Goal: Transaction & Acquisition: Purchase product/service

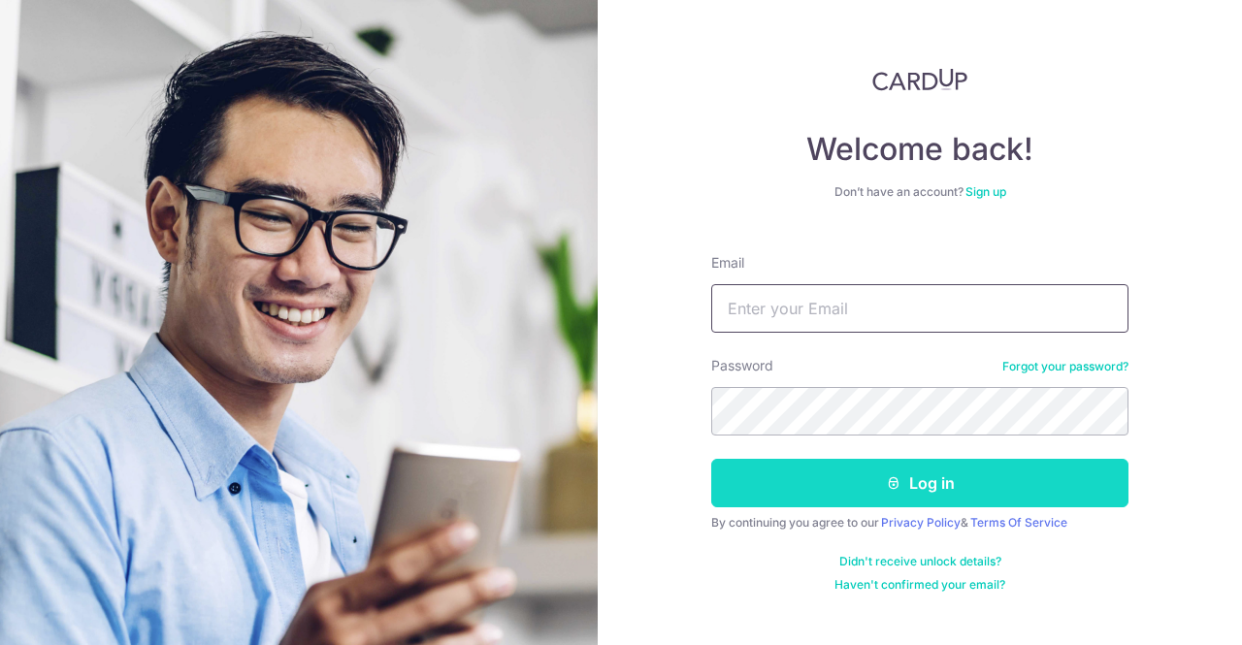
type input "[EMAIL_ADDRESS][DOMAIN_NAME]"
click at [788, 467] on button "Log in" at bounding box center [919, 483] width 417 height 48
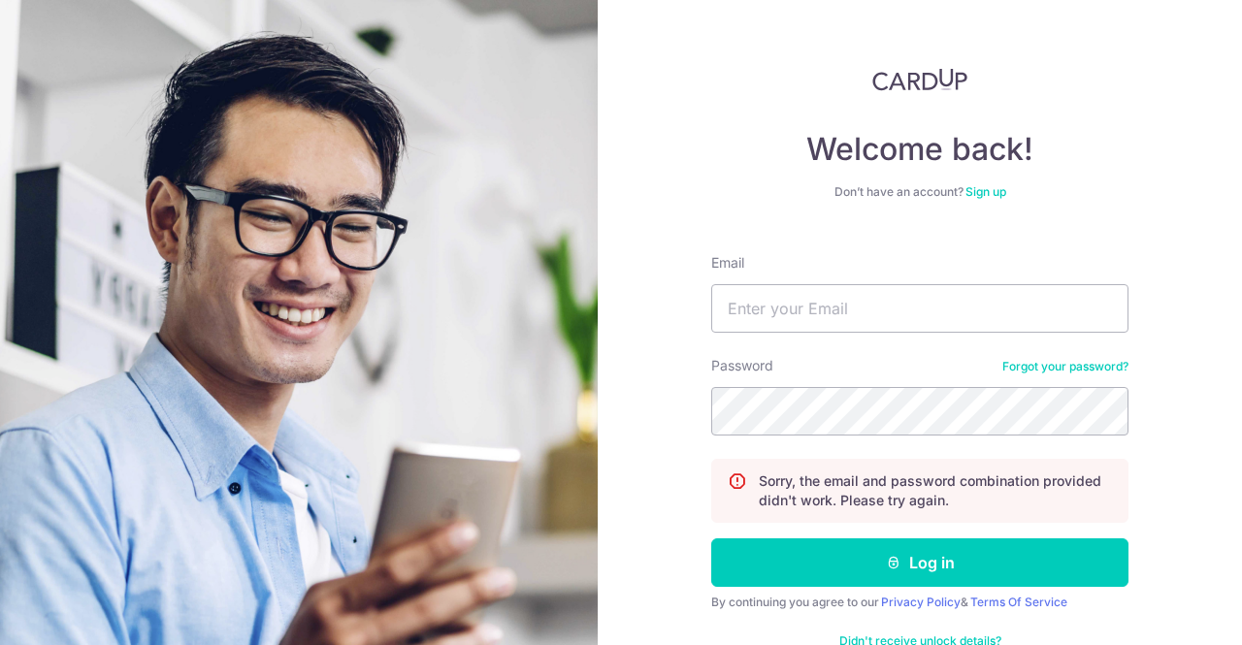
type input "[EMAIL_ADDRESS][DOMAIN_NAME]"
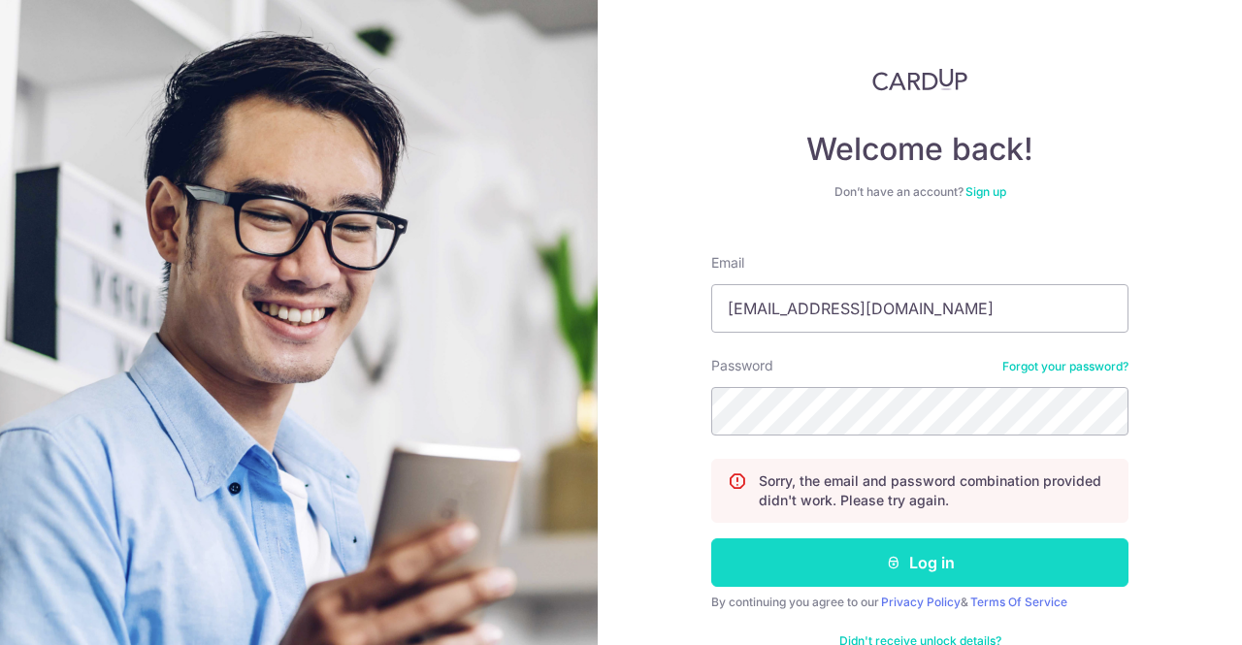
click at [753, 551] on button "Log in" at bounding box center [919, 562] width 417 height 48
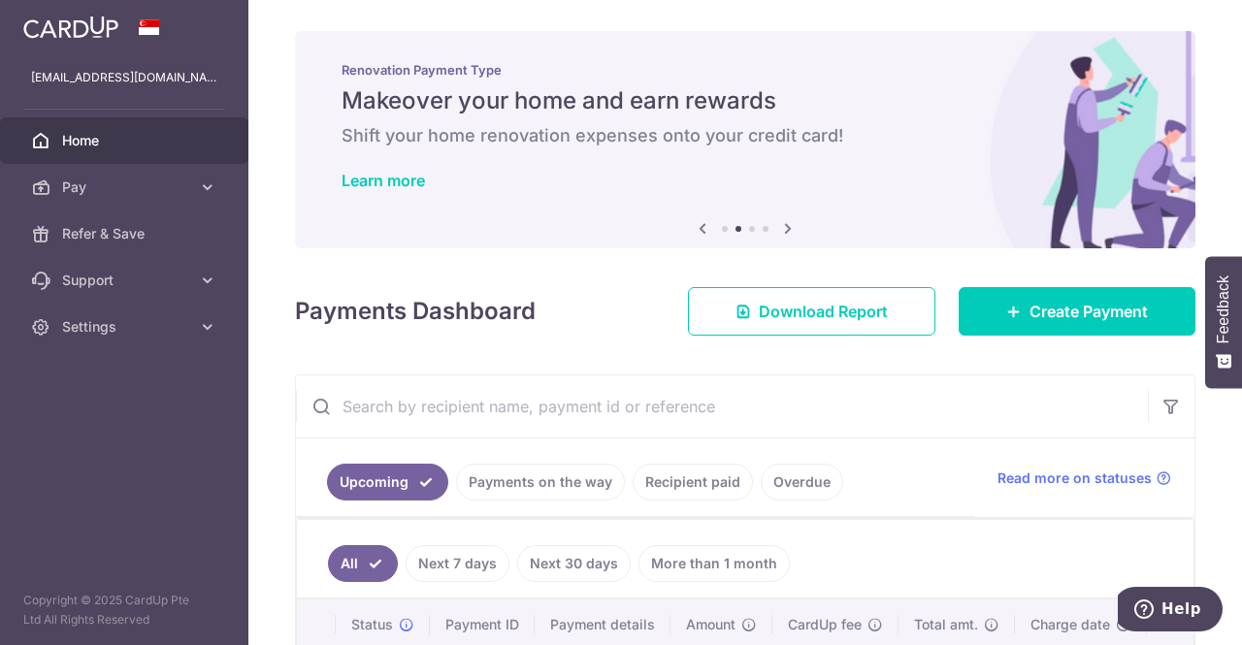
scroll to position [97, 0]
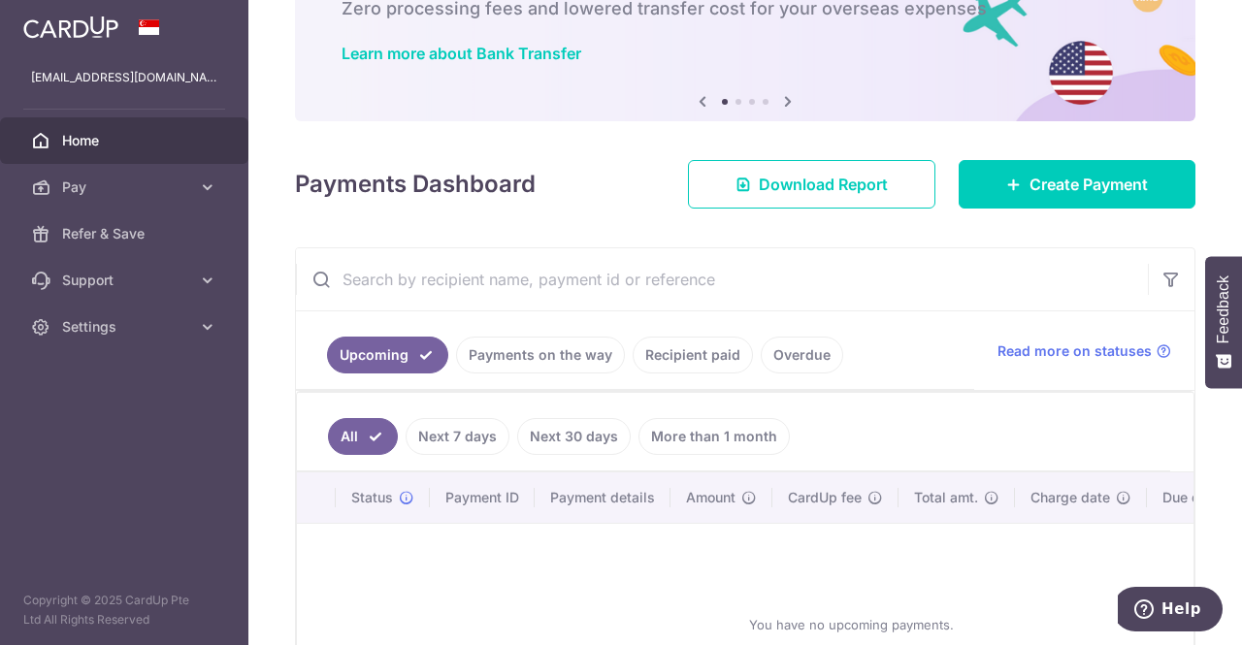
scroll to position [194, 0]
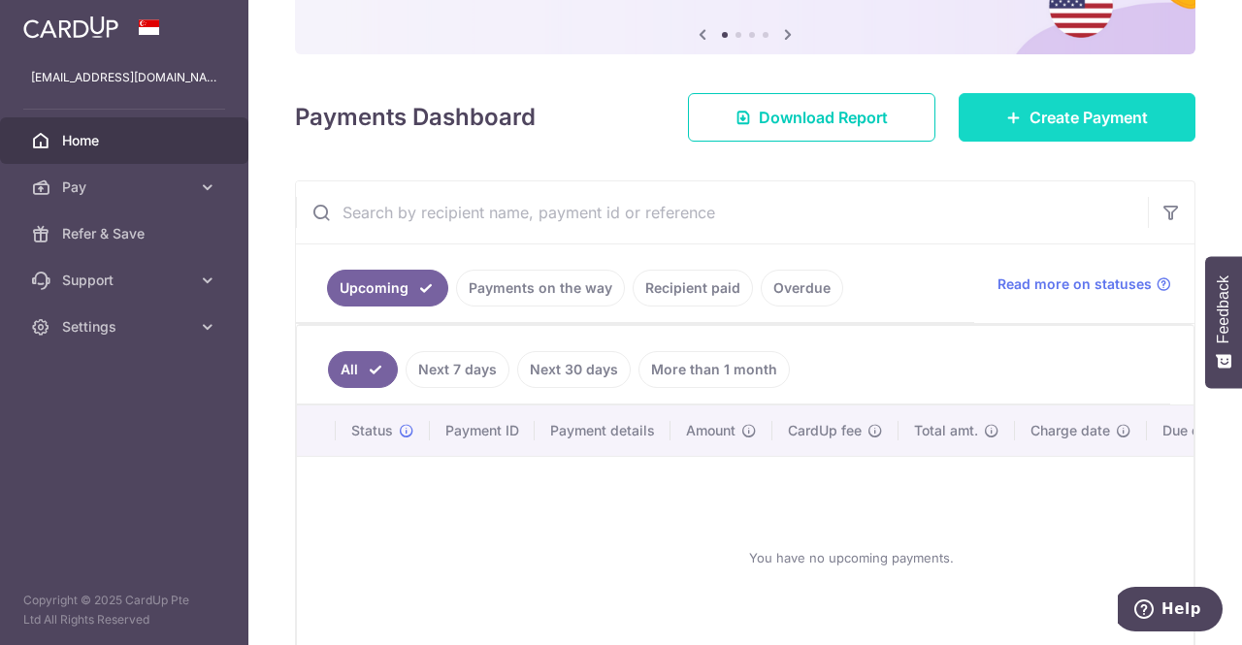
click at [1067, 115] on span "Create Payment" at bounding box center [1088, 117] width 118 height 23
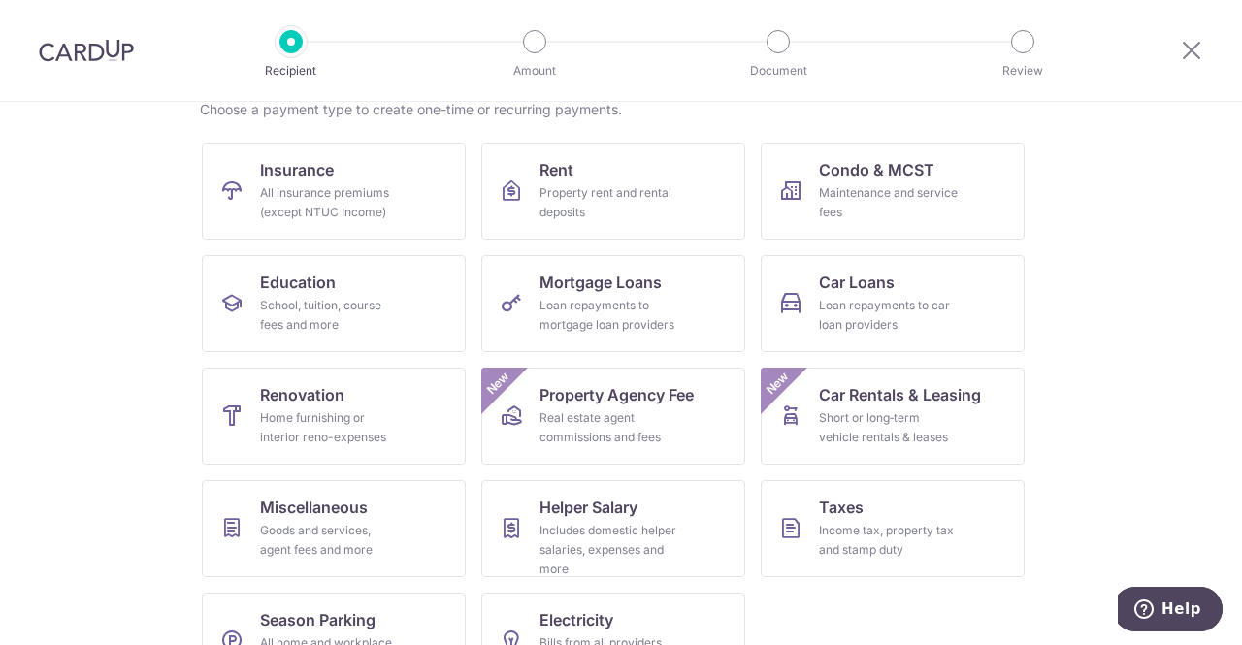
scroll to position [194, 0]
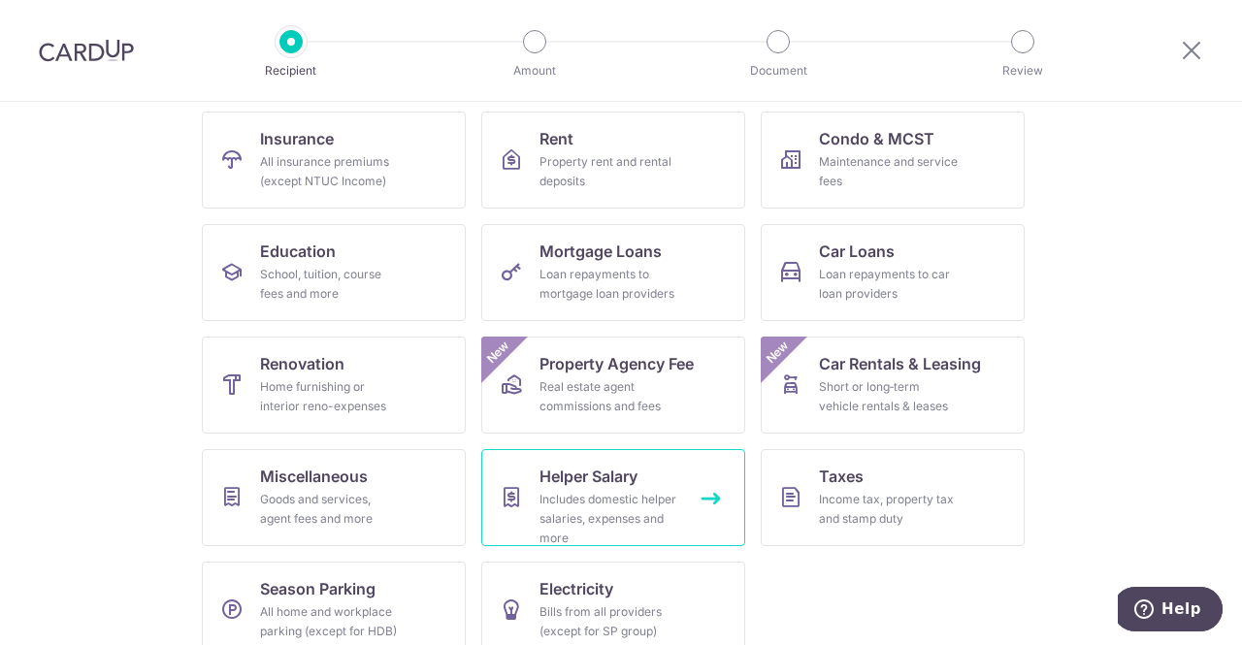
click at [622, 490] on div "Includes domestic helper salaries, expenses and more" at bounding box center [609, 519] width 140 height 58
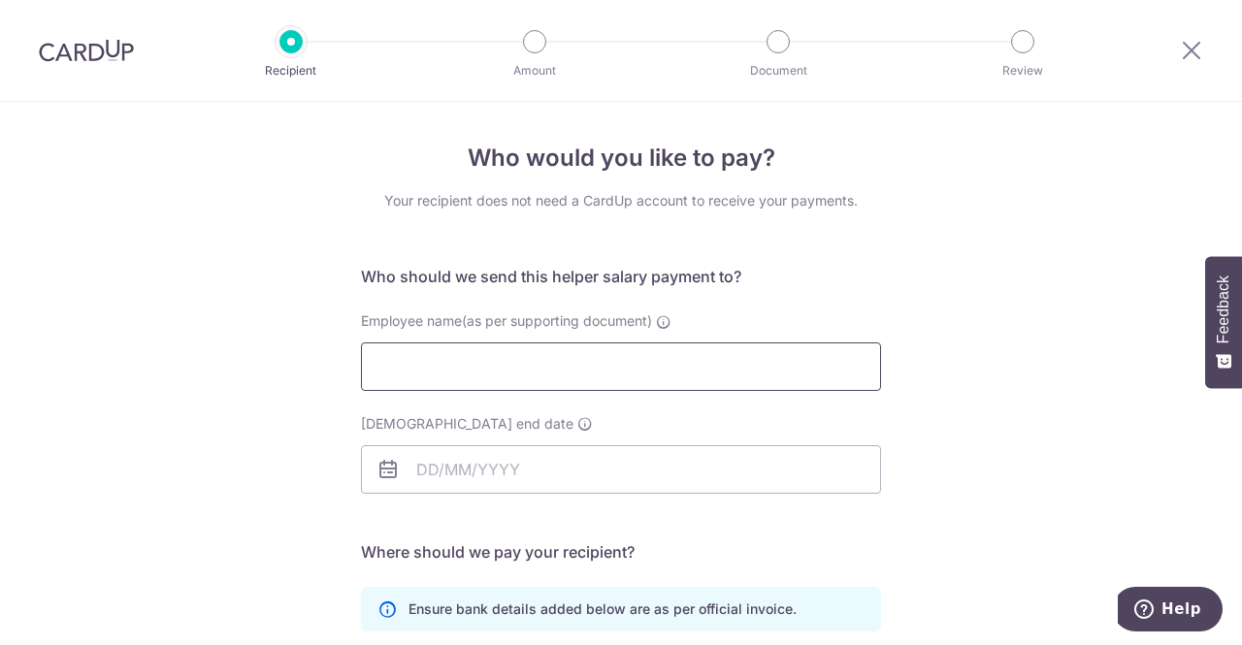
click at [508, 359] on input "Employee name(as per supporting document)" at bounding box center [621, 366] width 520 height 48
type input "Anitawati"
click at [427, 474] on input "Employment contract end date" at bounding box center [621, 469] width 520 height 48
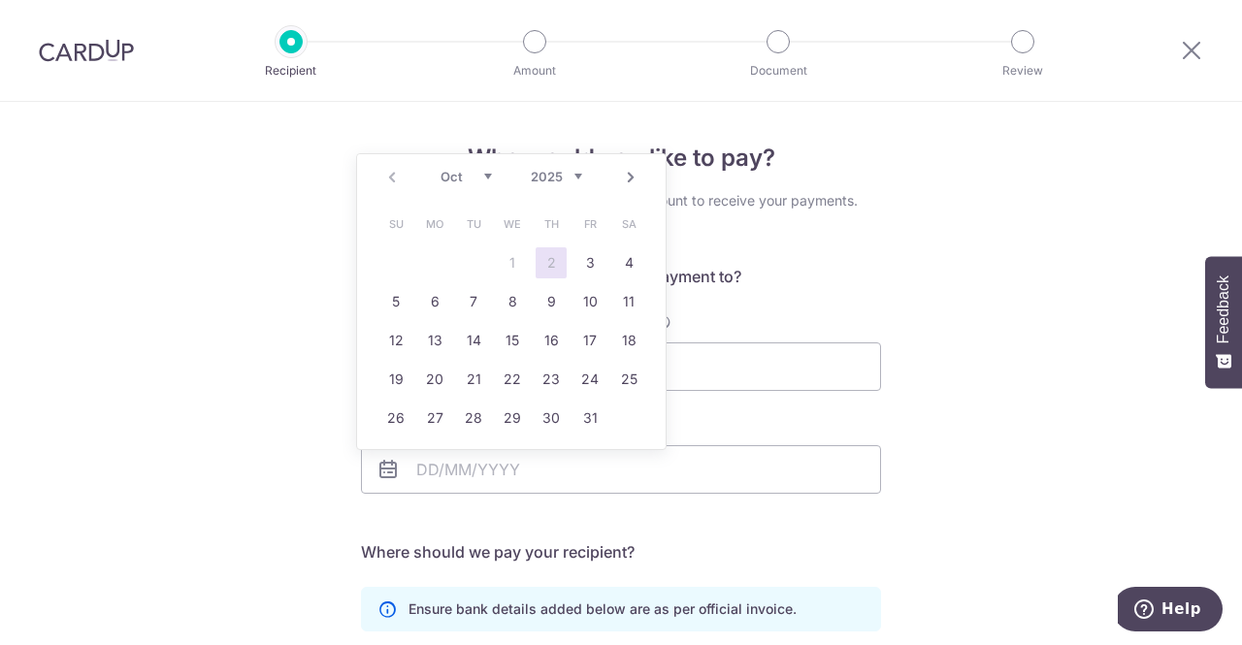
click at [484, 177] on select "Oct Nov Dec" at bounding box center [465, 177] width 51 height 16
click at [511, 413] on link "31" at bounding box center [512, 418] width 31 height 31
type input "[DATE]"
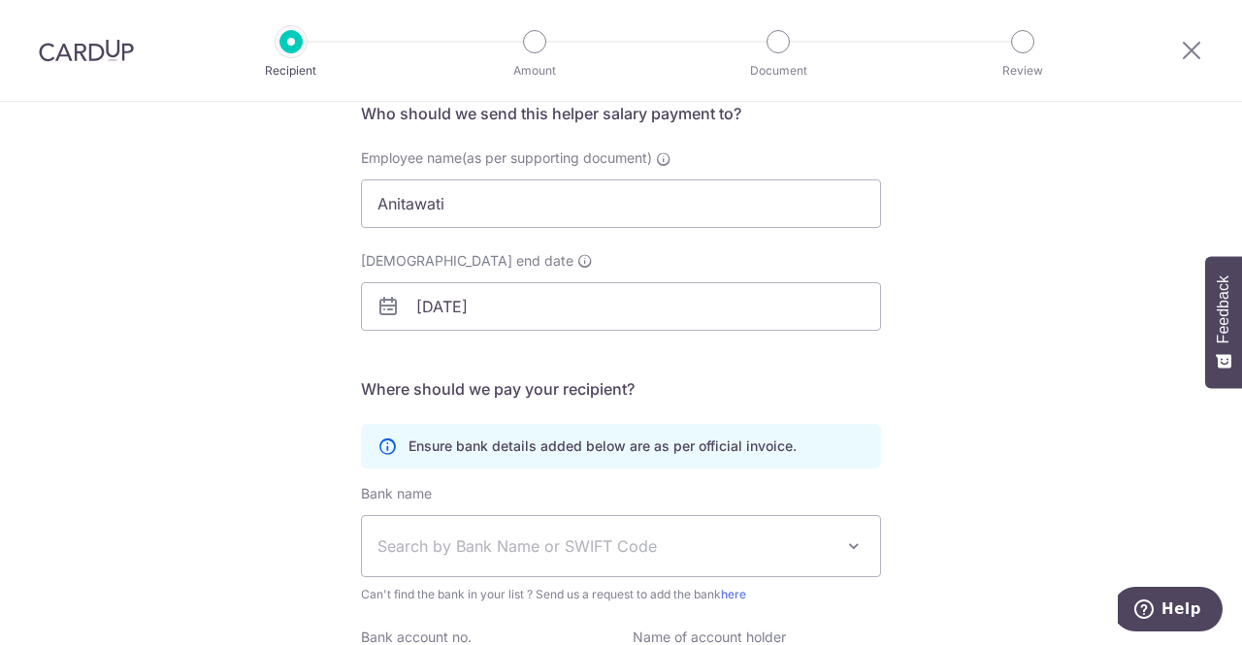
scroll to position [194, 0]
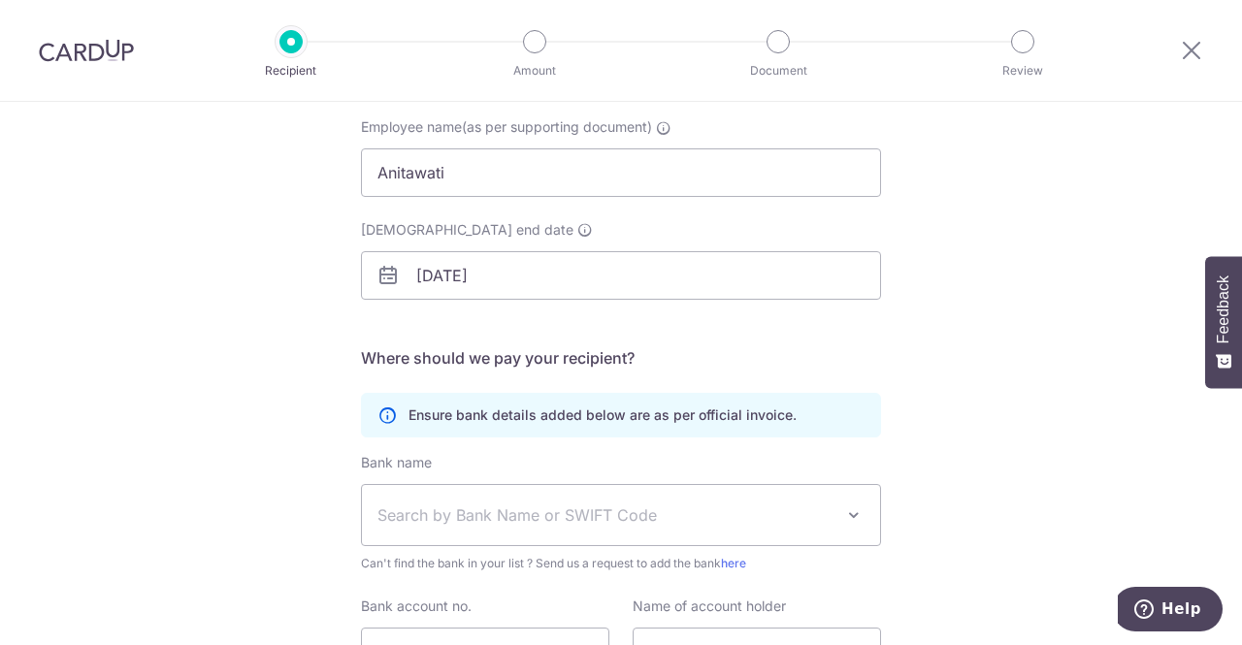
click at [535, 511] on span "Search by Bank Name or SWIFT Code" at bounding box center [605, 514] width 456 height 23
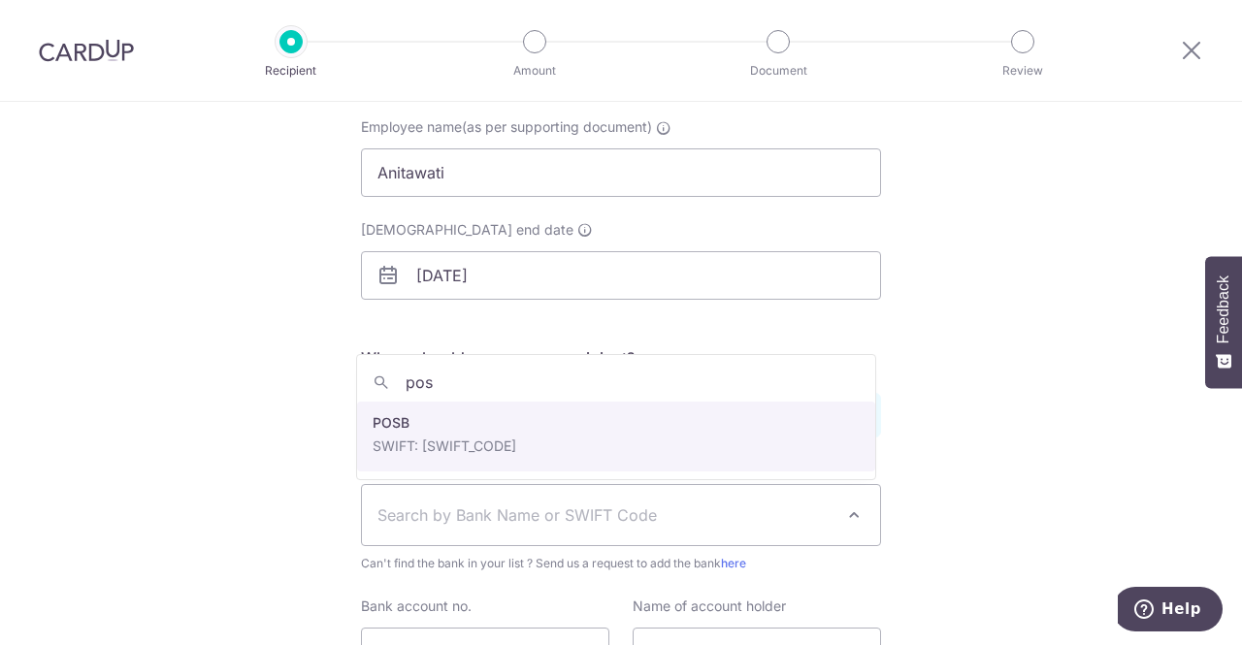
type input "pos"
select select "19"
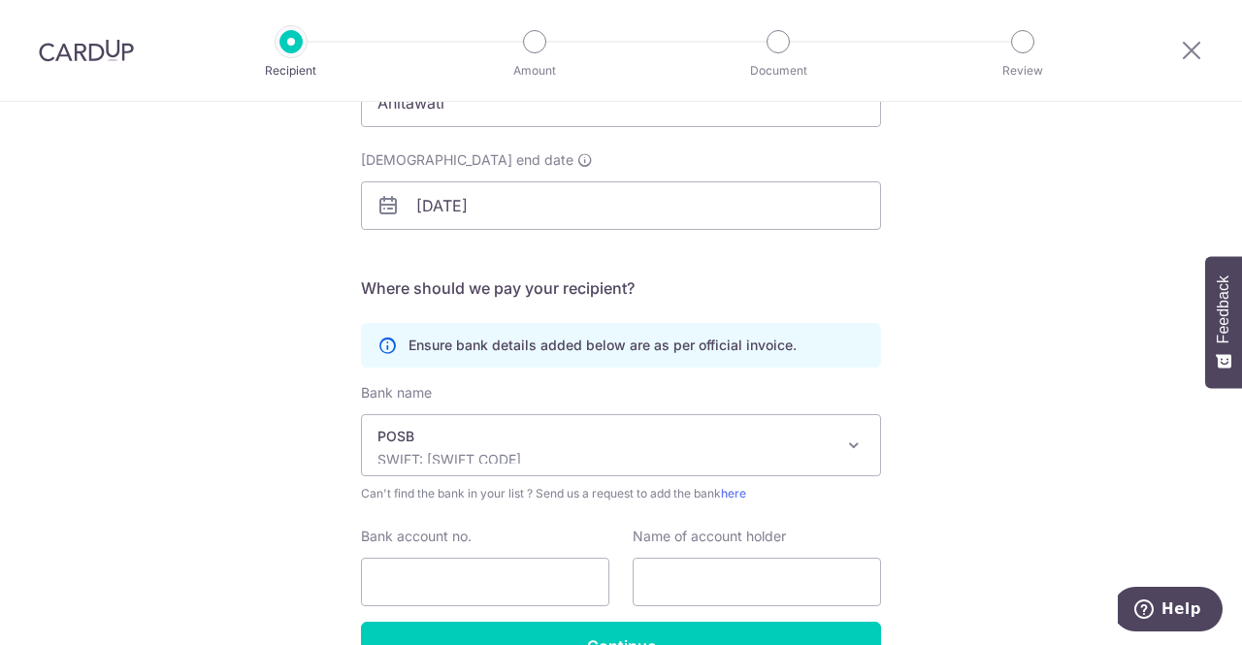
scroll to position [291, 0]
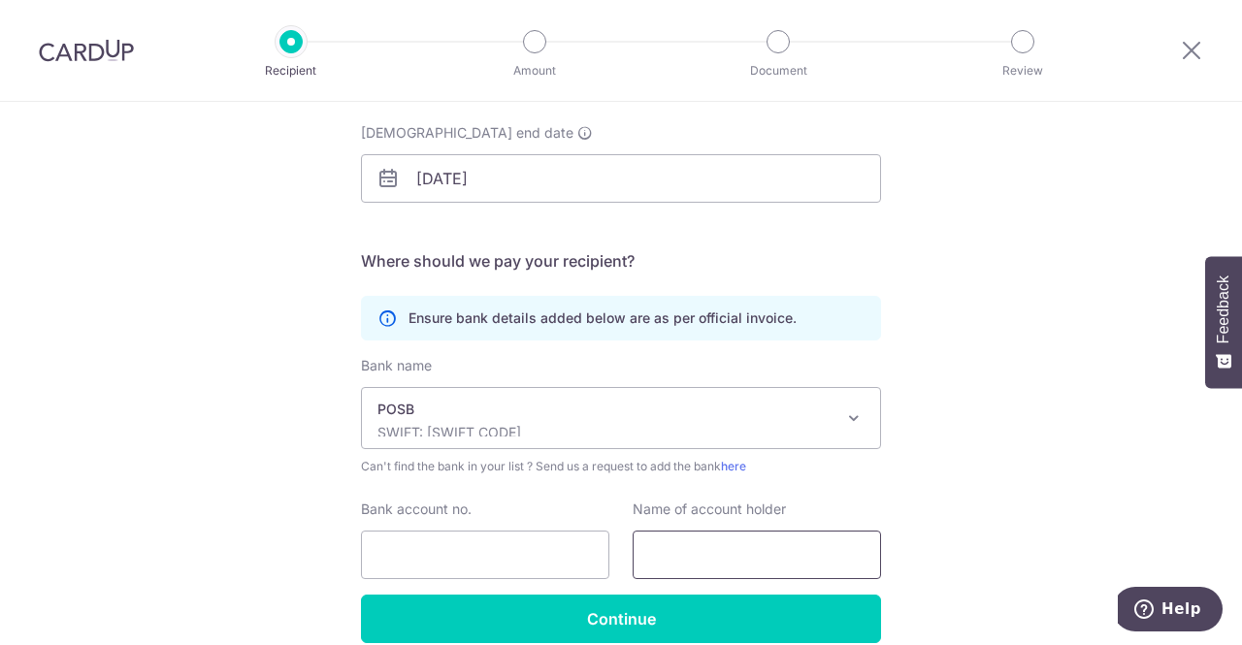
click at [708, 546] on input "text" at bounding box center [756, 555] width 248 height 48
type input "Anitawati"
click at [421, 545] on input "Bank account no." at bounding box center [485, 555] width 248 height 48
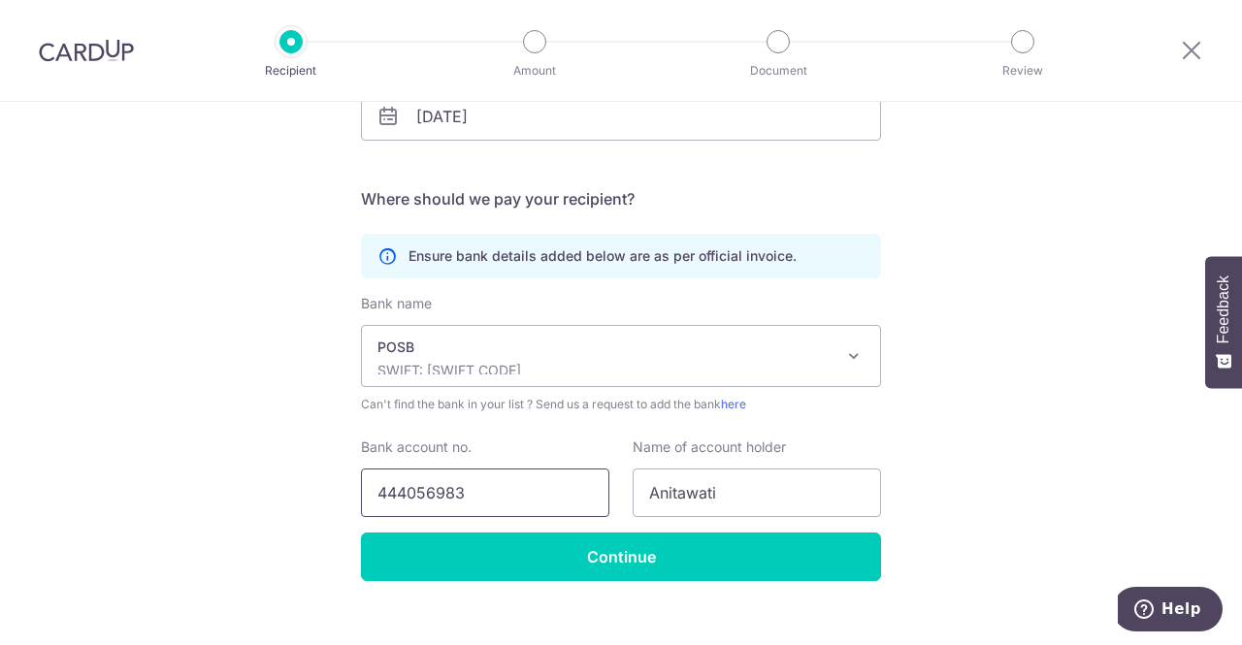
scroll to position [378, 0]
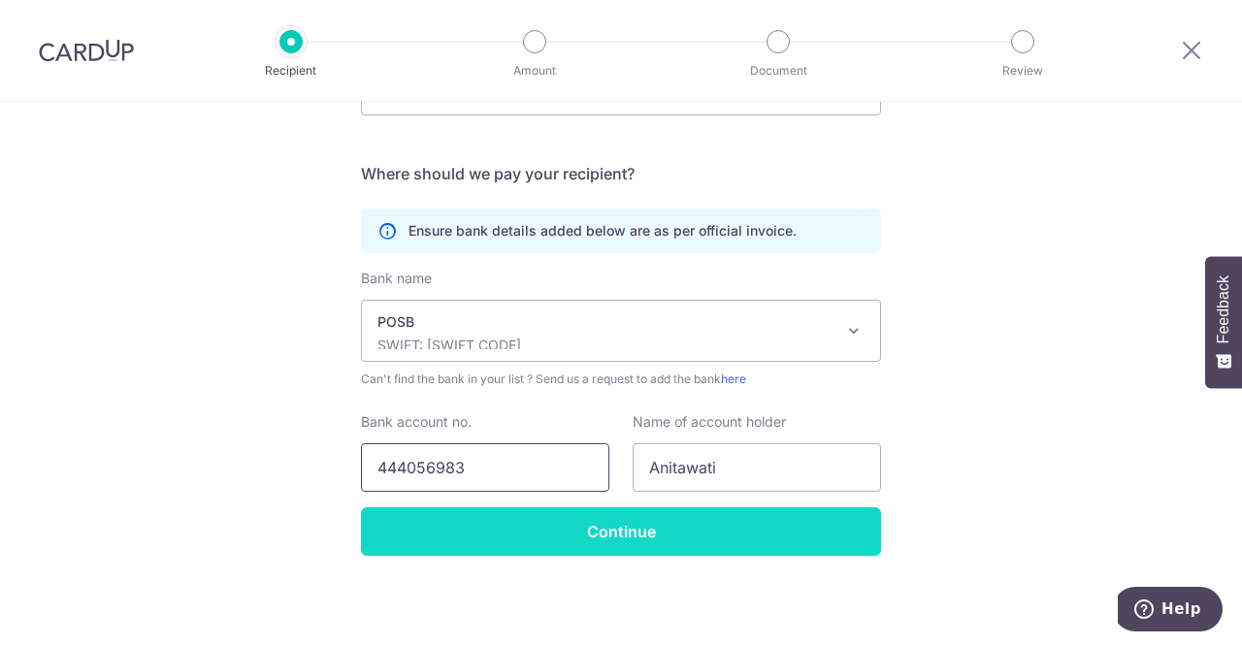
type input "444056983"
click at [586, 533] on input "Continue" at bounding box center [621, 531] width 520 height 48
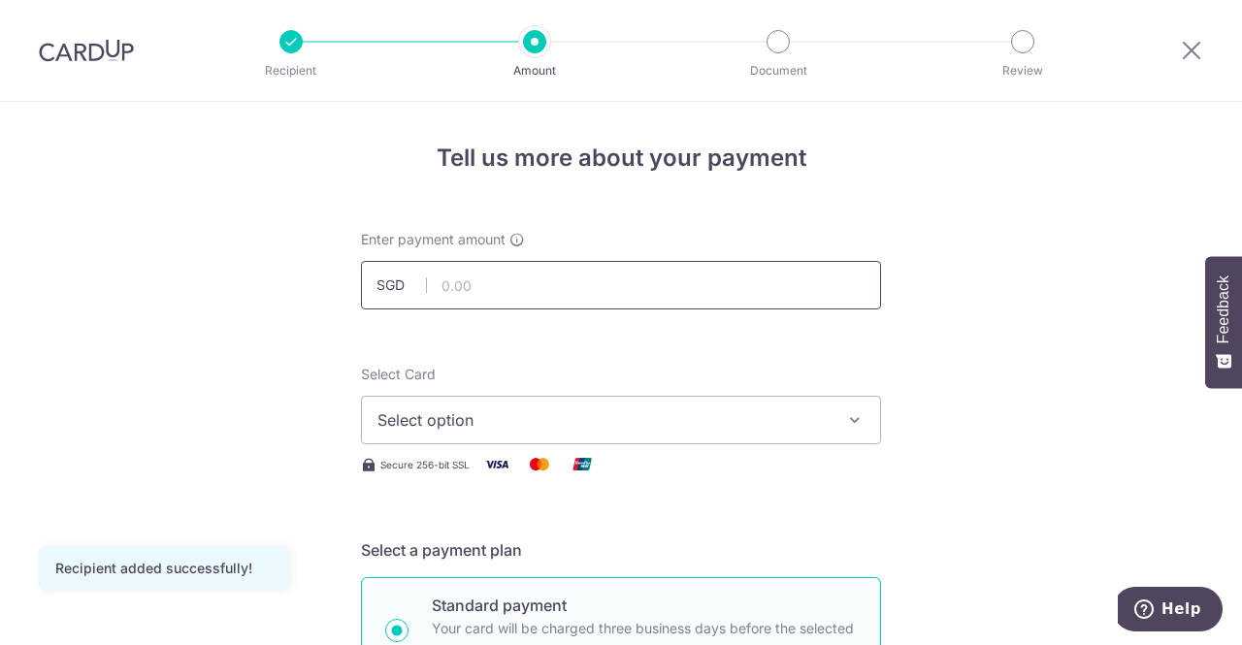
click at [467, 286] on input "text" at bounding box center [621, 285] width 520 height 48
type input "100.00"
click at [424, 413] on span "Select option" at bounding box center [603, 419] width 452 height 23
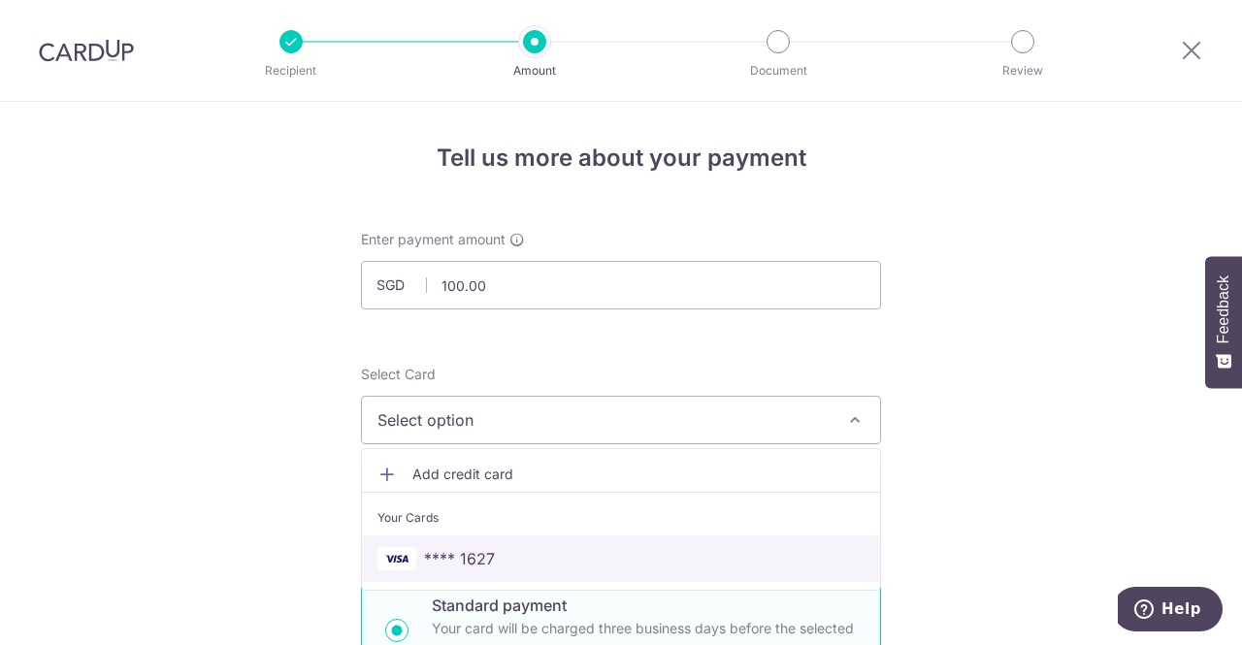
click at [442, 558] on span "**** 1627" at bounding box center [459, 558] width 71 height 23
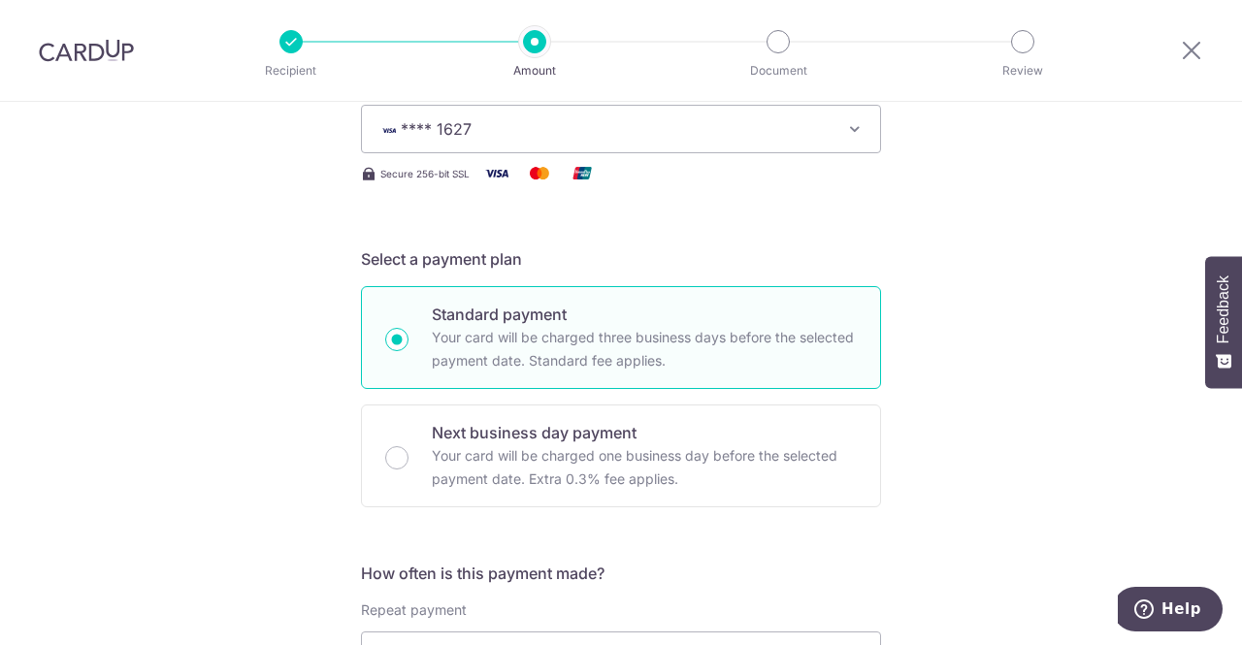
scroll to position [388, 0]
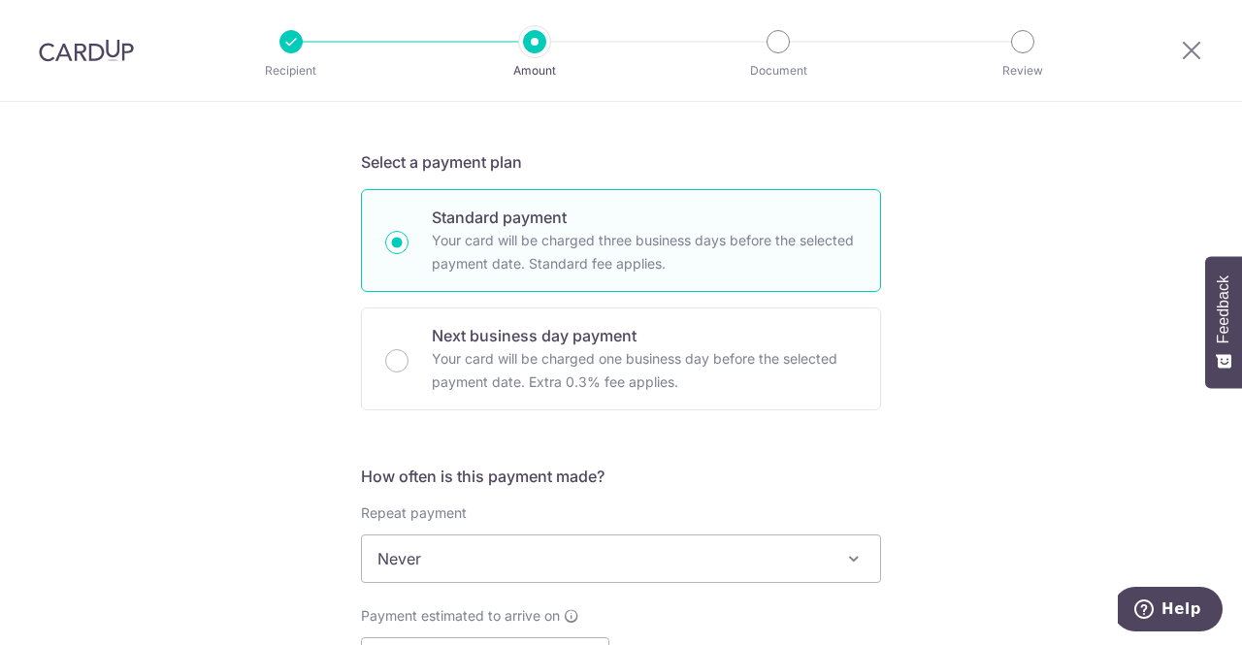
click at [844, 554] on span at bounding box center [853, 558] width 23 height 23
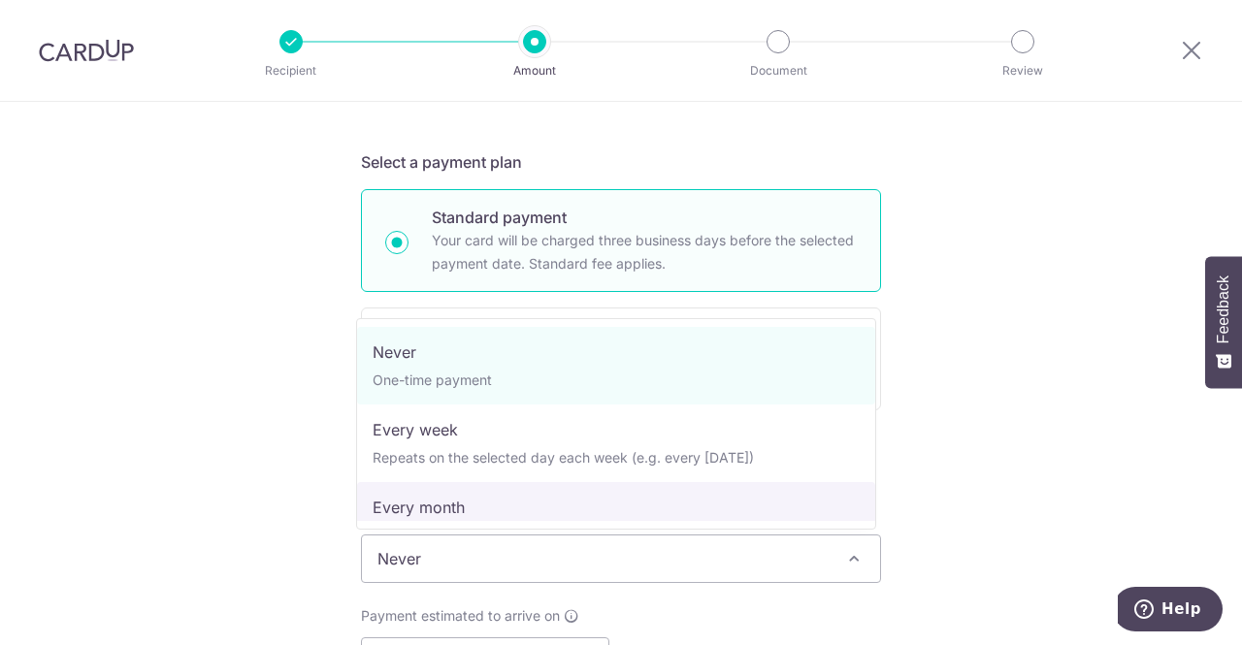
select select "3"
type input "31/12/2025"
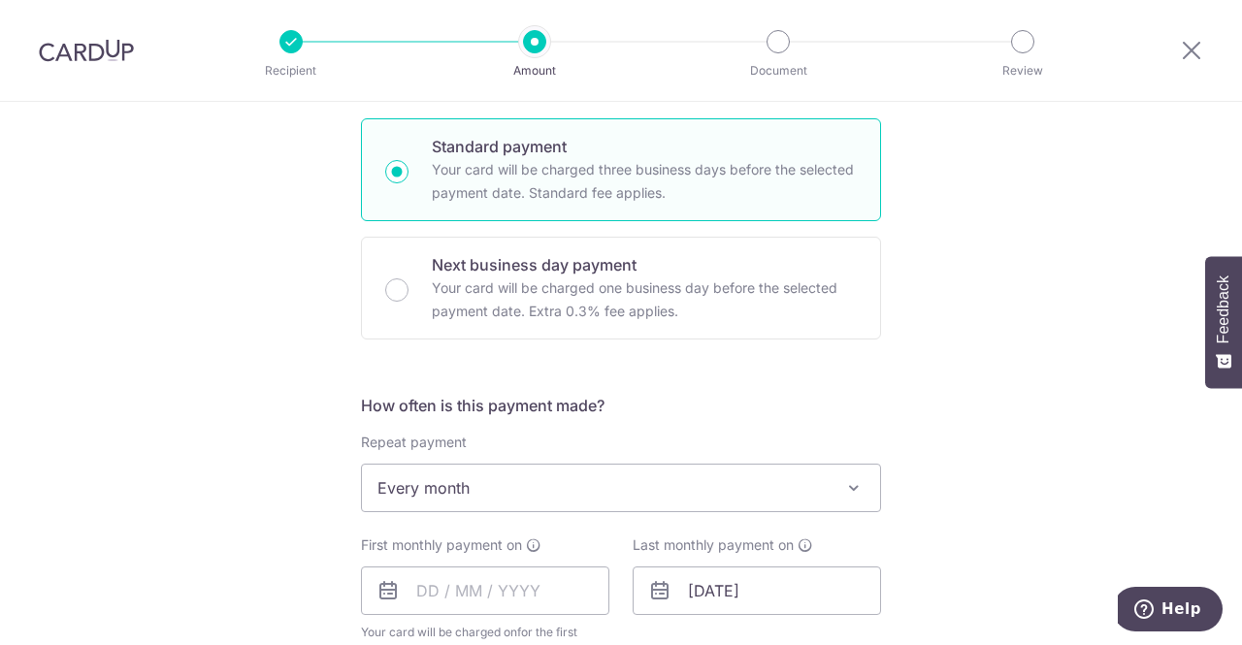
scroll to position [485, 0]
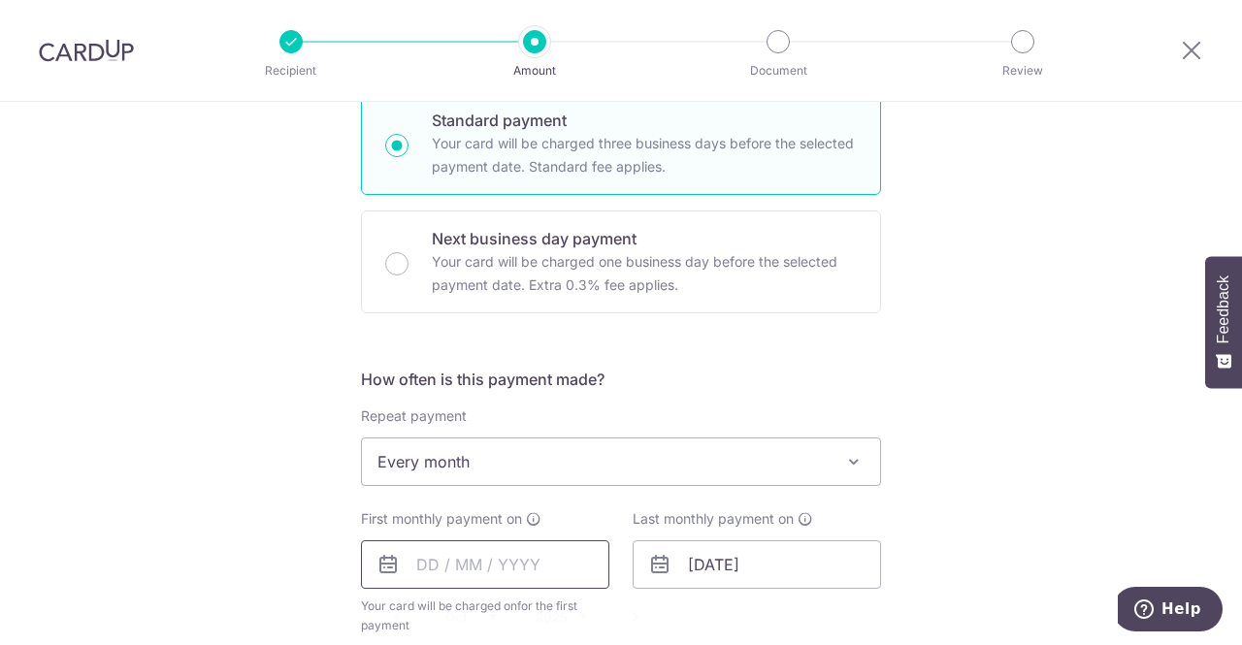
click at [418, 558] on input "text" at bounding box center [485, 564] width 248 height 48
type input "6"
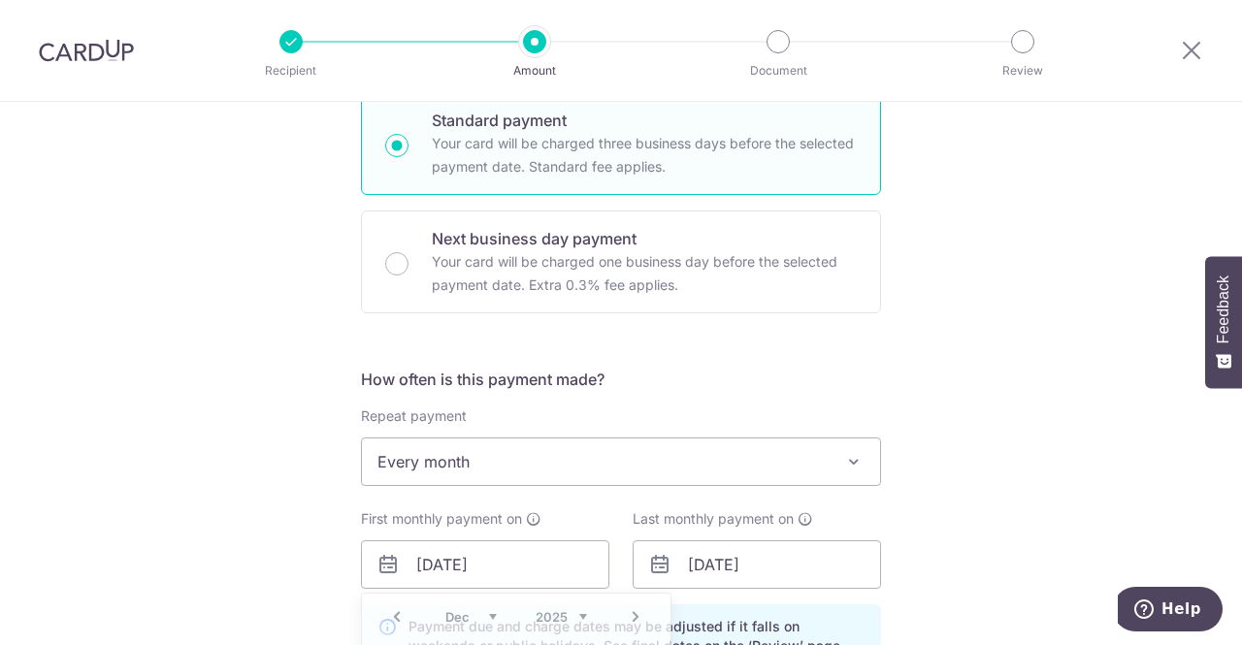
click at [384, 566] on icon at bounding box center [387, 564] width 23 height 23
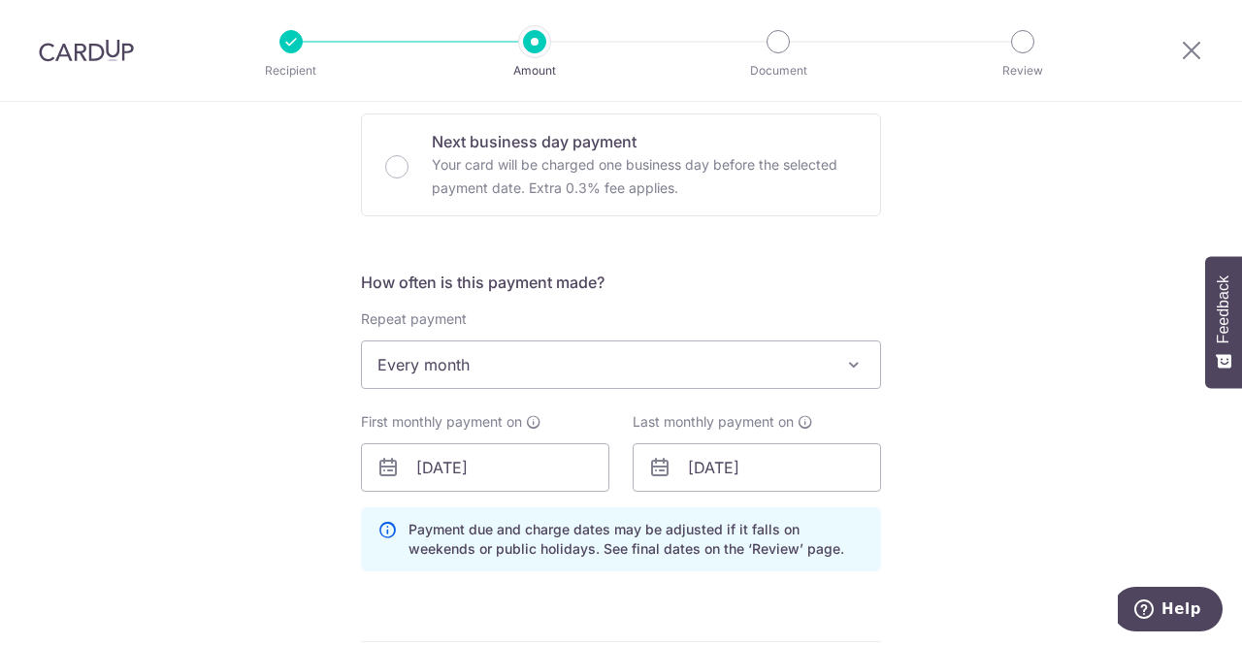
click at [935, 492] on div "Tell us more about your payment Enter payment amount SGD 100.00 100.00 Recipien…" at bounding box center [621, 463] width 1242 height 1887
click at [502, 457] on input "06/10/25" at bounding box center [485, 467] width 248 height 48
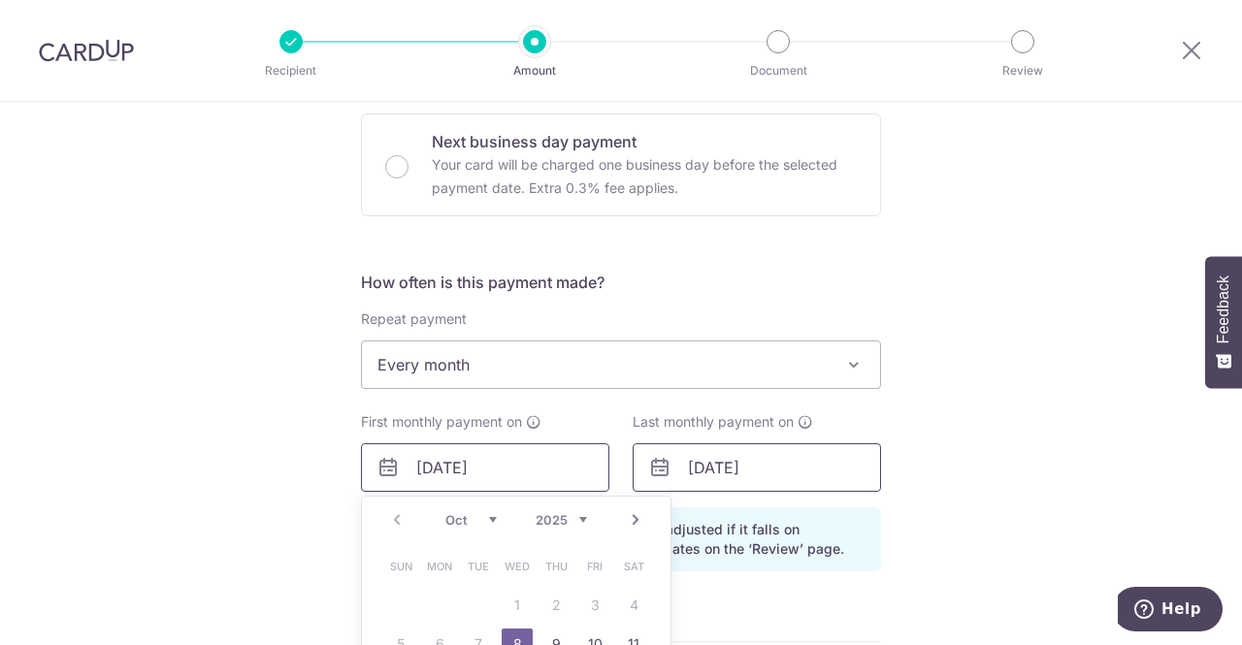
scroll to position [679, 0]
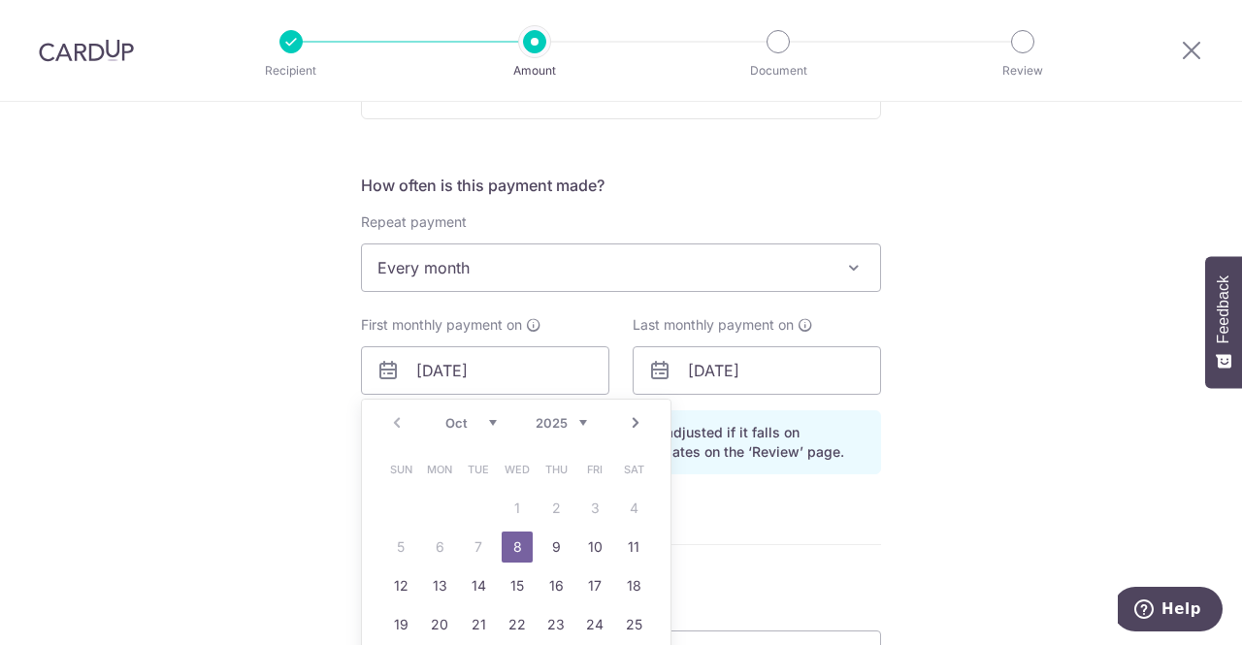
click at [510, 544] on link "8" at bounding box center [516, 547] width 31 height 31
type input "08/10/2025"
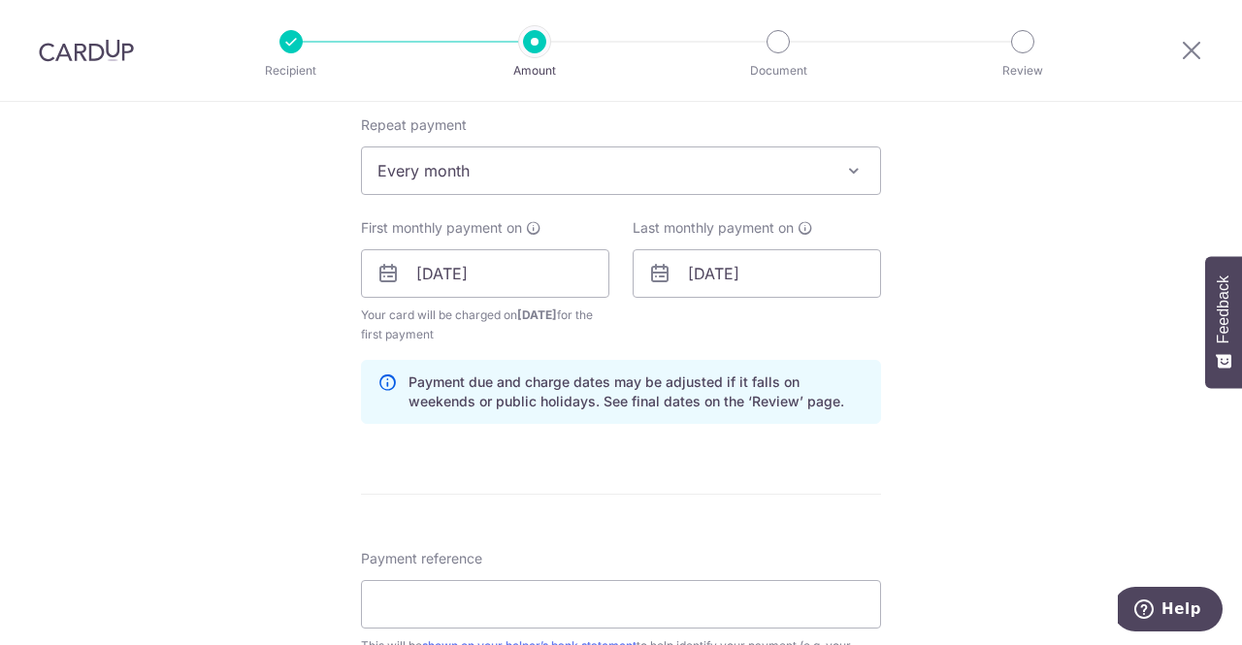
scroll to position [873, 0]
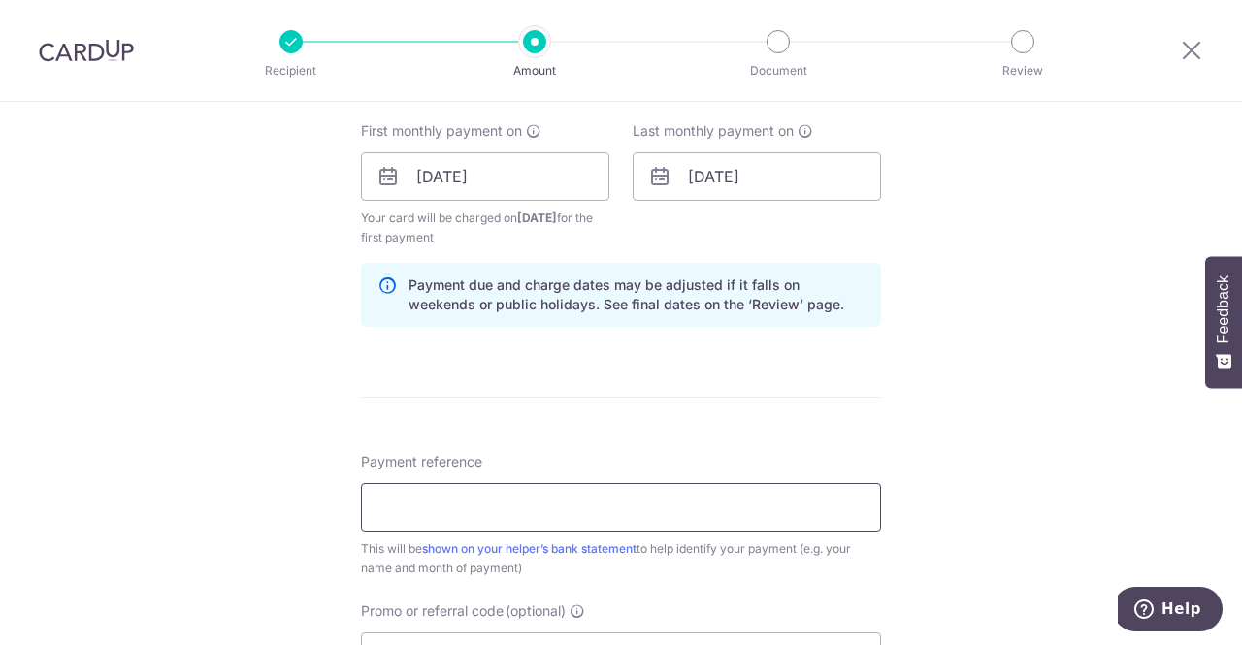
click at [613, 501] on input "Payment reference" at bounding box center [621, 507] width 520 height 48
type input "H"
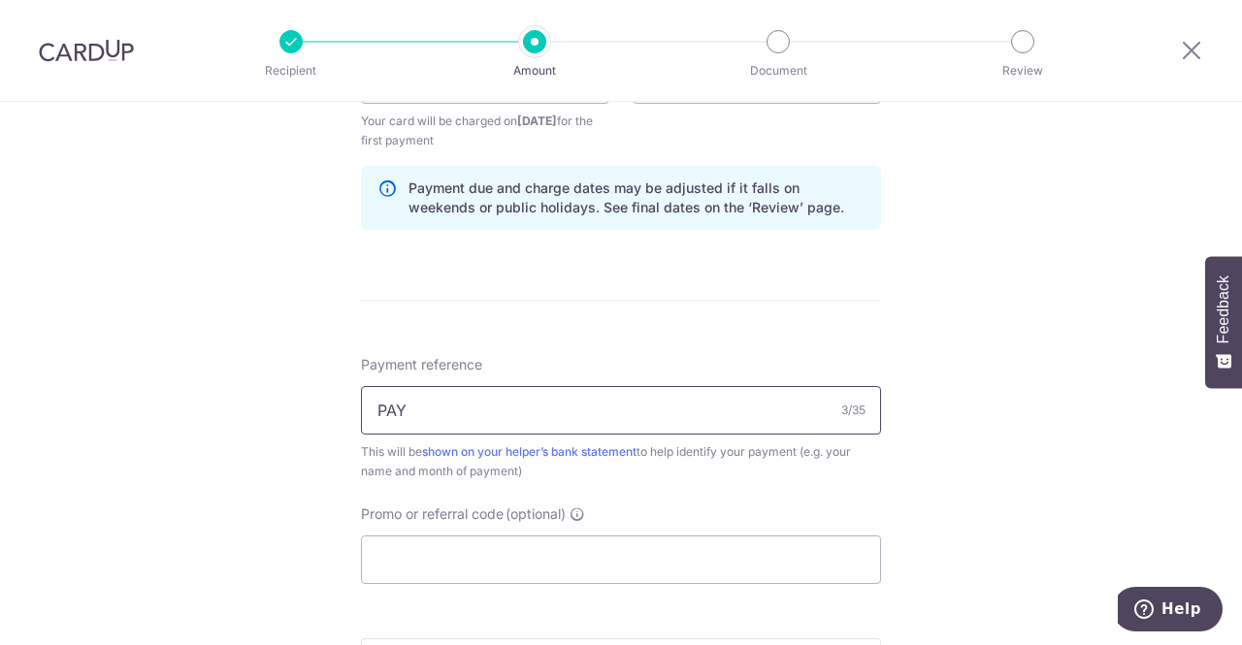
scroll to position [1067, 0]
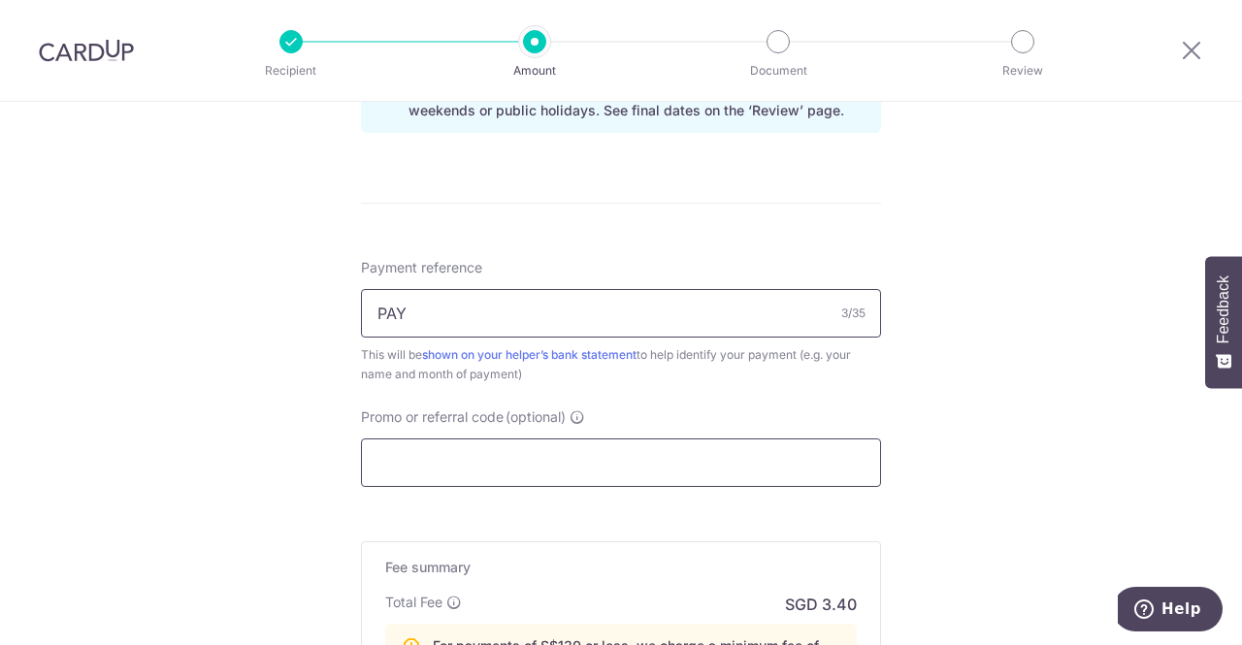
type input "PAY"
click at [631, 457] on input "Promo or referral code (optional)" at bounding box center [621, 462] width 520 height 48
paste input "3HOME25R"
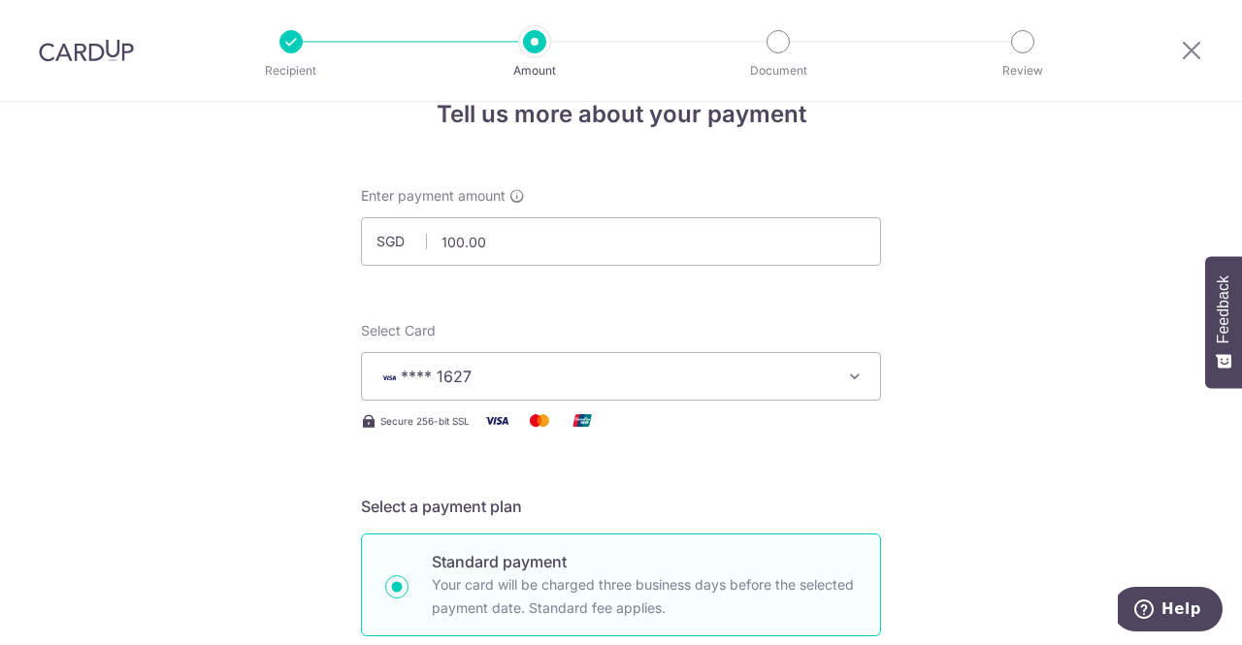
scroll to position [0, 0]
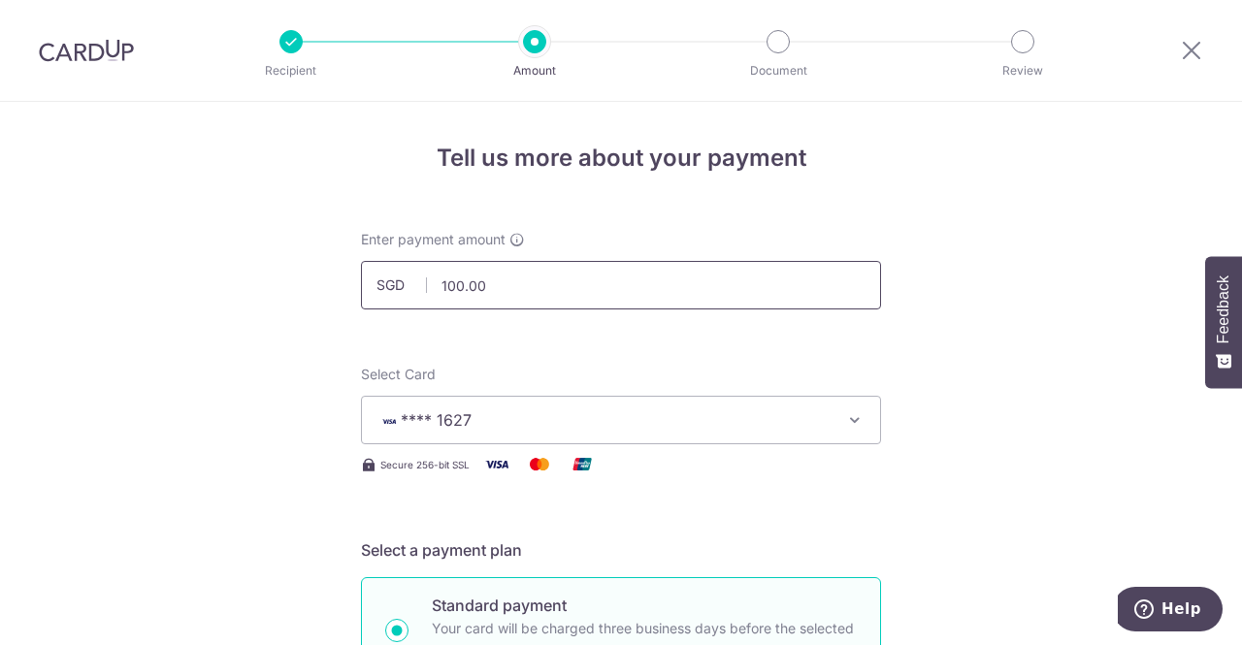
type input "3HOME25R"
click at [452, 288] on input "100.00" at bounding box center [621, 285] width 520 height 48
type input "150.00"
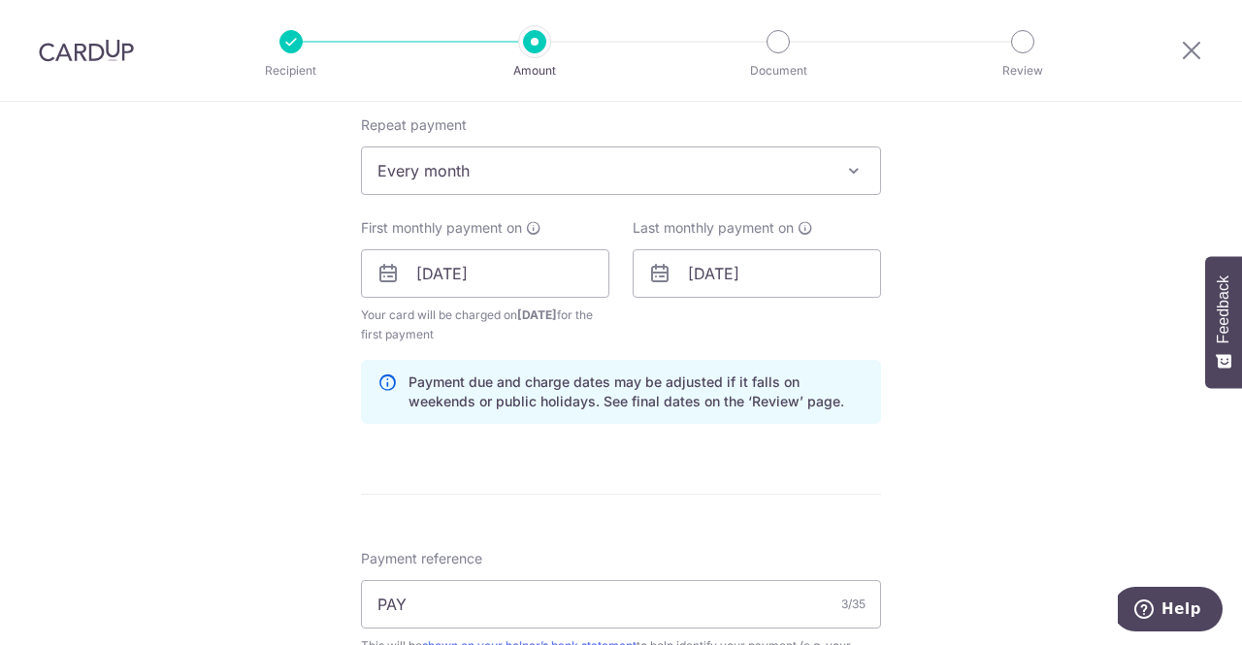
scroll to position [873, 0]
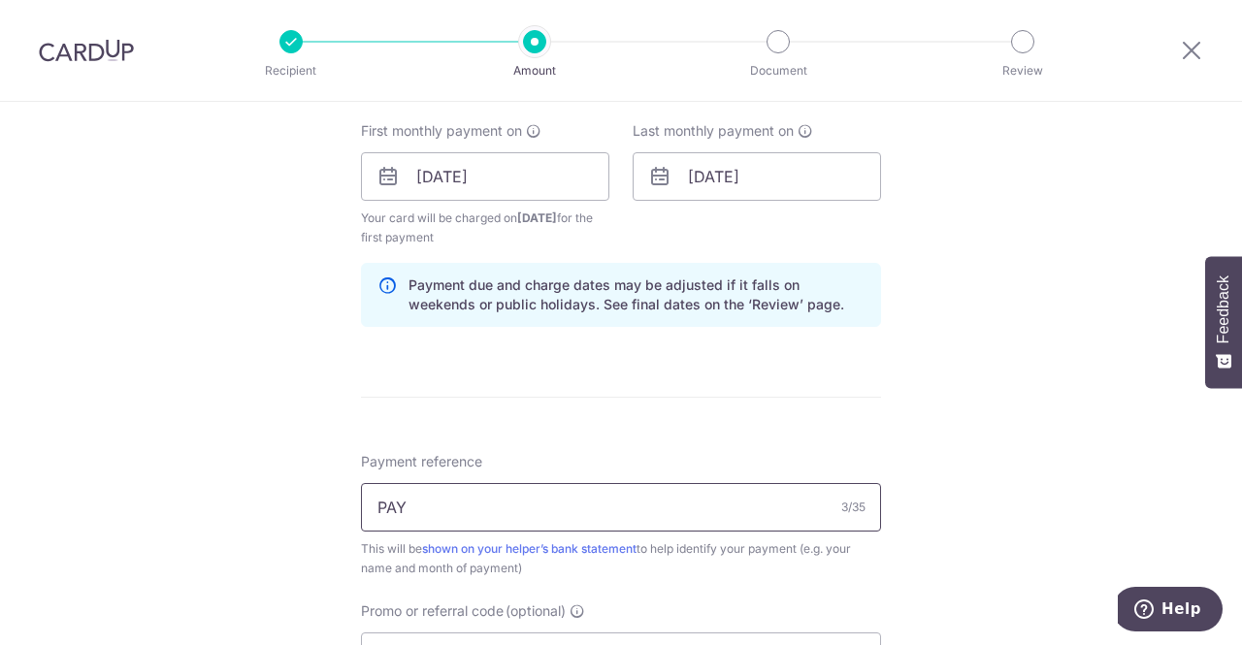
click at [376, 503] on input "PAY" at bounding box center [621, 507] width 520 height 48
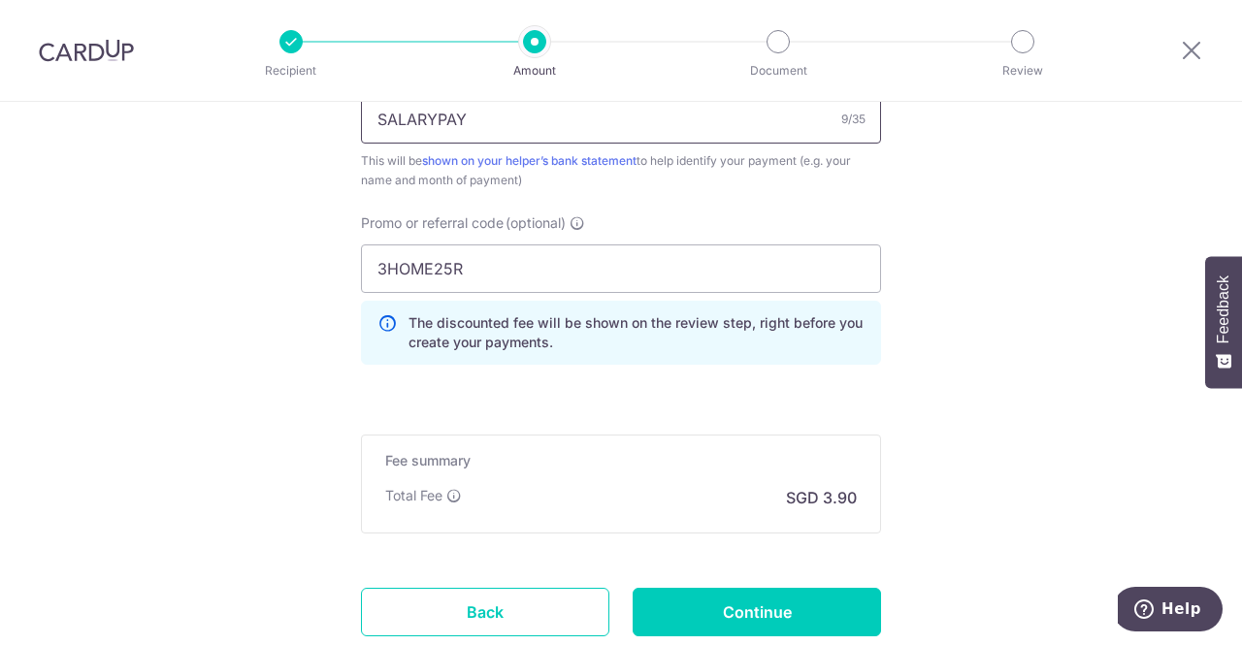
scroll to position [1358, 0]
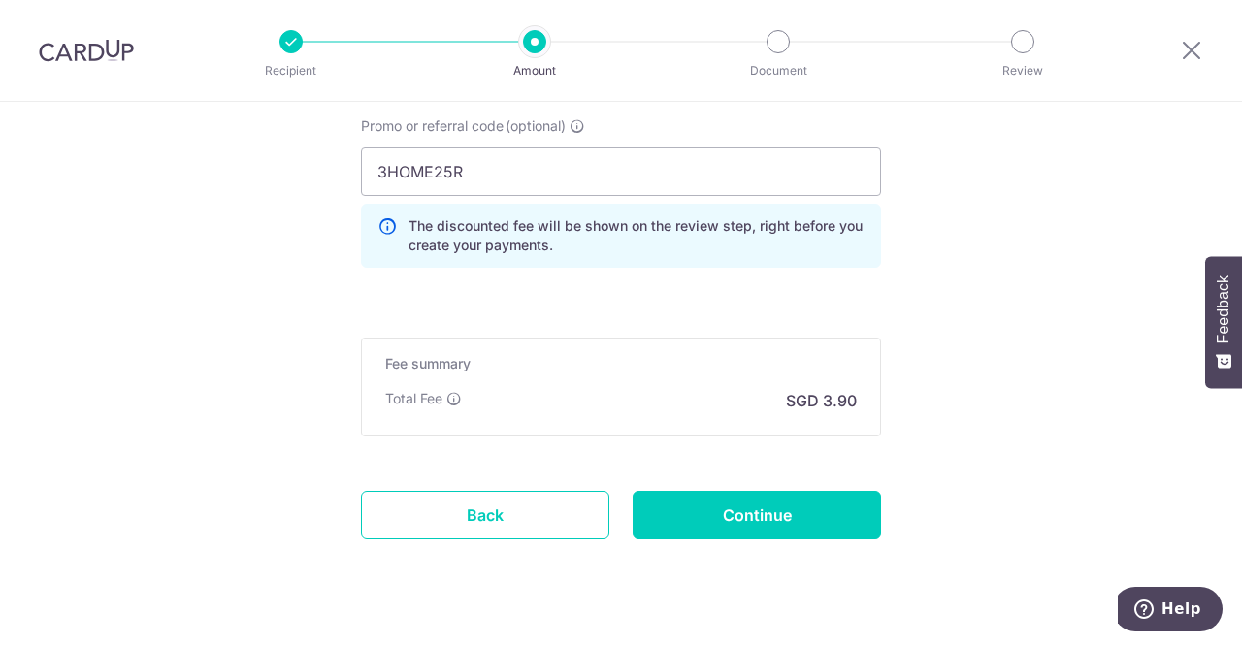
type input "SALARYPAY"
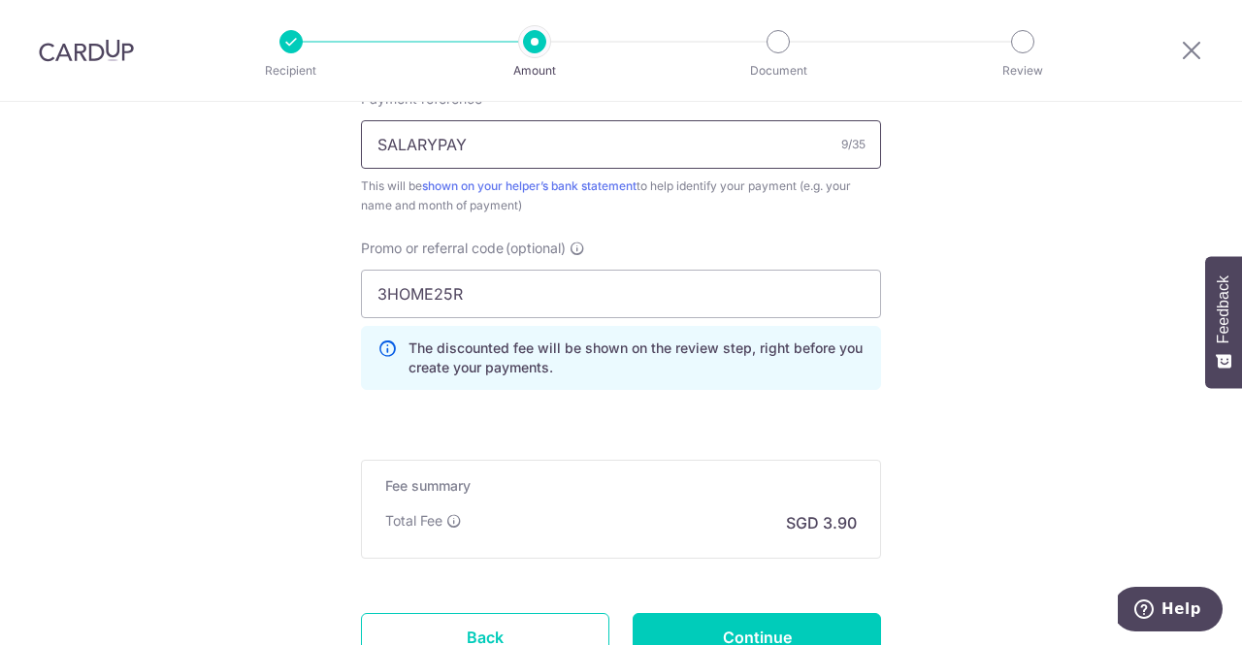
scroll to position [1261, 0]
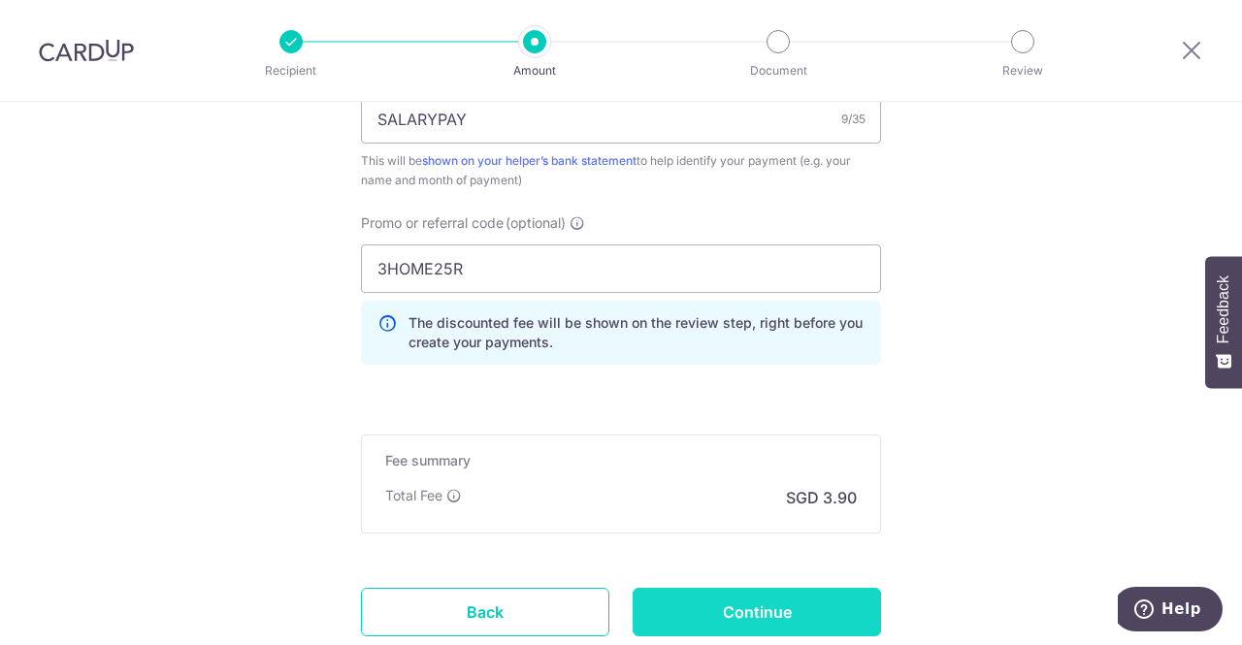
click at [780, 606] on input "Continue" at bounding box center [756, 612] width 248 height 48
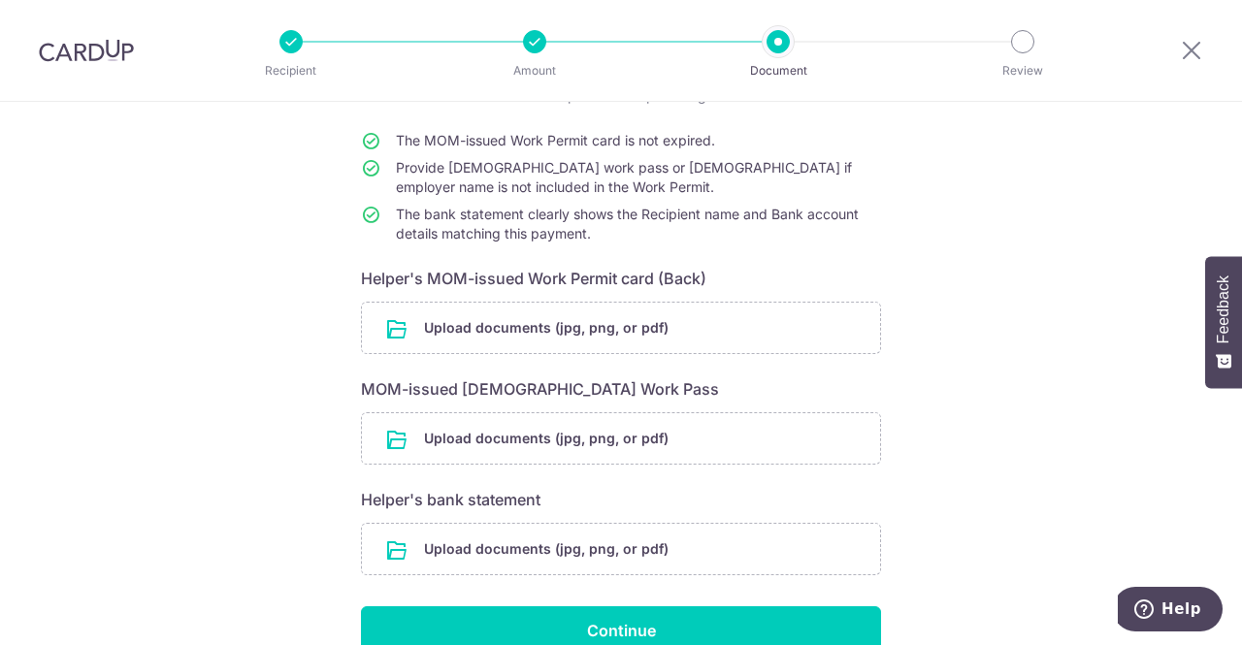
scroll to position [194, 0]
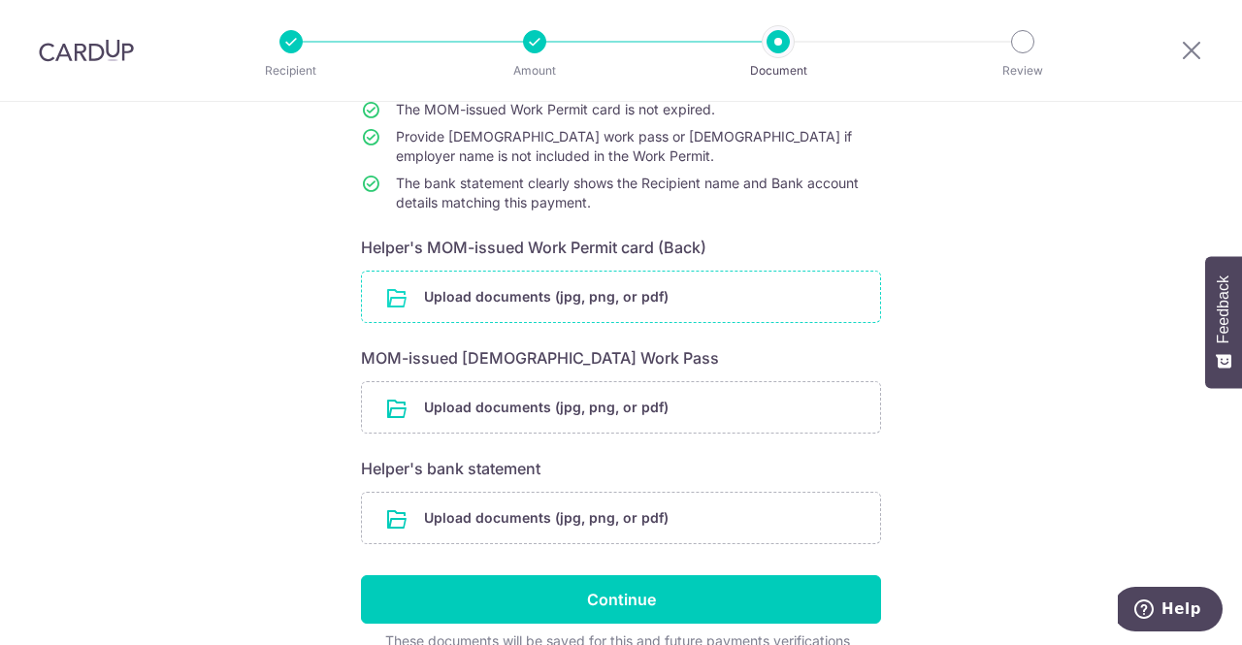
click at [493, 306] on input "file" at bounding box center [621, 297] width 518 height 50
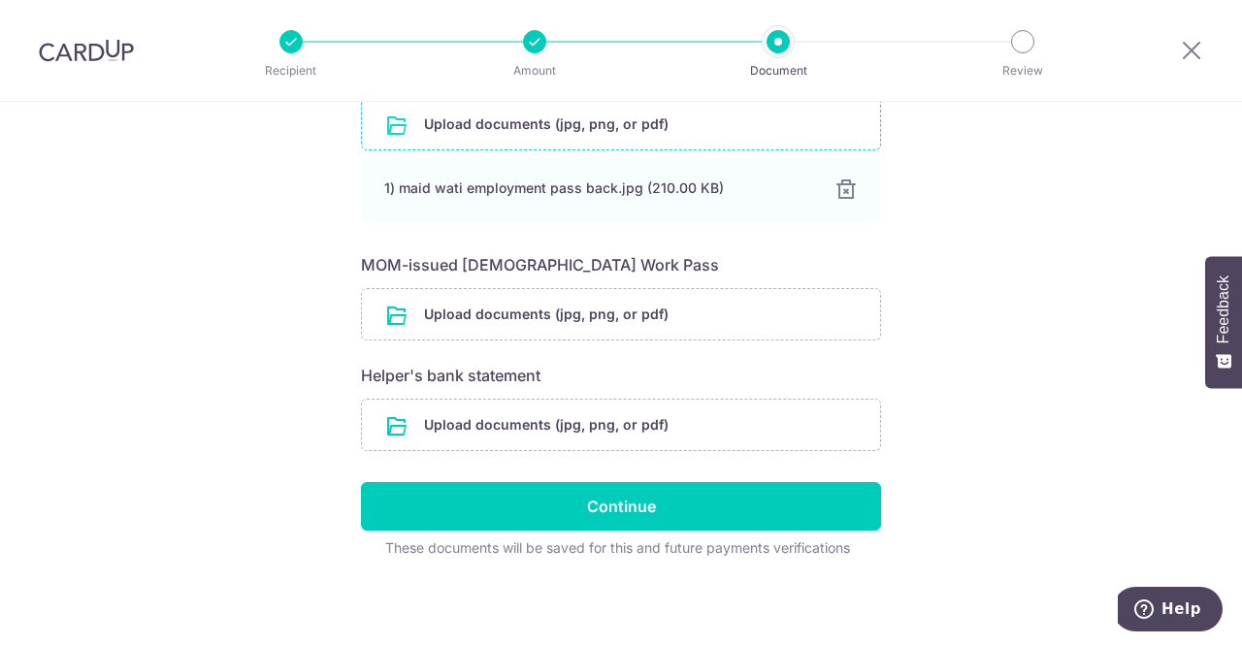
scroll to position [270, 0]
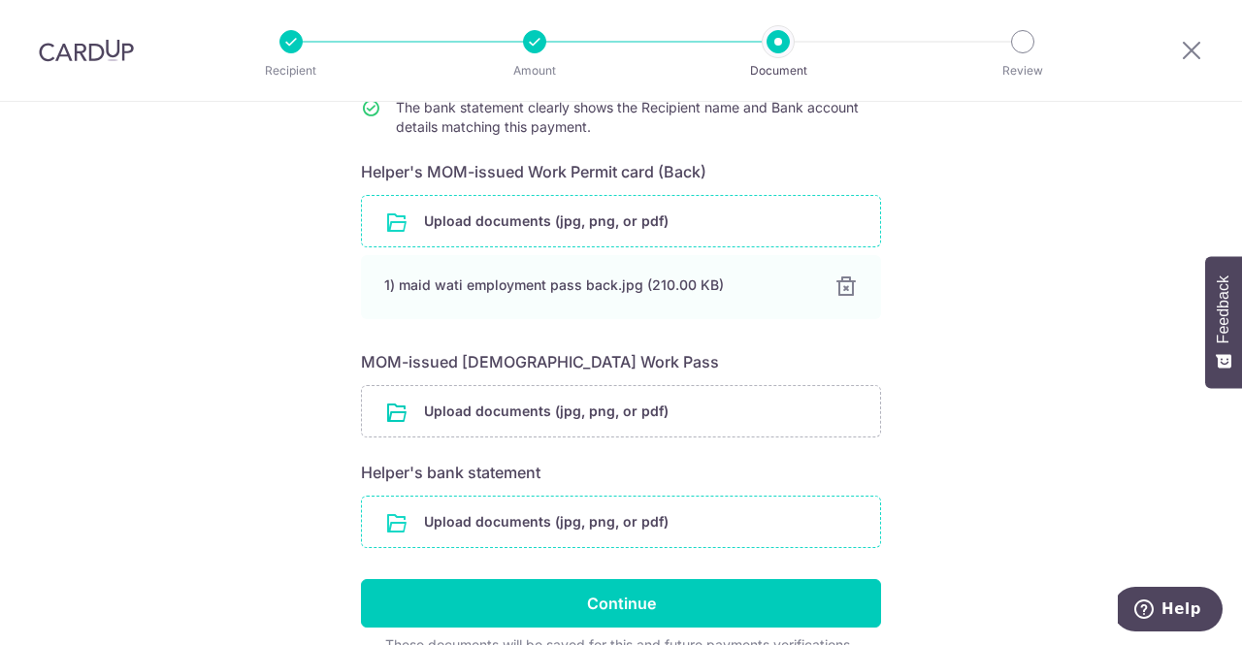
click at [568, 523] on input "file" at bounding box center [621, 522] width 518 height 50
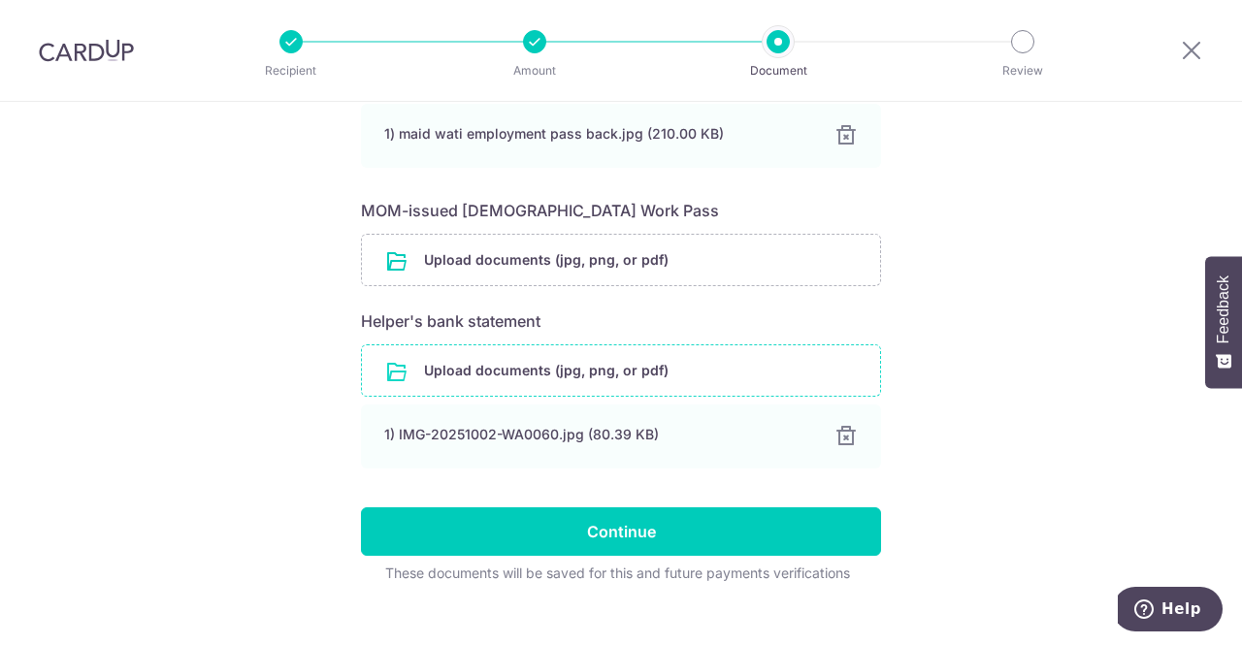
scroll to position [446, 0]
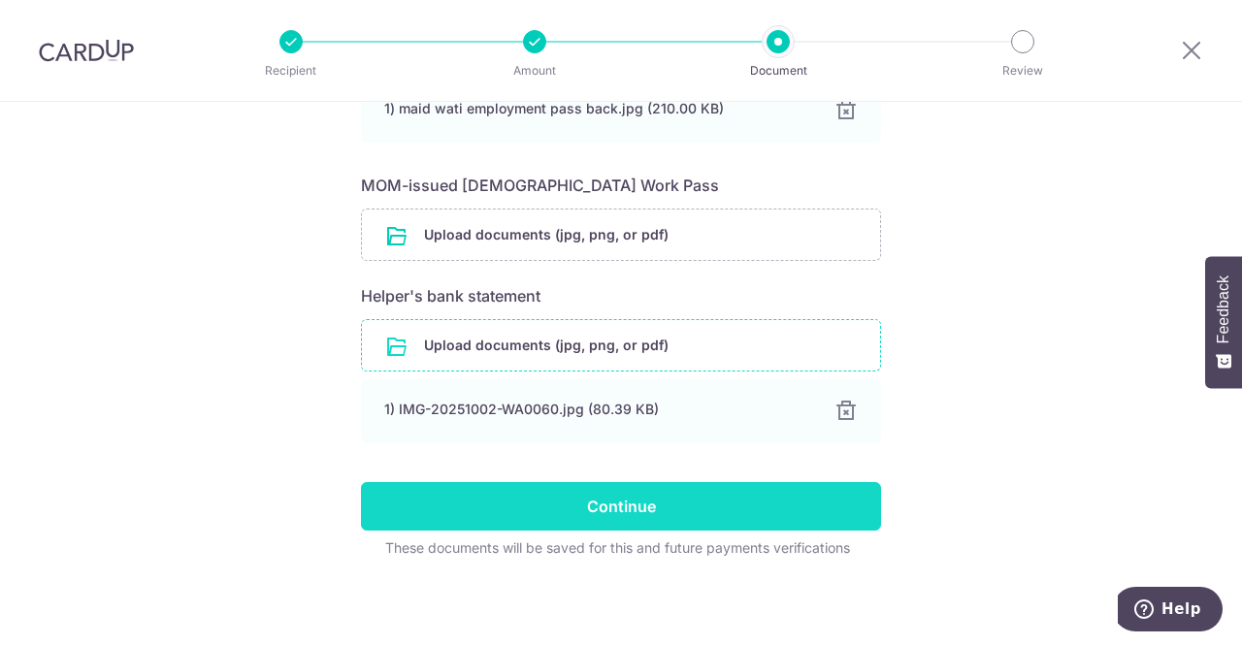
click at [553, 494] on input "Continue" at bounding box center [621, 506] width 520 height 48
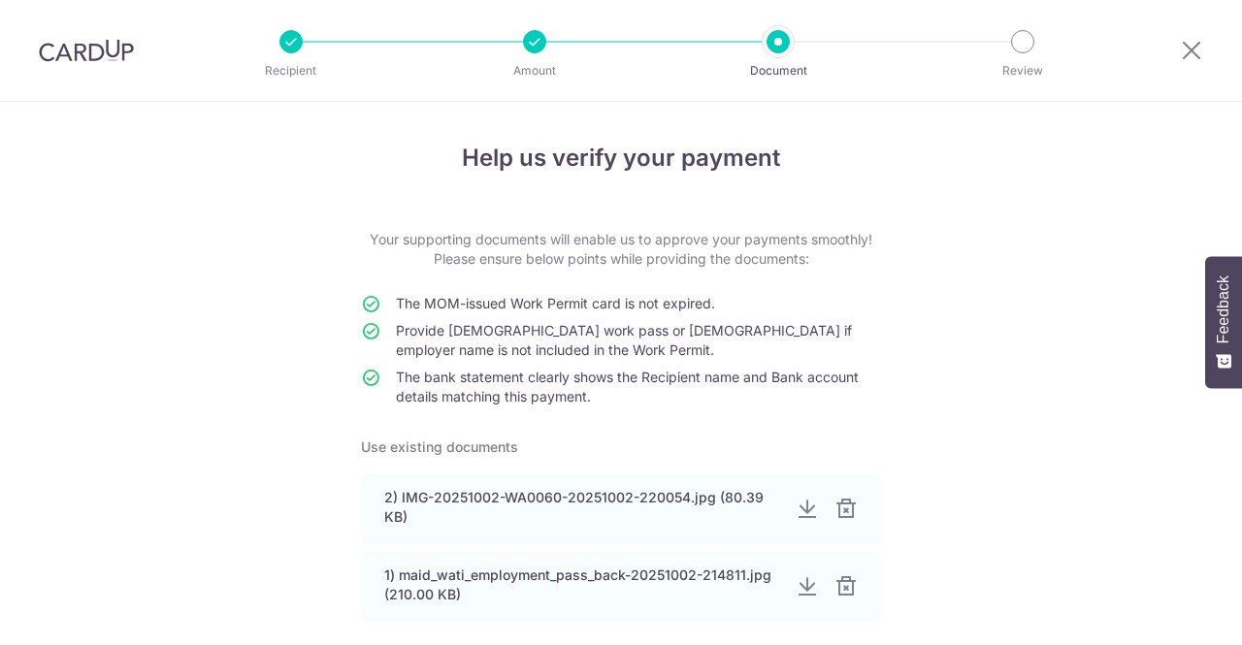
scroll to position [620, 0]
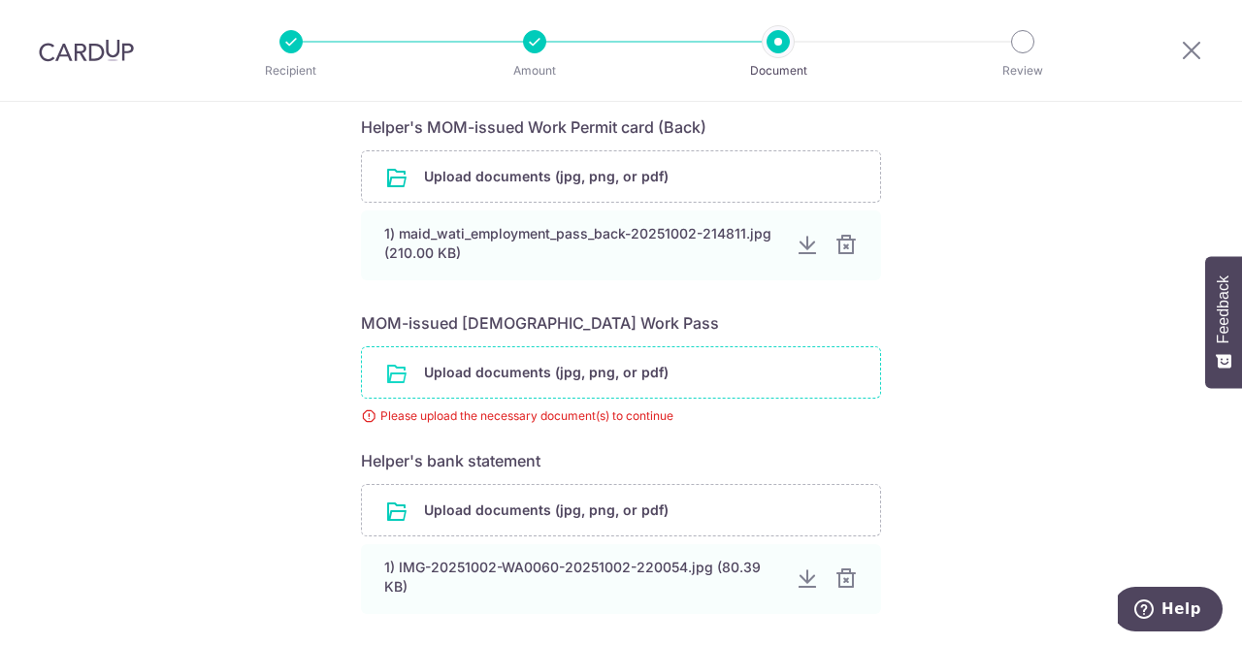
click at [532, 379] on input "file" at bounding box center [621, 372] width 518 height 50
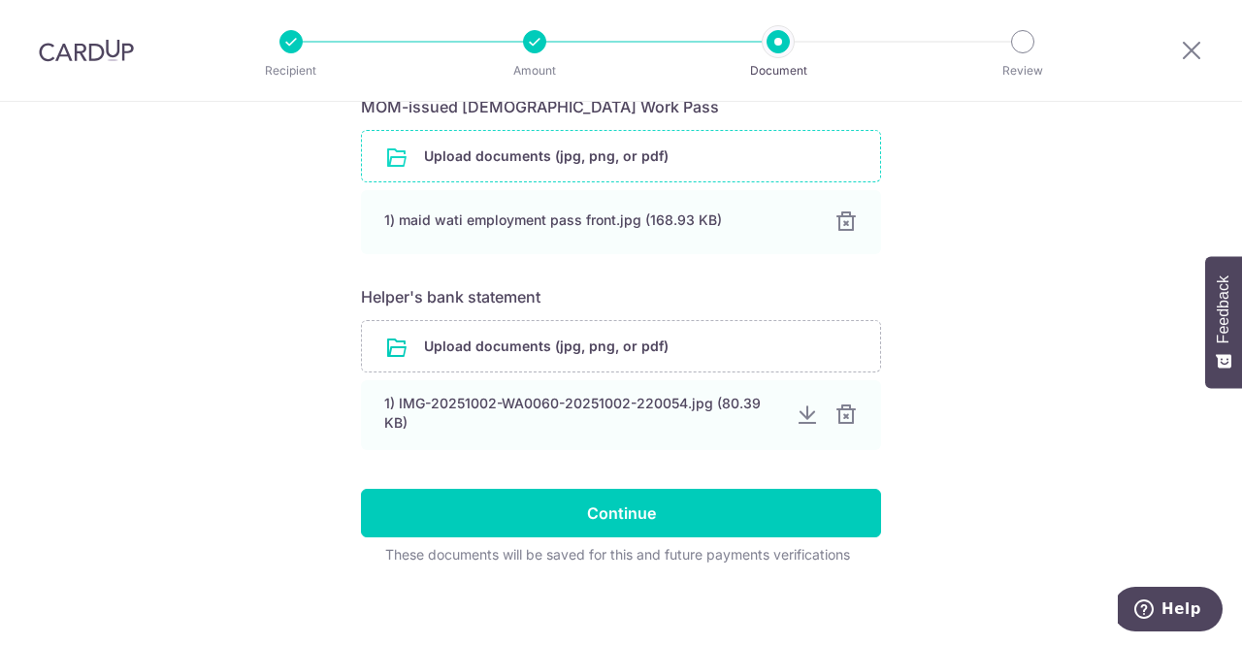
scroll to position [843, 0]
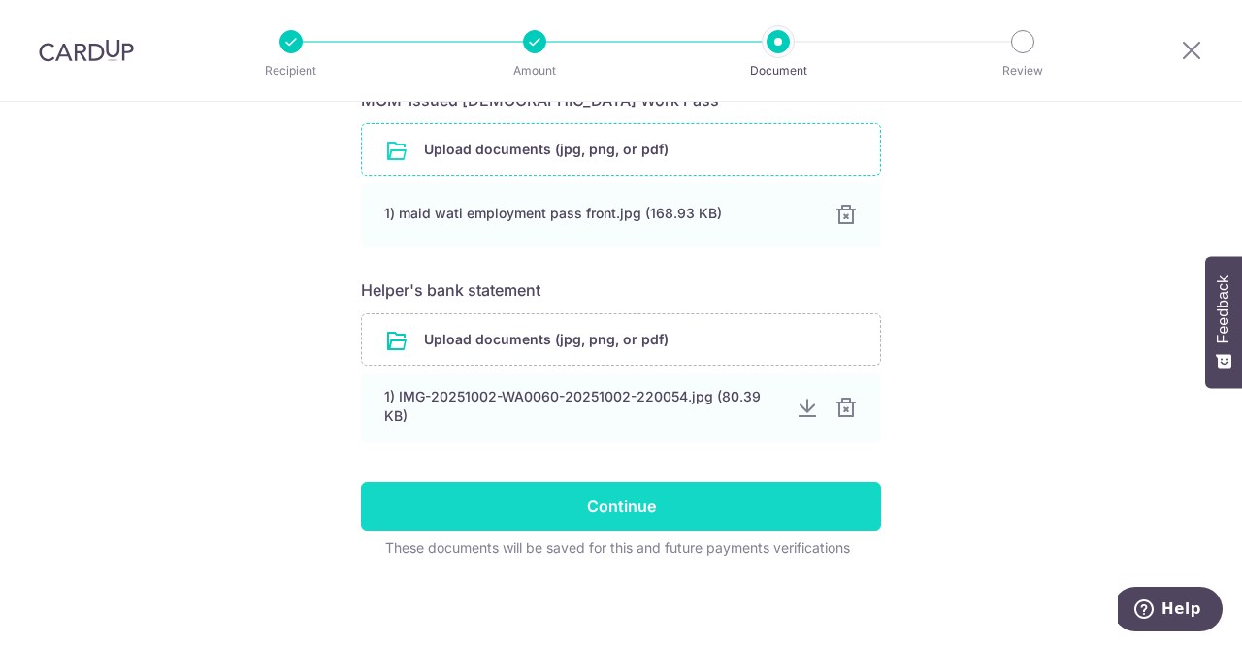
click at [569, 496] on input "Continue" at bounding box center [621, 506] width 520 height 48
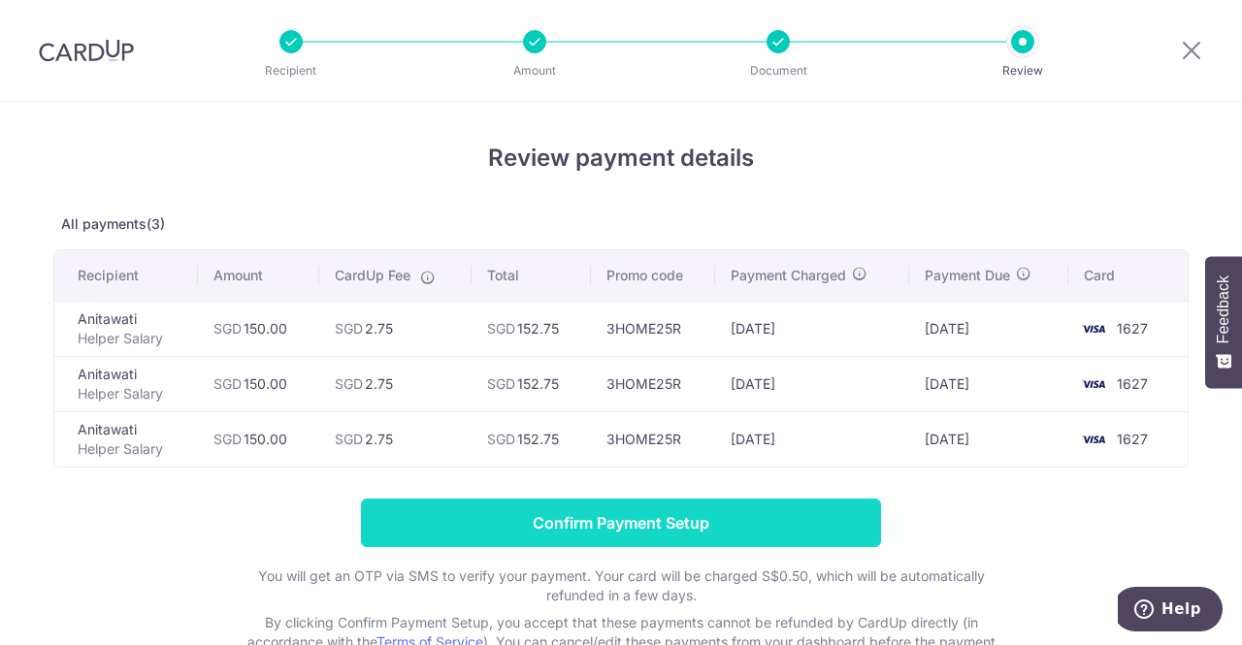
click at [663, 511] on input "Confirm Payment Setup" at bounding box center [621, 523] width 520 height 48
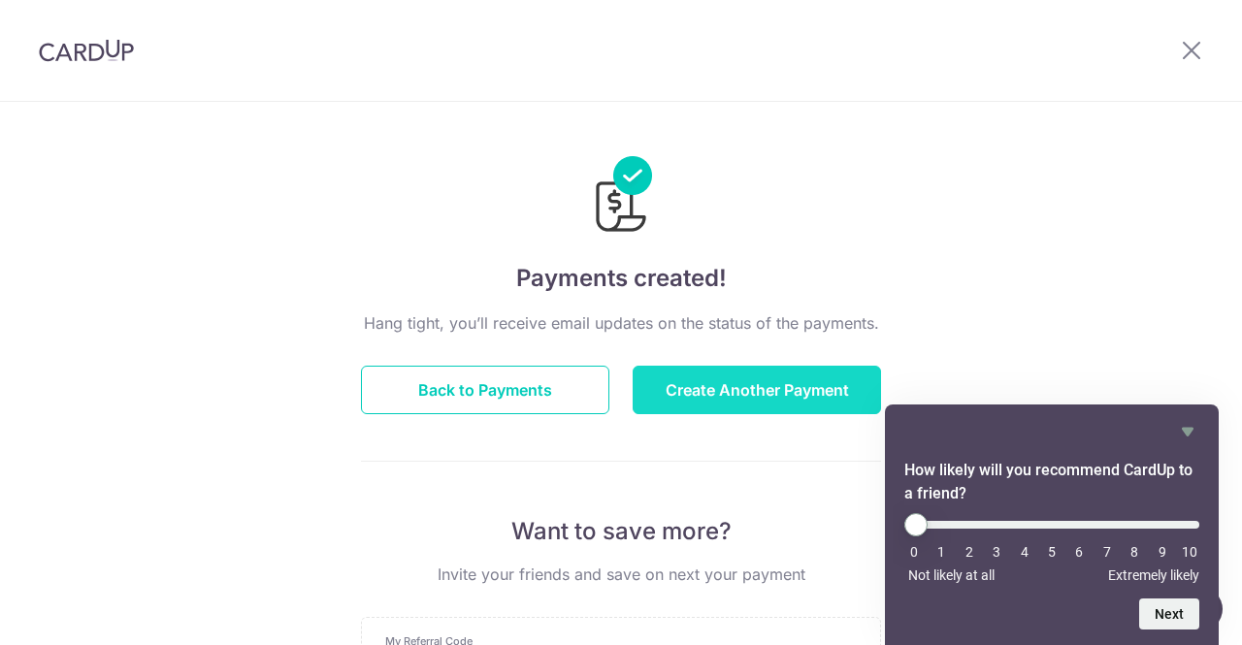
click at [715, 391] on button "Create Another Payment" at bounding box center [756, 390] width 248 height 48
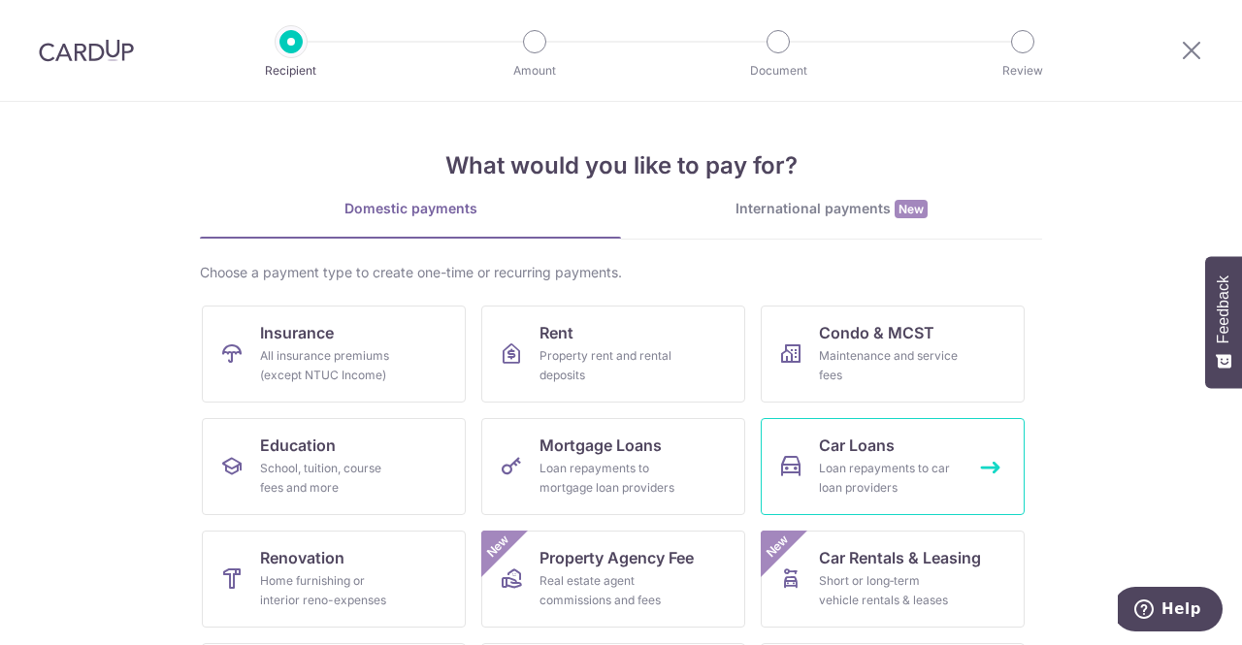
click at [846, 470] on div "Loan repayments to car loan providers" at bounding box center [889, 478] width 140 height 39
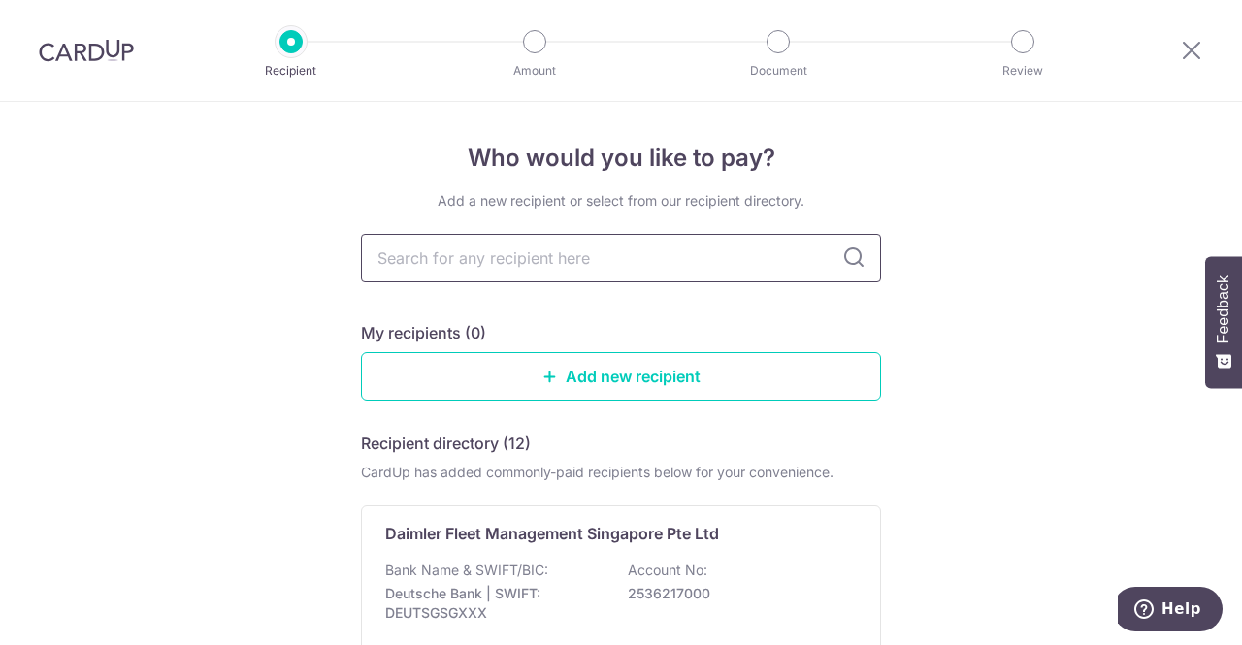
click at [693, 268] on input "text" at bounding box center [621, 258] width 520 height 48
type input "oc"
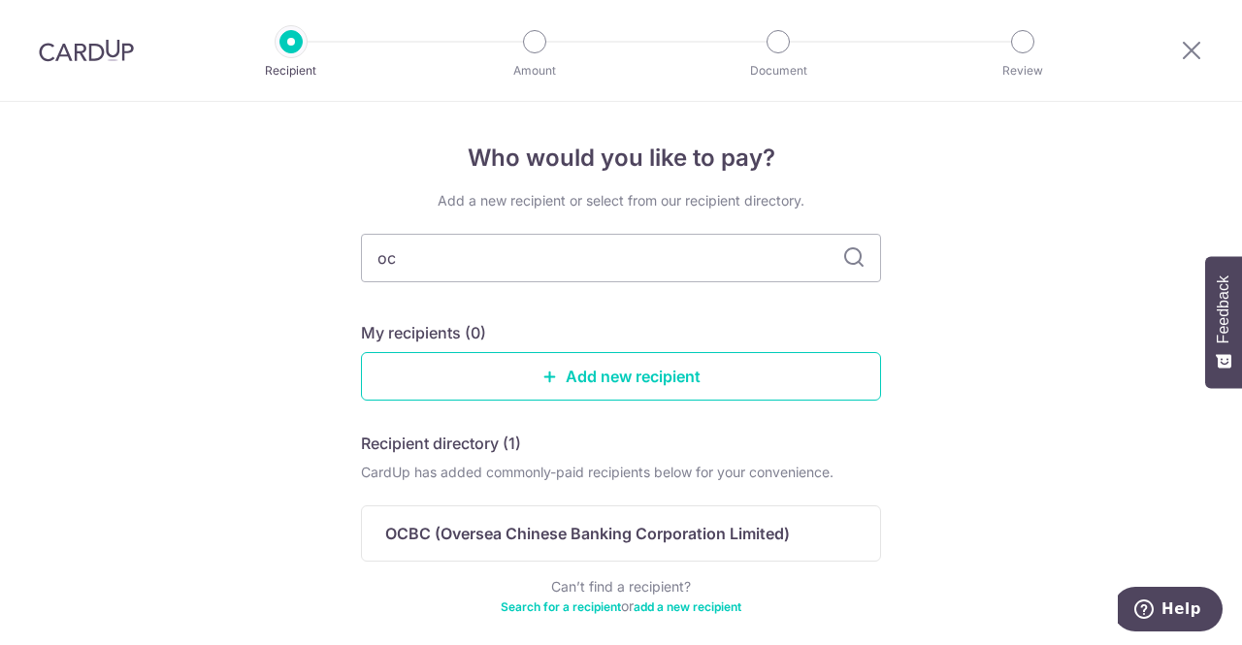
type input "o"
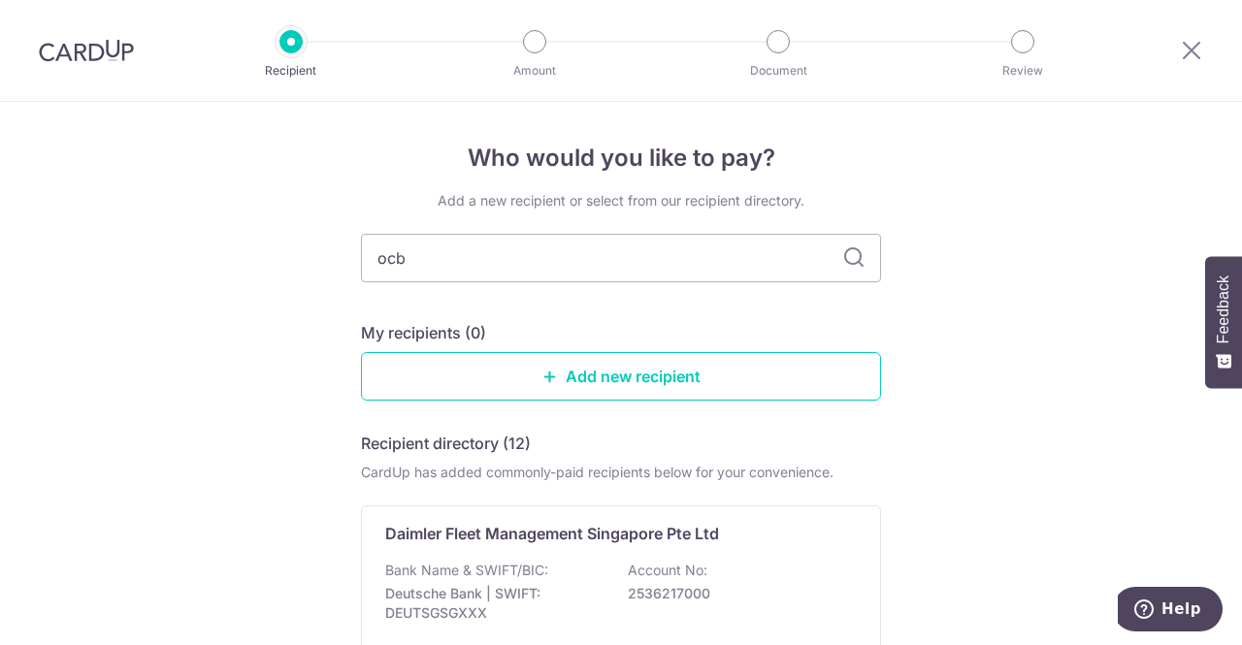
type input "ocbc"
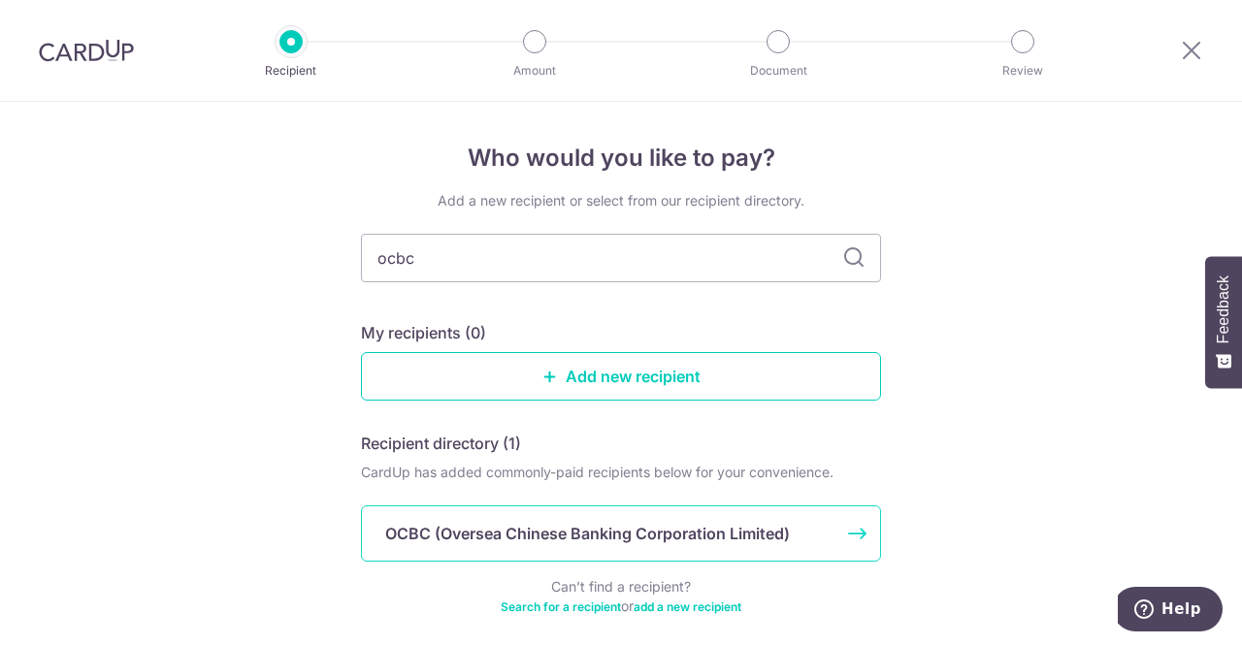
click at [678, 532] on p "OCBC (Oversea Chinese Banking Corporation Limited)" at bounding box center [587, 533] width 404 height 23
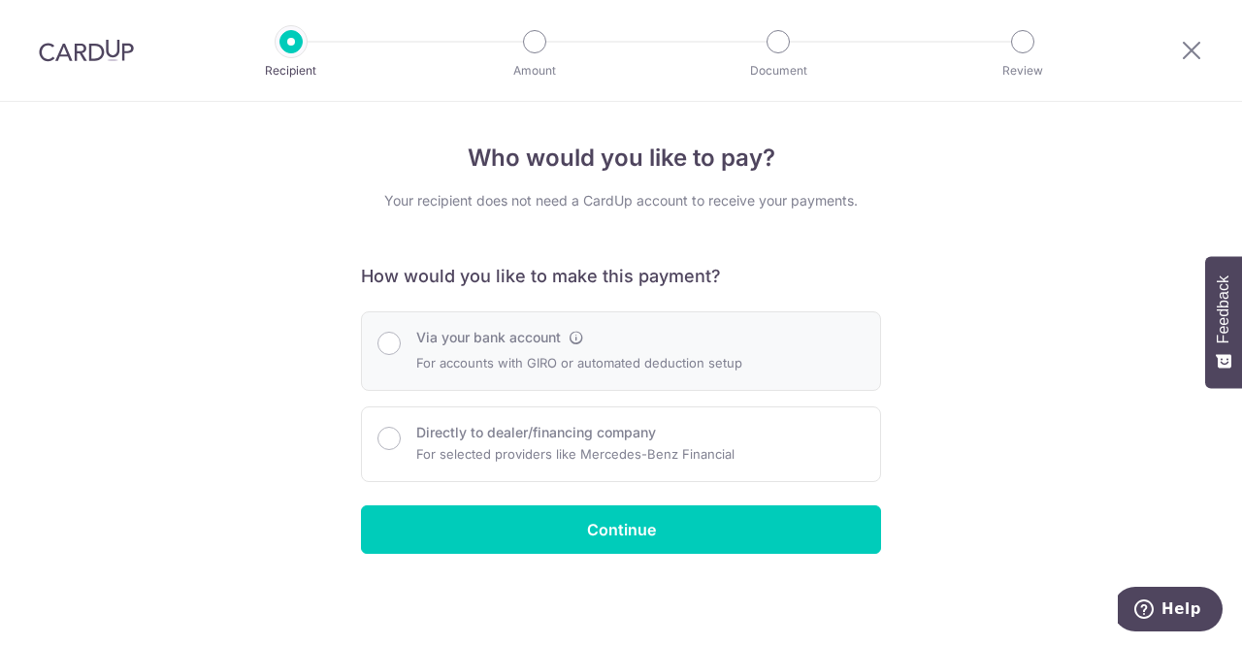
click at [547, 360] on p "For accounts with GIRO or automated deduction setup" at bounding box center [579, 362] width 326 height 23
radio input "true"
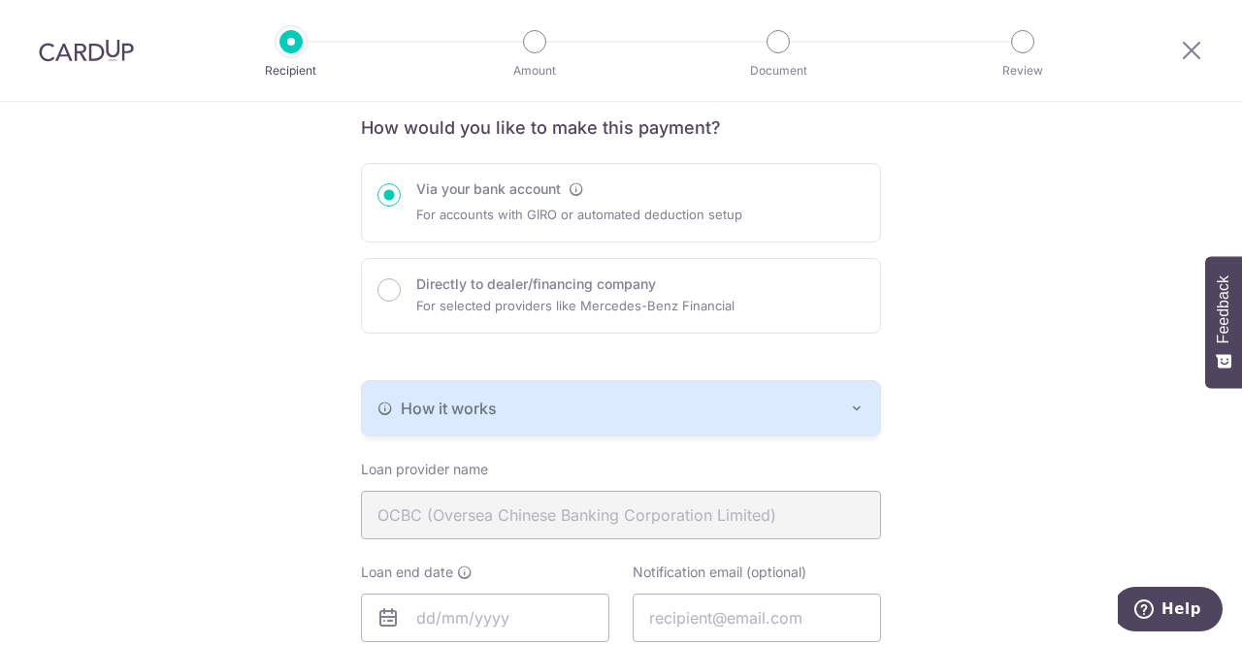
scroll to position [194, 0]
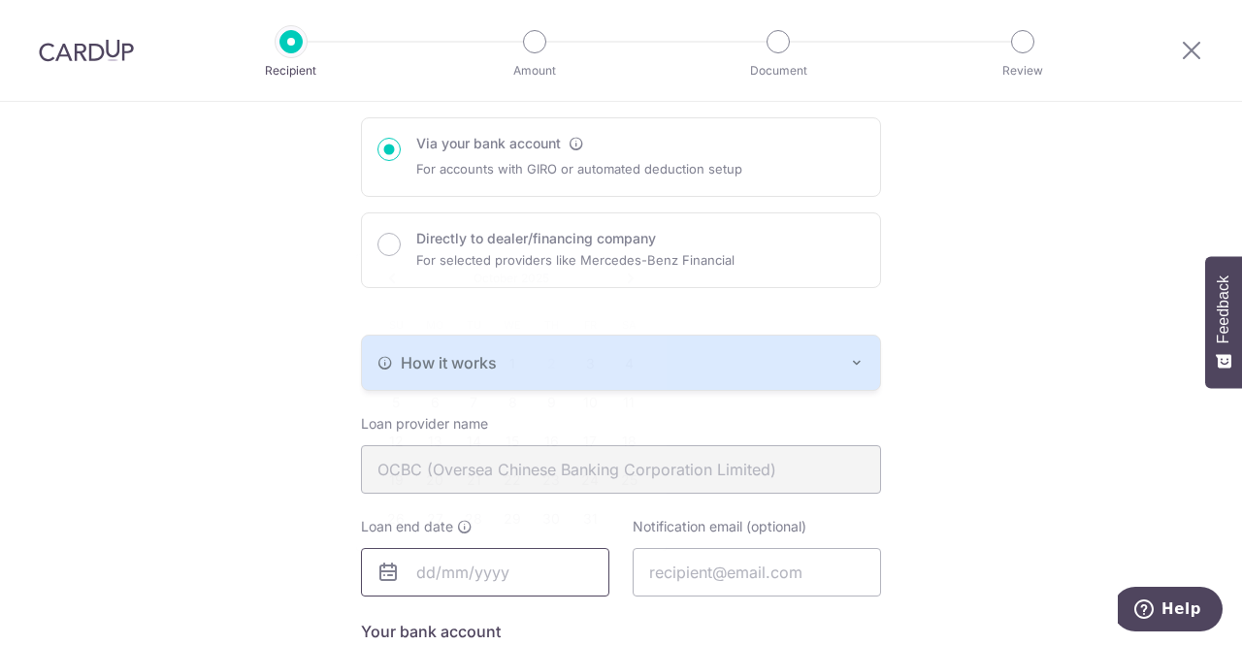
click at [412, 571] on input "text" at bounding box center [485, 572] width 248 height 48
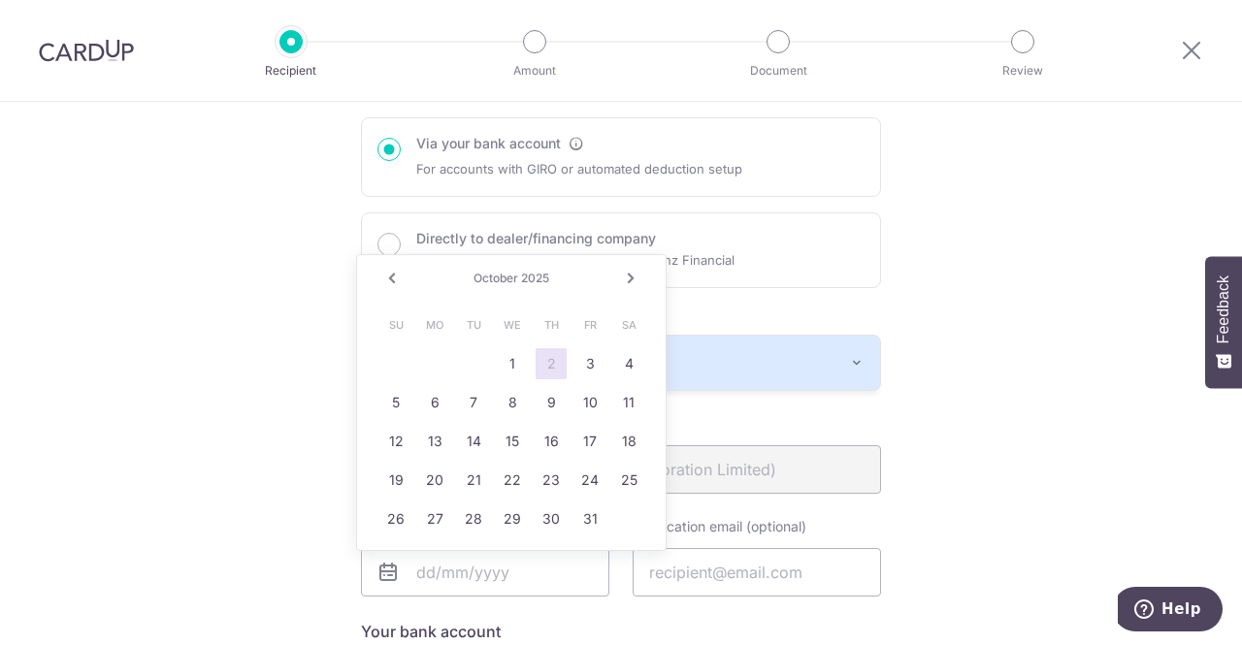
click at [634, 280] on link "Next" at bounding box center [630, 278] width 23 height 23
click at [520, 517] on link "31" at bounding box center [512, 518] width 31 height 31
type input "12/31/2025"
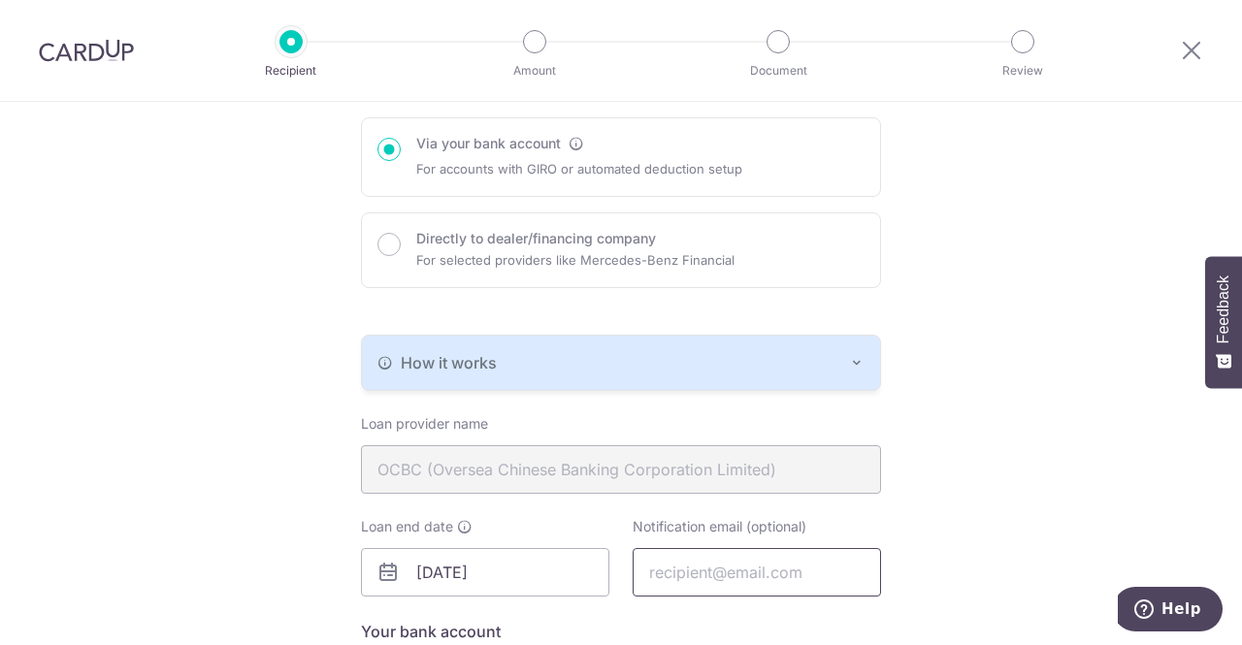
click at [642, 562] on input "text" at bounding box center [756, 572] width 248 height 48
type input "chinspain@hotmail.com"
type input "Dr Francis Chin"
drag, startPoint x: 820, startPoint y: 572, endPoint x: 625, endPoint y: 573, distance: 195.0
click at [625, 573] on div "Notification email (optional) chinspain@hotmail.com" at bounding box center [757, 557] width 272 height 80
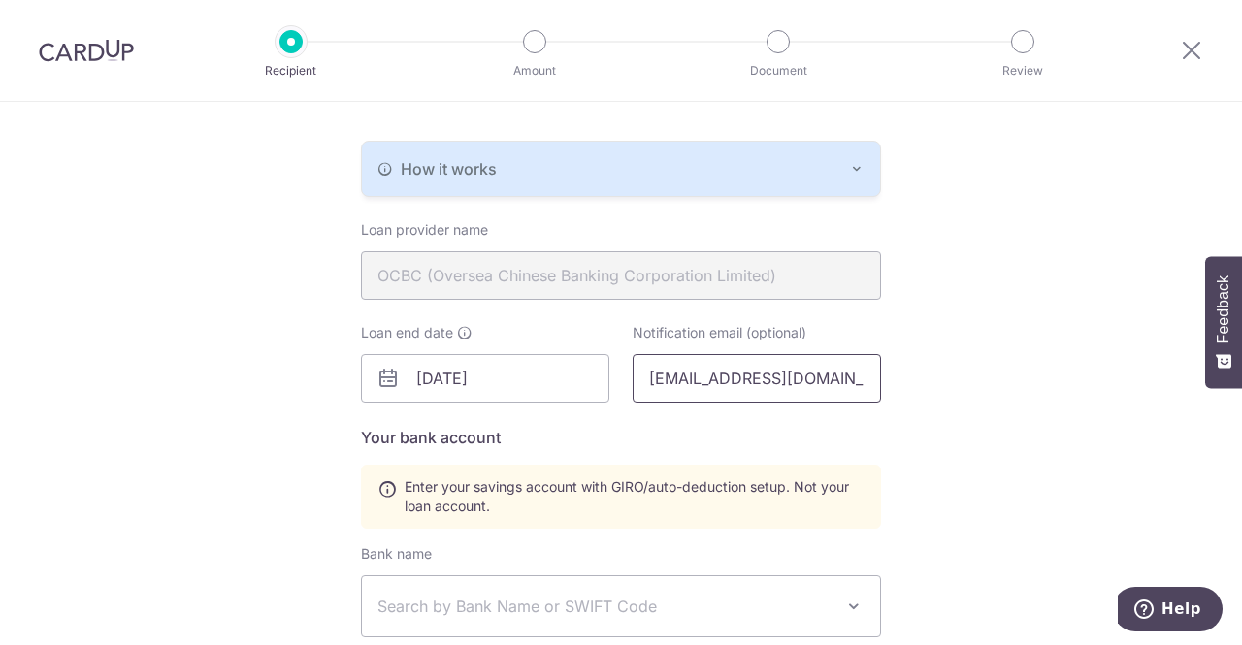
scroll to position [485, 0]
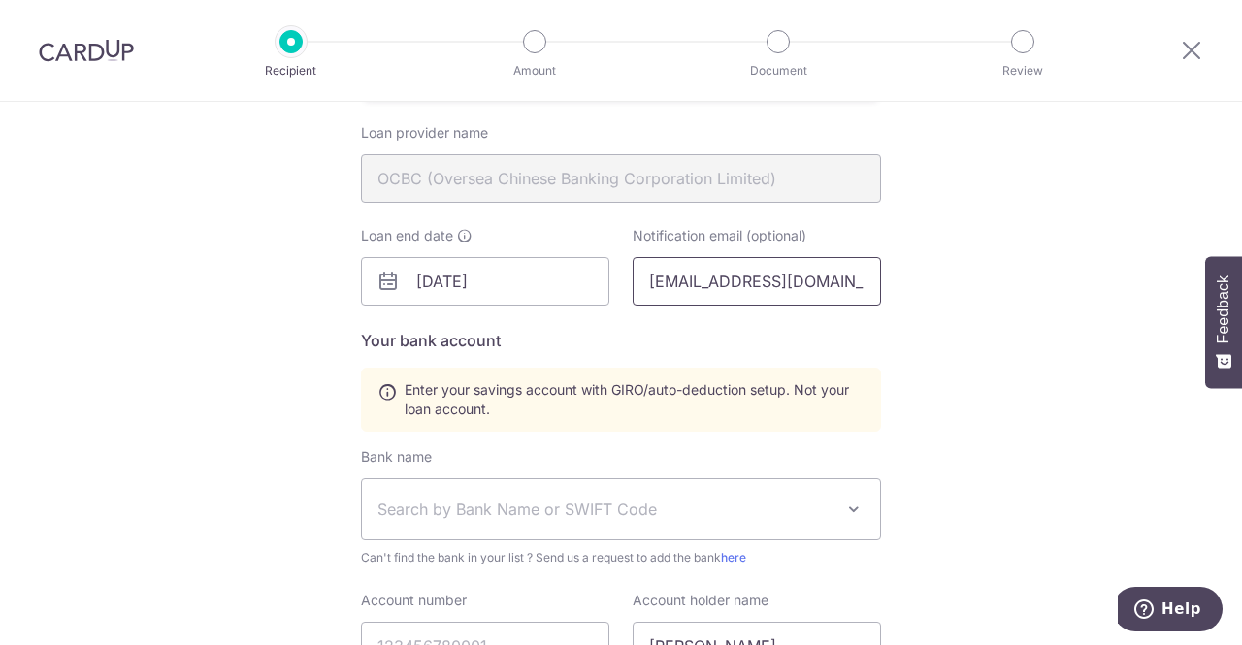
type input "friend_chin@yahoo.com"
click at [784, 500] on span "Search by Bank Name or SWIFT Code" at bounding box center [605, 509] width 456 height 23
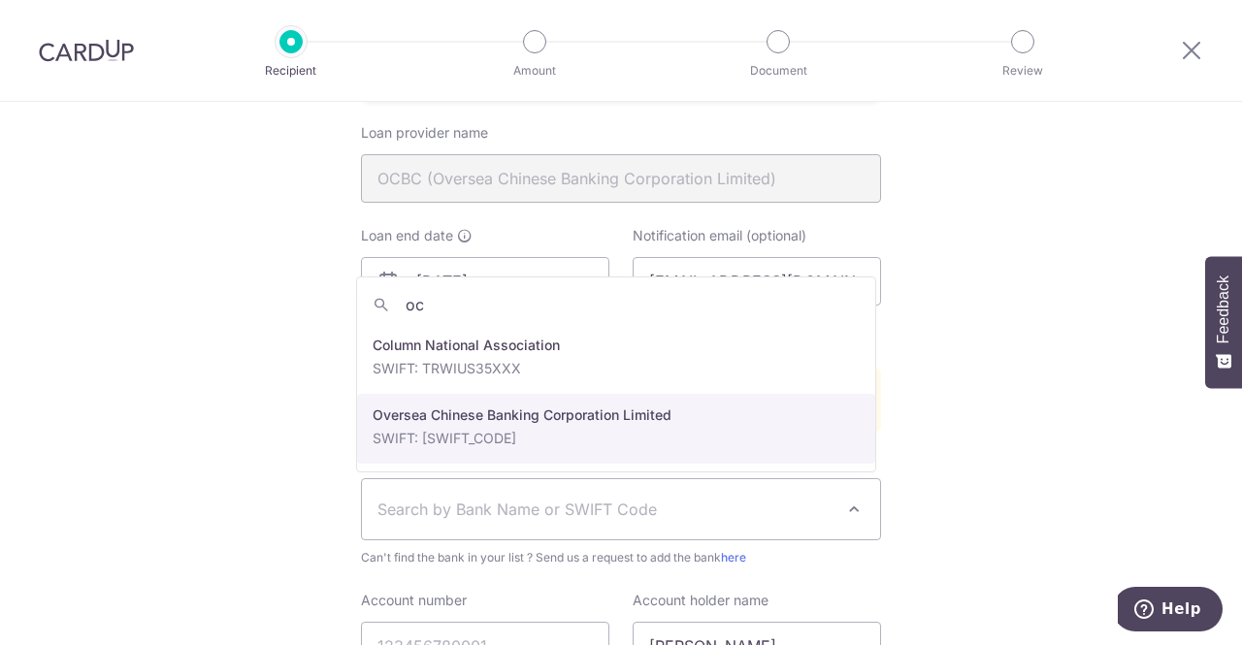
type input "oc"
select select "12"
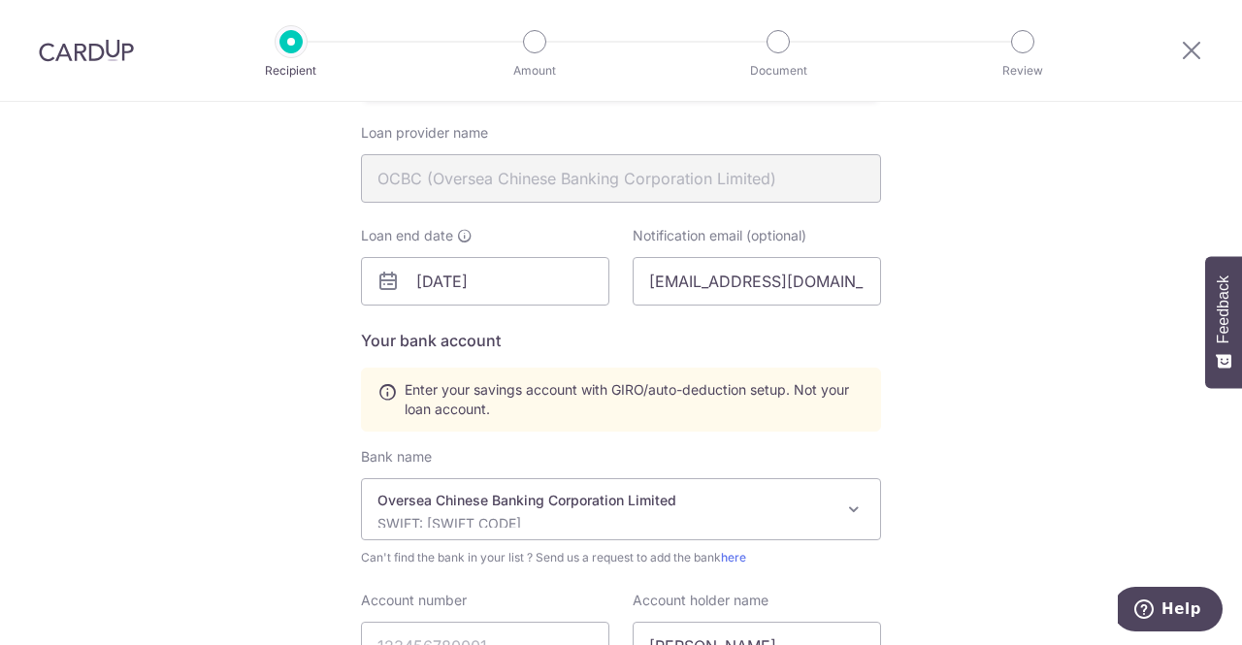
scroll to position [582, 0]
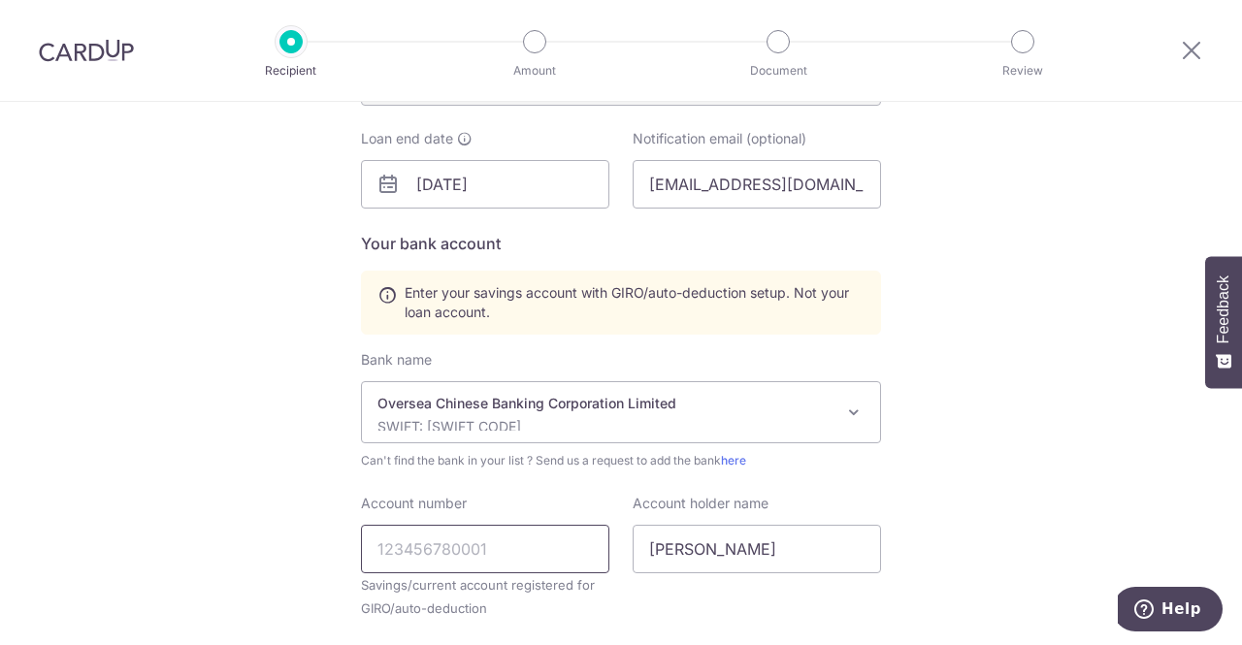
click at [441, 551] on input "Account number" at bounding box center [485, 549] width 248 height 48
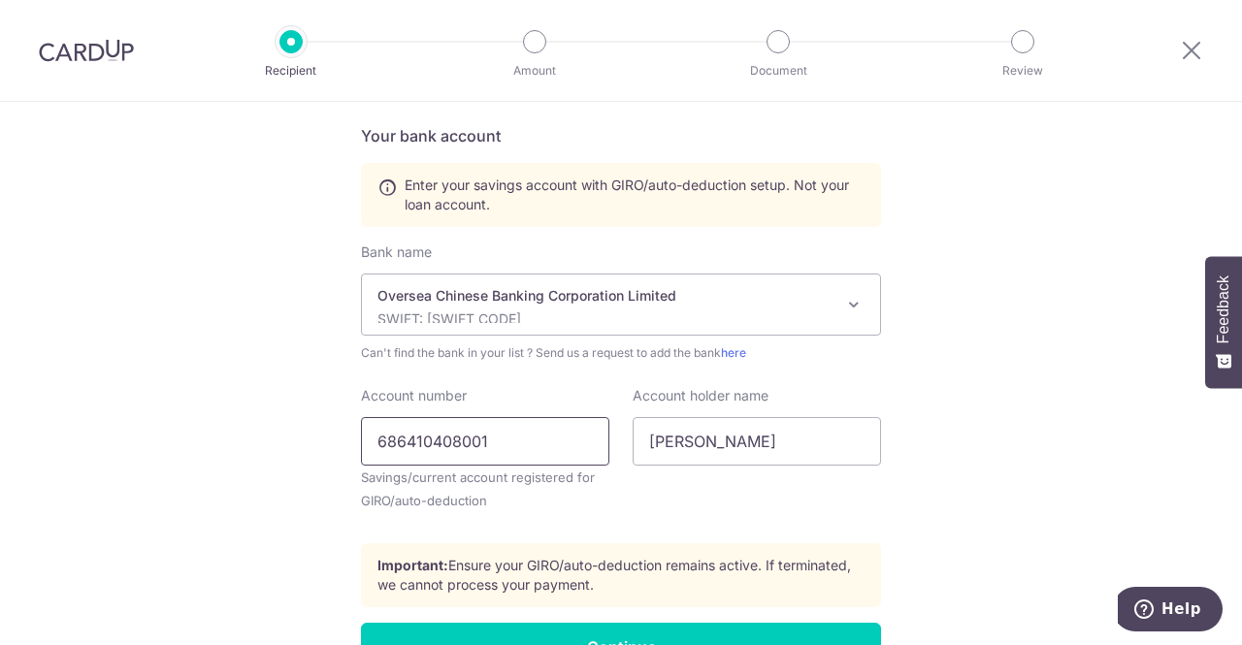
scroll to position [776, 0]
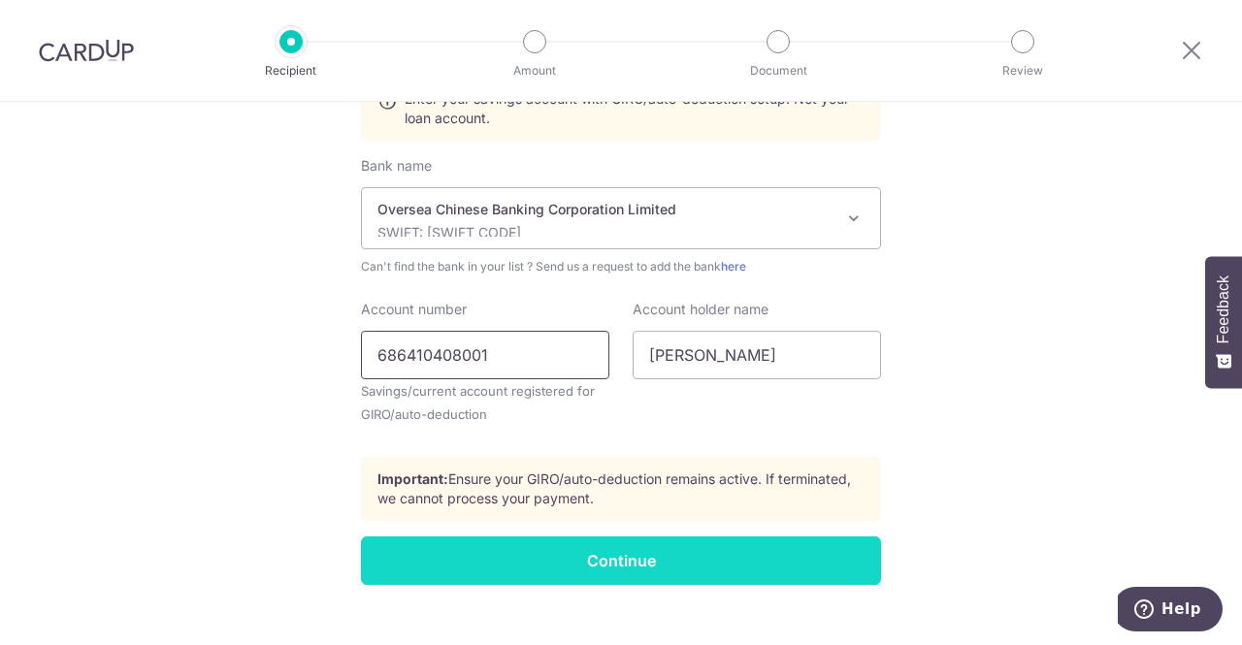
type input "686410408001"
click at [596, 564] on input "Continue" at bounding box center [621, 560] width 520 height 48
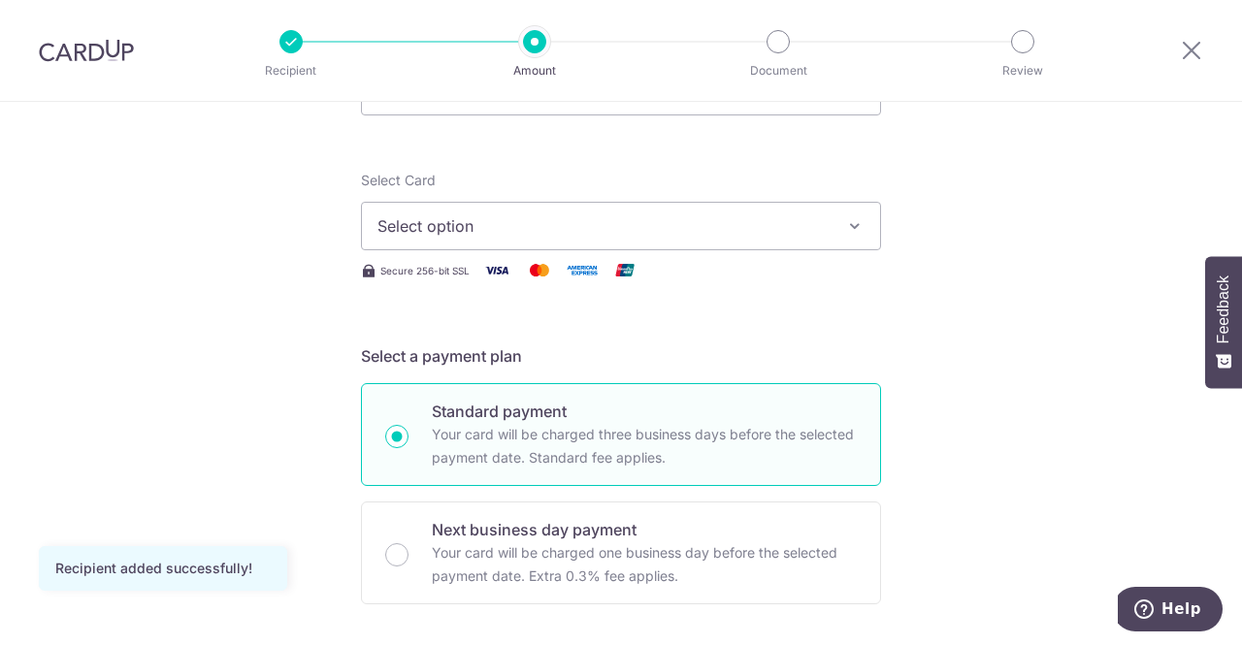
scroll to position [97, 0]
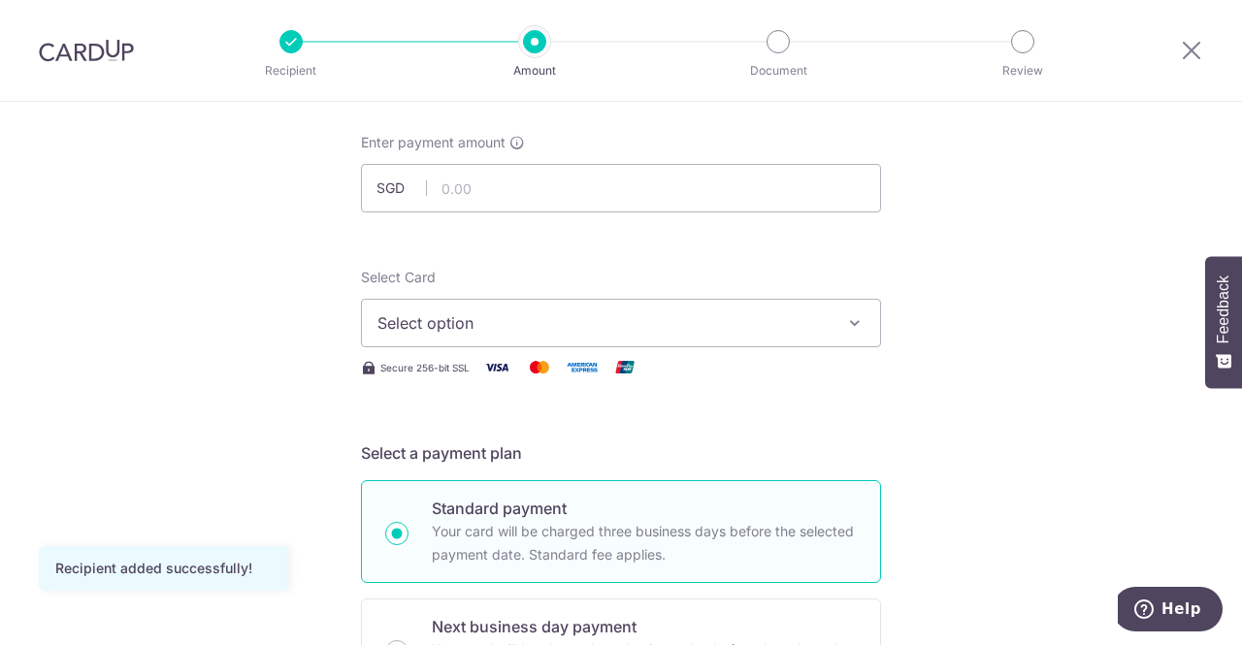
click at [845, 327] on icon "button" at bounding box center [854, 322] width 19 height 19
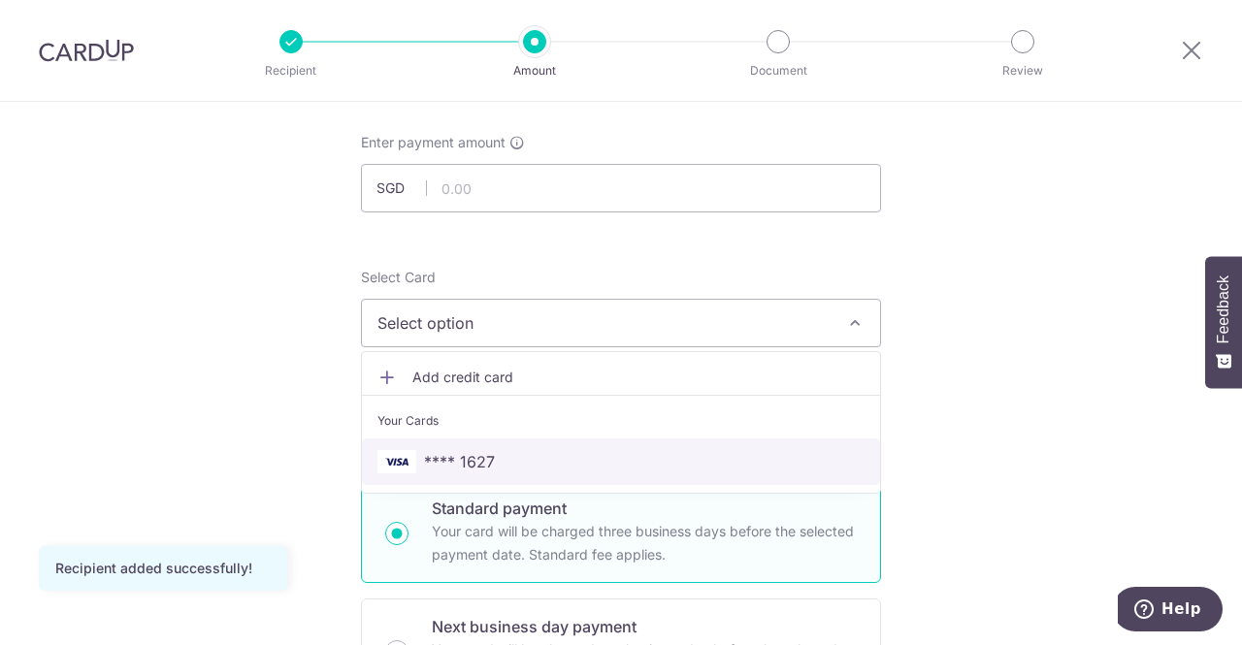
click at [706, 450] on span "**** 1627" at bounding box center [620, 461] width 487 height 23
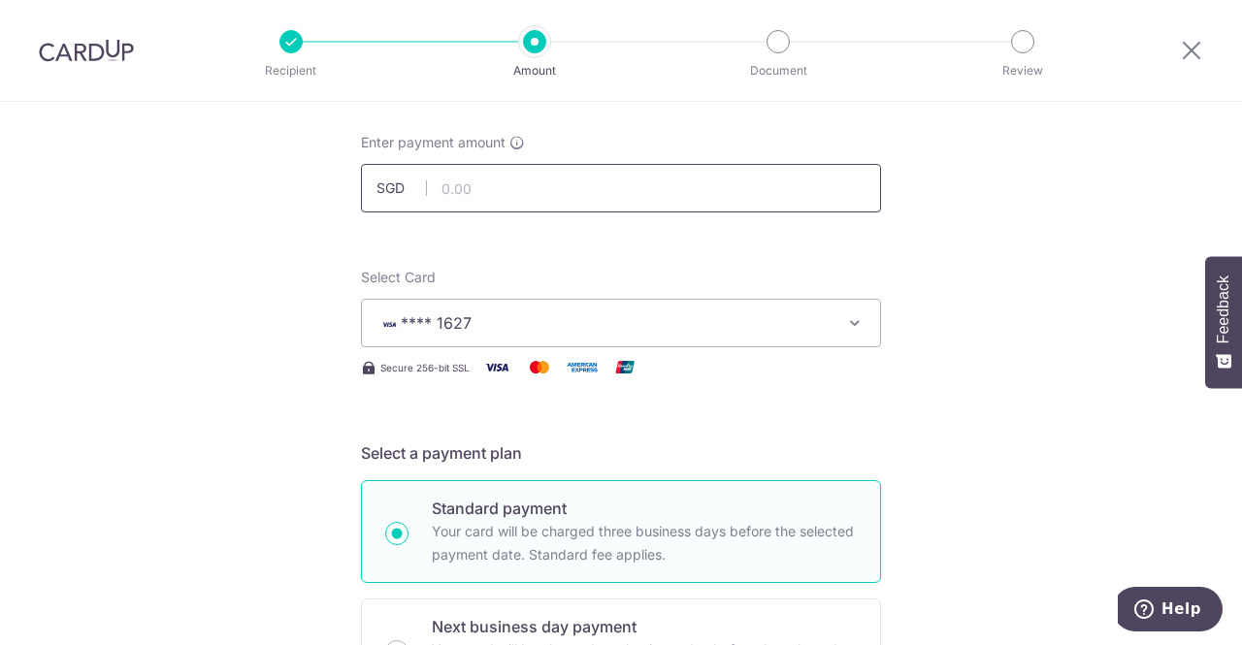
click at [588, 191] on input "text" at bounding box center [621, 188] width 520 height 48
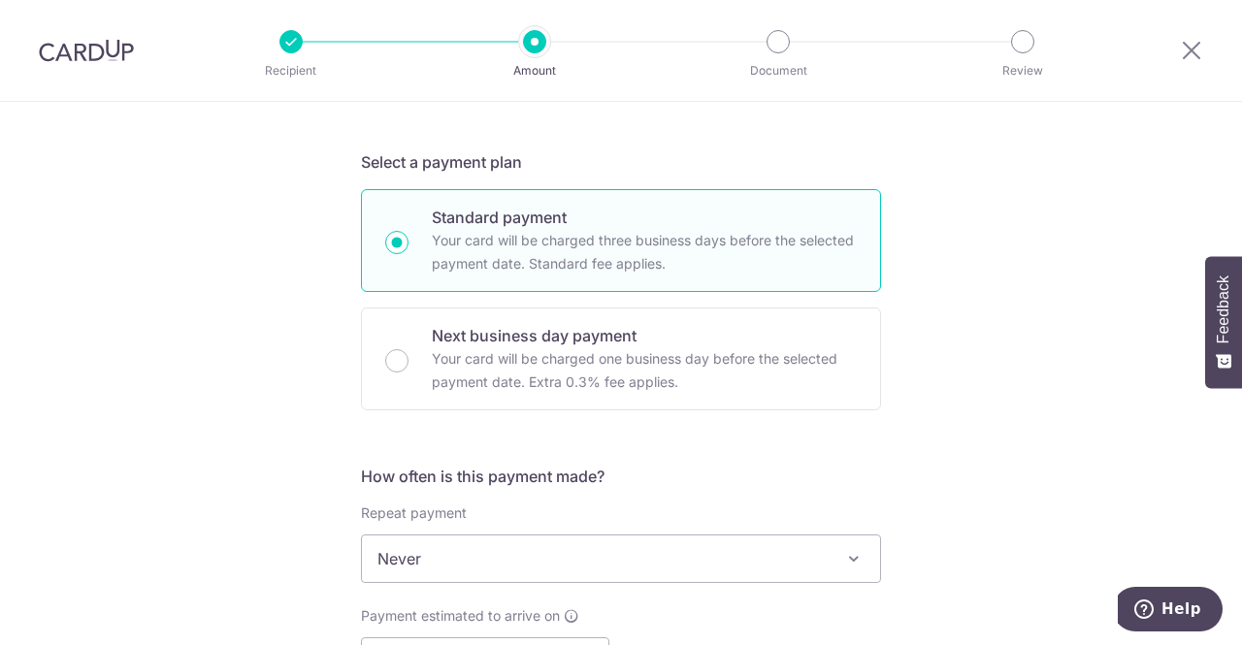
scroll to position [485, 0]
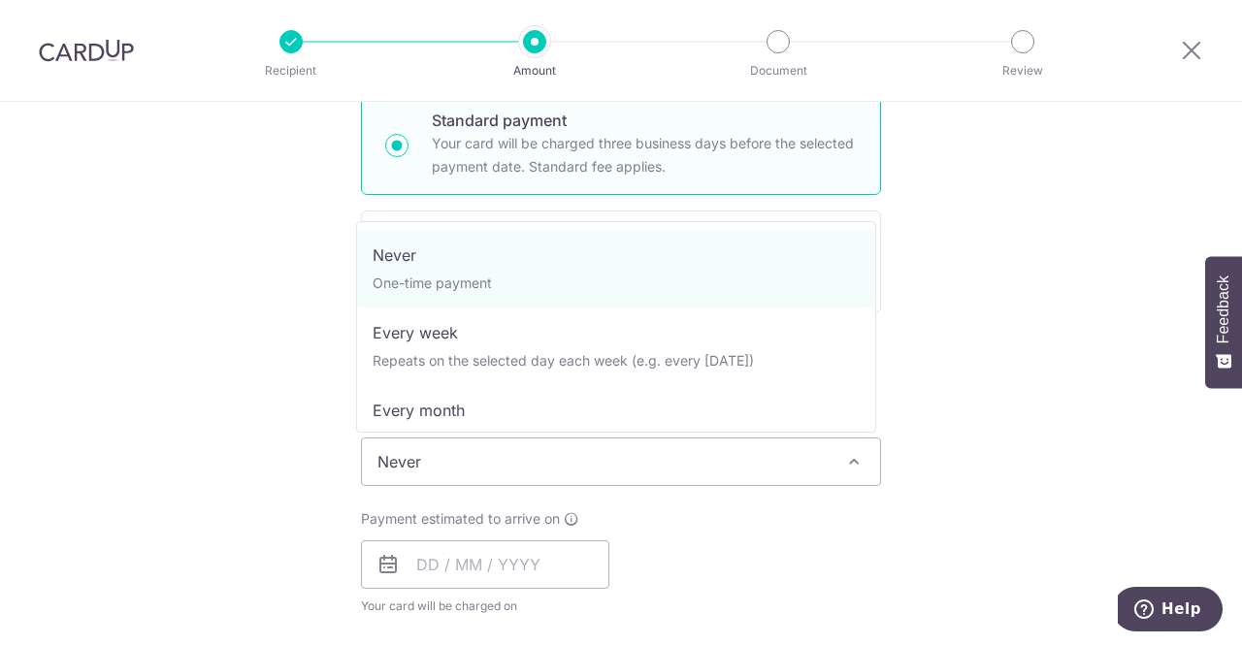
type input "20,000.00"
click at [857, 462] on span at bounding box center [853, 461] width 23 height 23
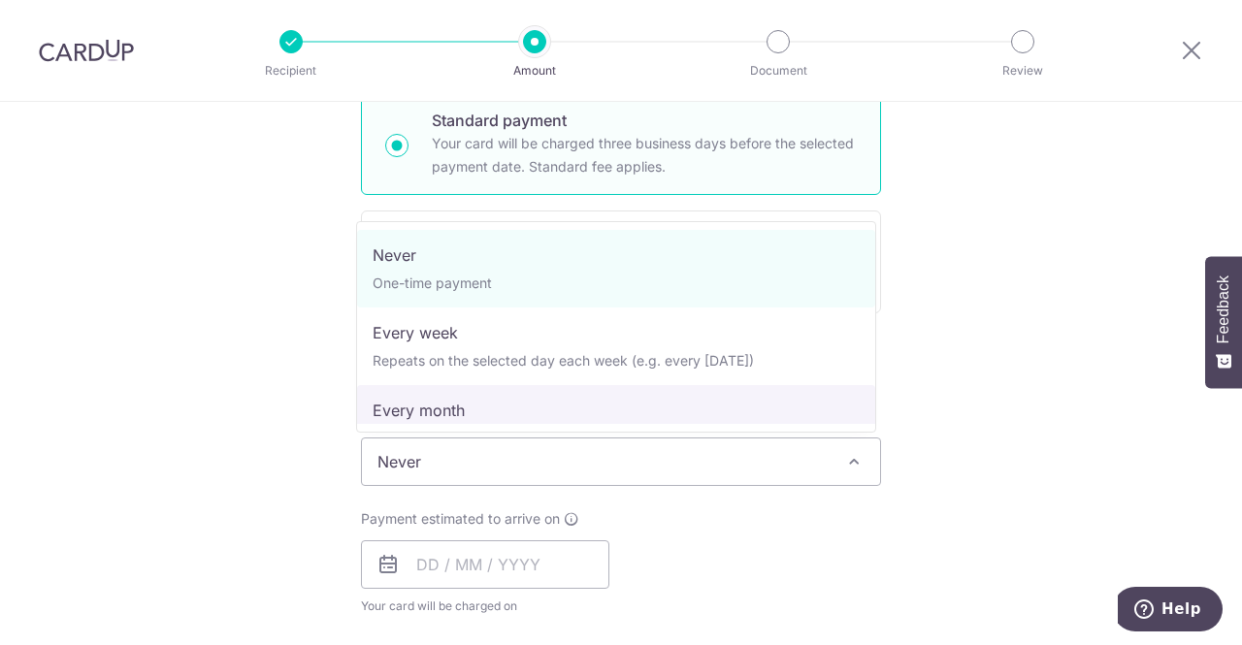
select select "3"
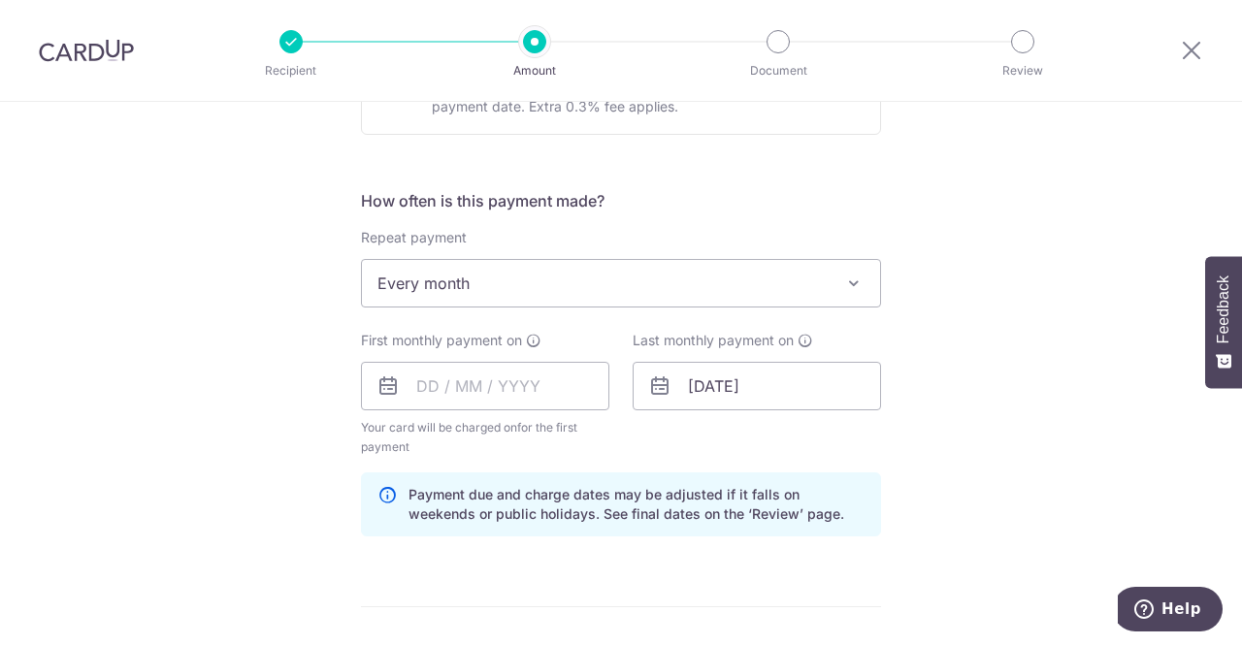
scroll to position [679, 0]
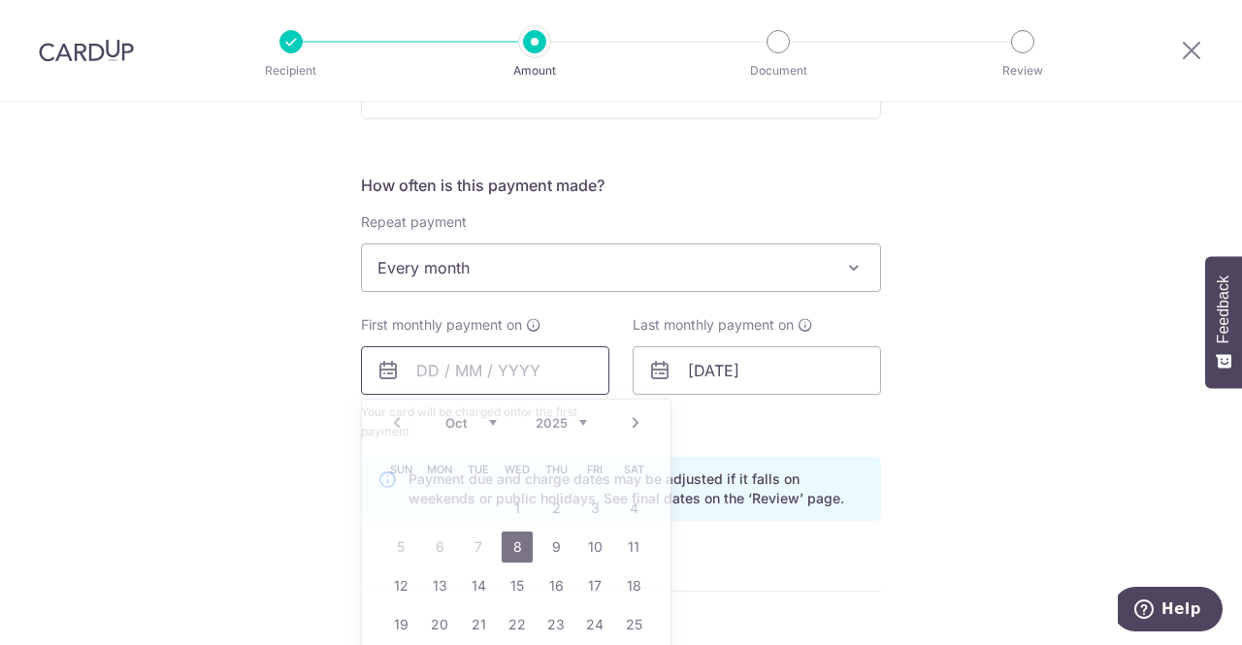
click at [422, 366] on input "text" at bounding box center [485, 370] width 248 height 48
click at [594, 538] on link "10" at bounding box center [594, 547] width 31 height 31
type input "10/10/2025"
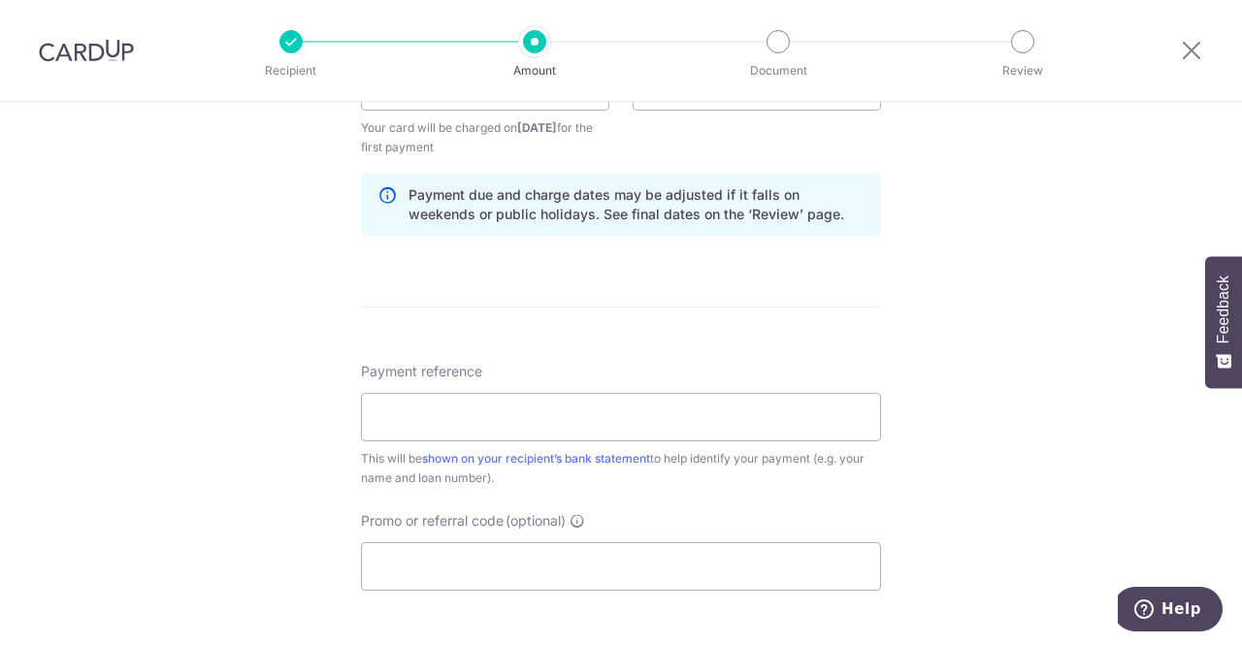
scroll to position [970, 0]
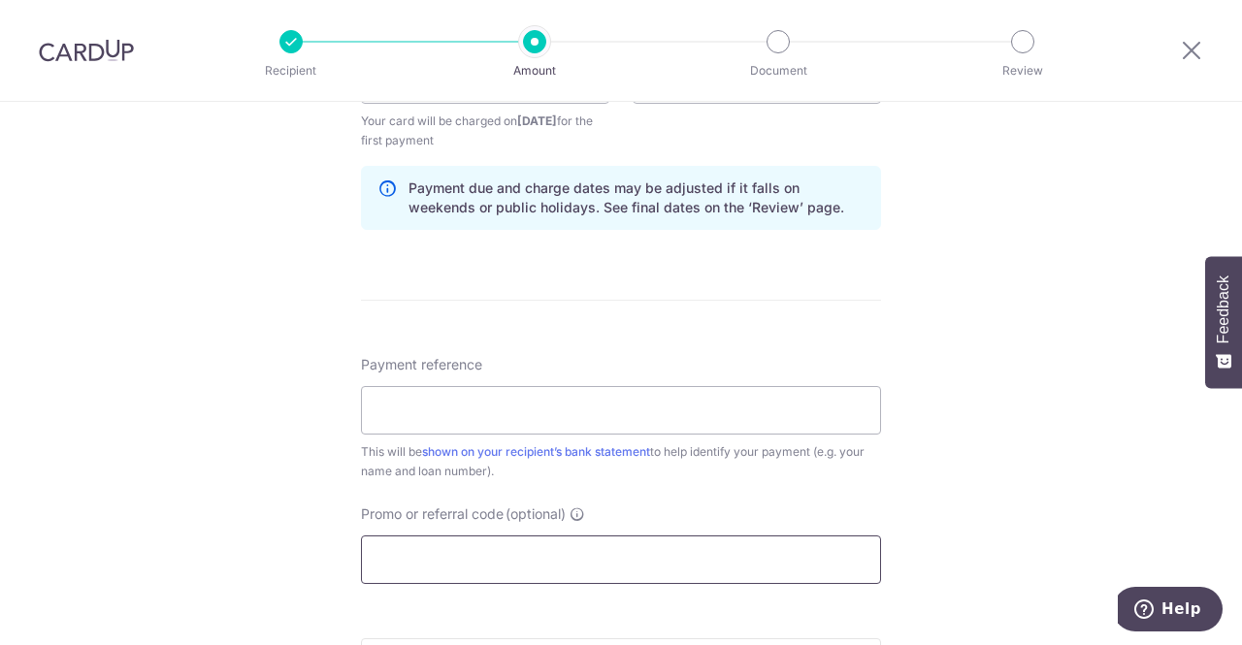
click at [579, 546] on input "Promo or referral code (optional)" at bounding box center [621, 559] width 520 height 48
paste input "3HOME25R"
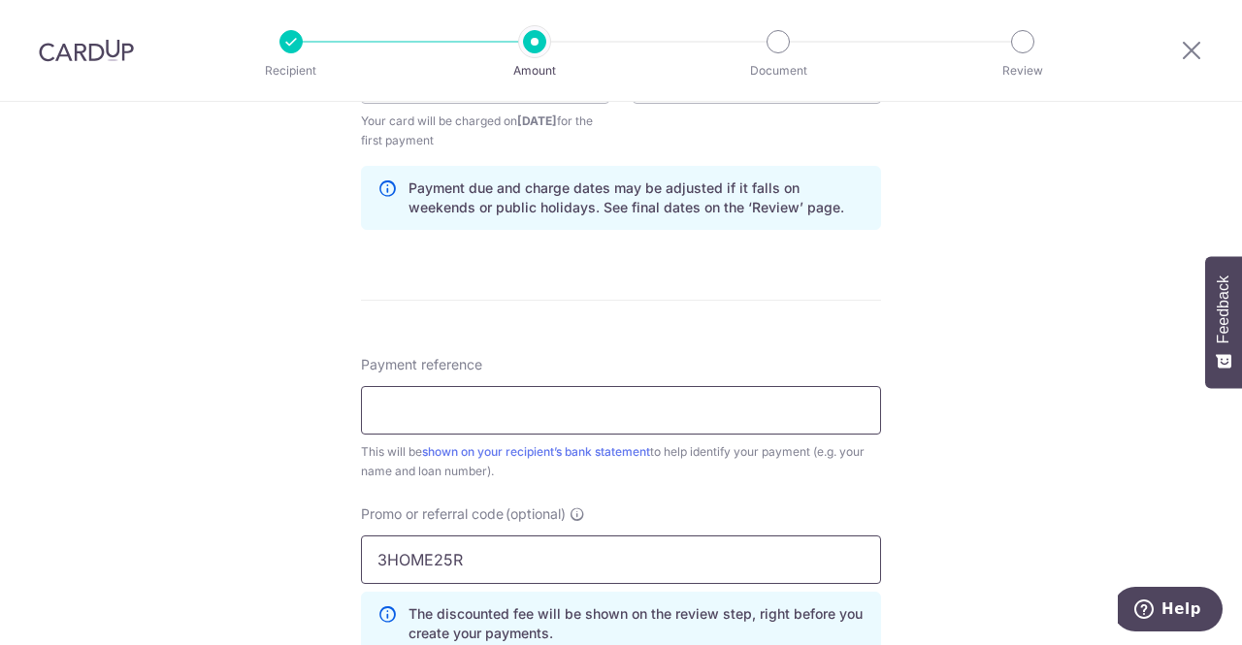
type input "3HOME25R"
click at [746, 414] on input "Payment reference" at bounding box center [621, 410] width 520 height 48
type input "B"
type input "CARLOAN"
click at [996, 401] on div "Tell us more about your payment Enter payment amount SGD 20,000.00 20000.00 Rec…" at bounding box center [621, 102] width 1242 height 1941
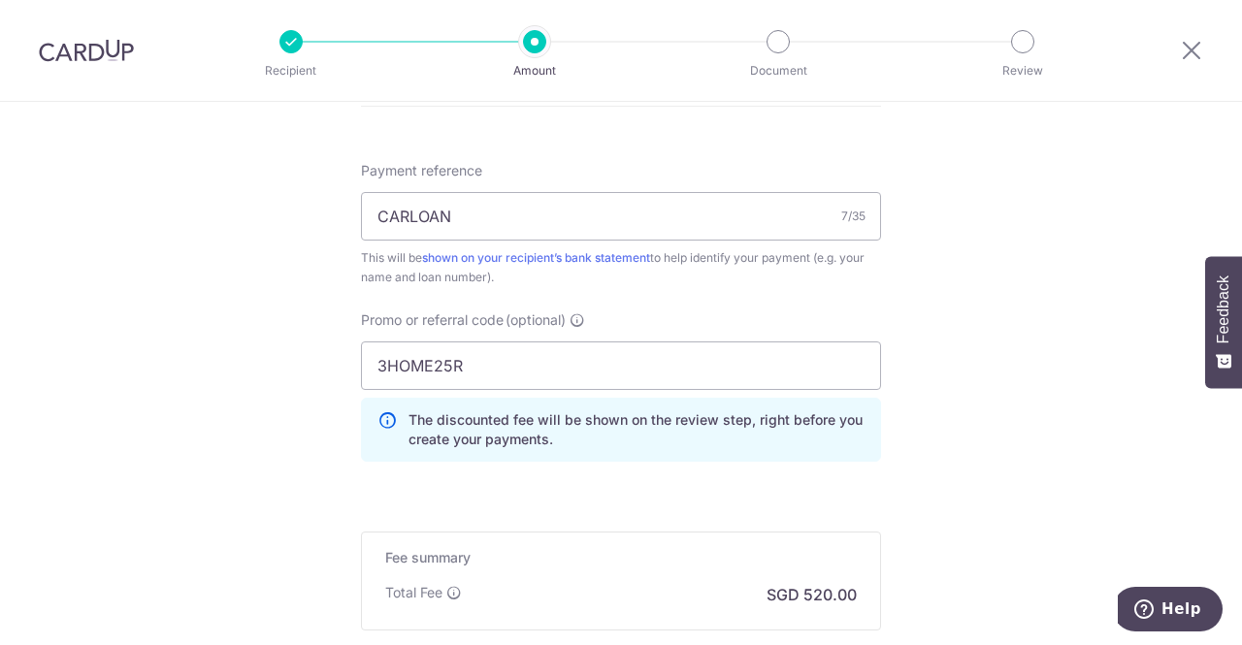
scroll to position [1261, 0]
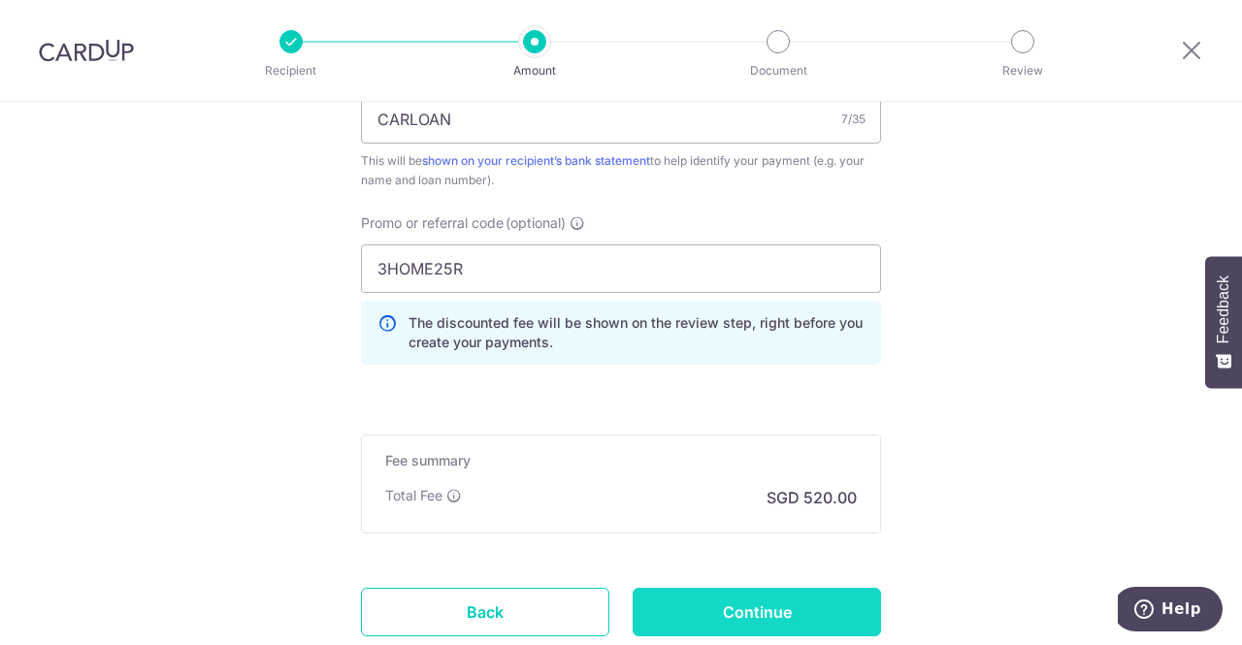
click at [787, 605] on input "Continue" at bounding box center [756, 612] width 248 height 48
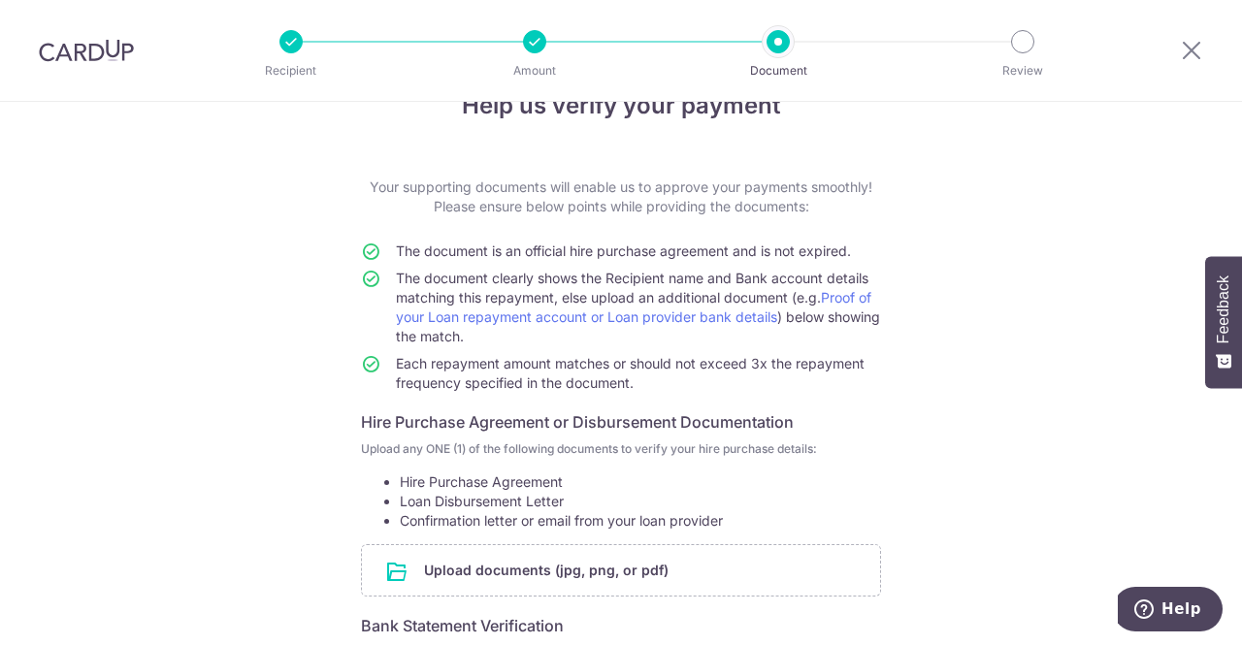
scroll to position [97, 0]
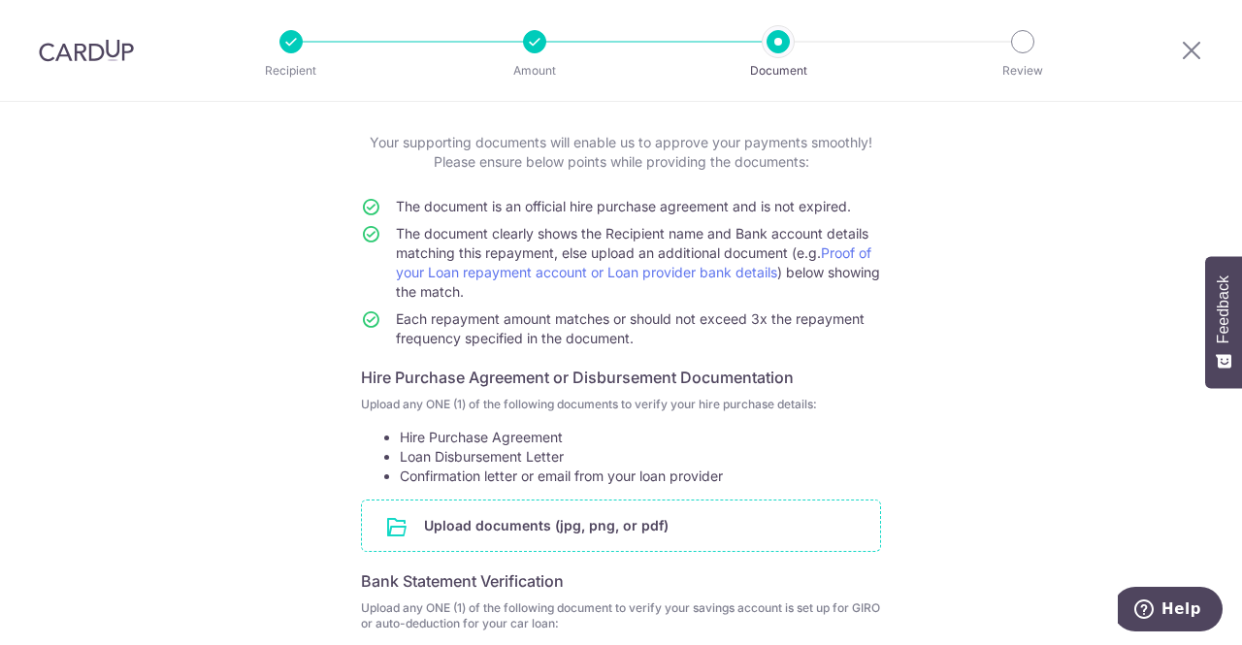
click at [505, 536] on input "file" at bounding box center [621, 525] width 518 height 50
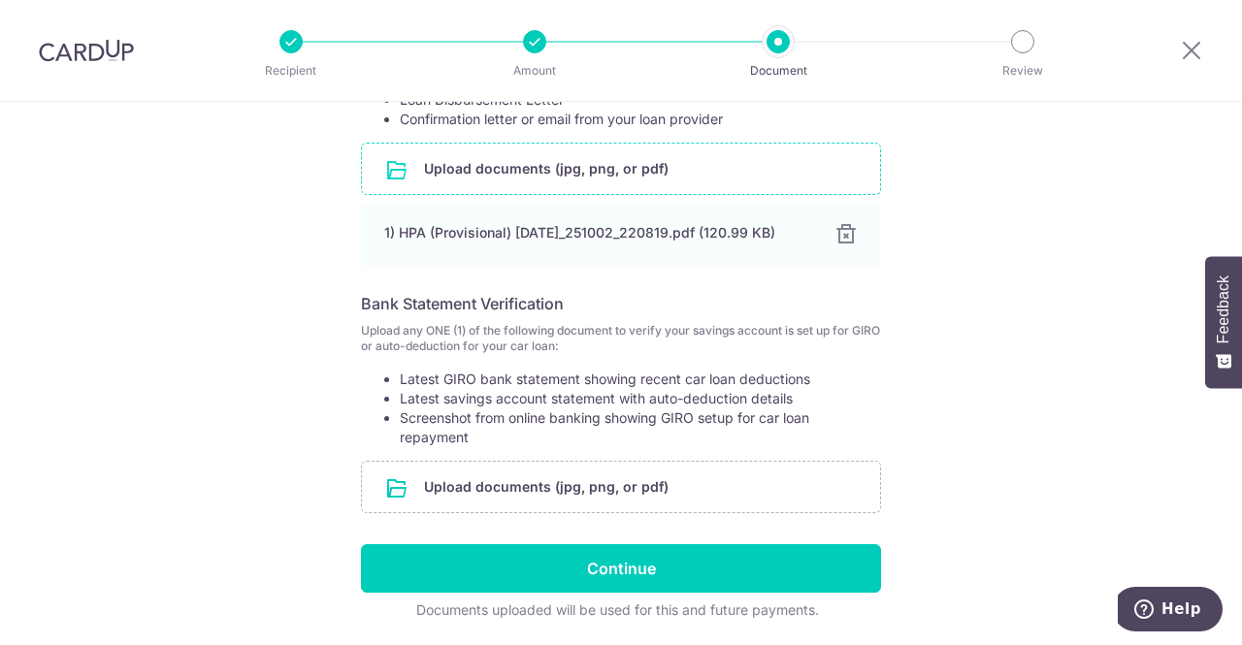
scroll to position [517, 0]
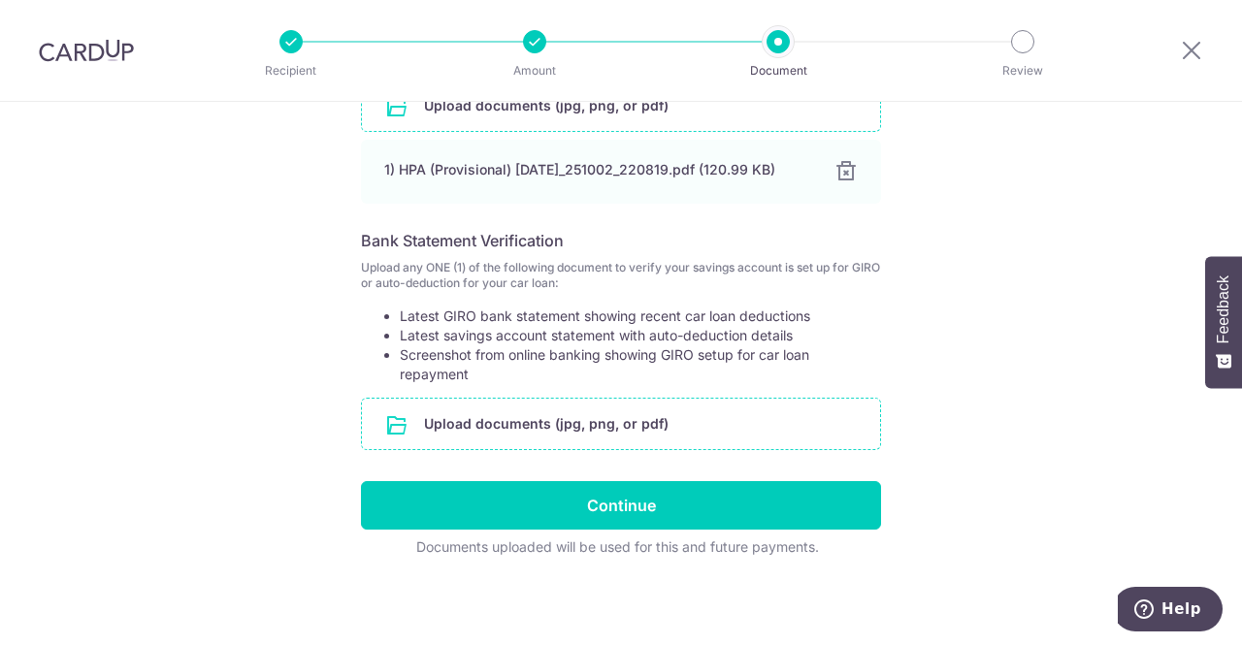
click at [565, 414] on input "file" at bounding box center [621, 424] width 518 height 50
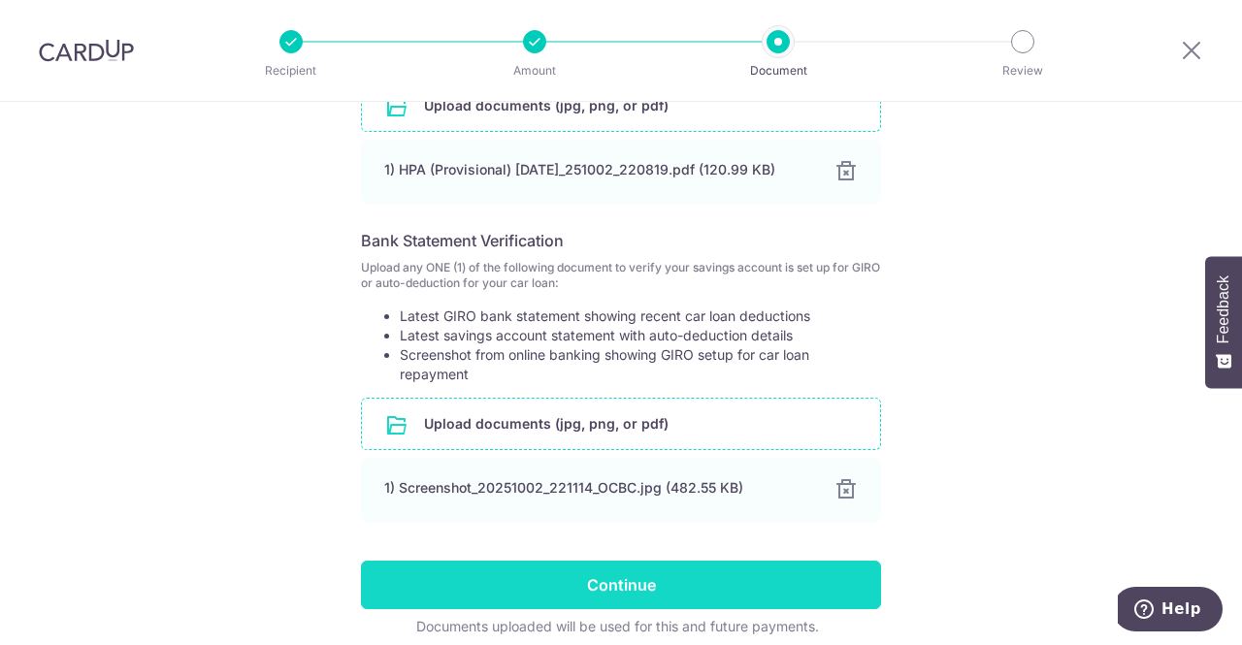
drag, startPoint x: 625, startPoint y: 587, endPoint x: 628, endPoint y: 552, distance: 35.0
click at [625, 587] on input "Continue" at bounding box center [621, 585] width 520 height 48
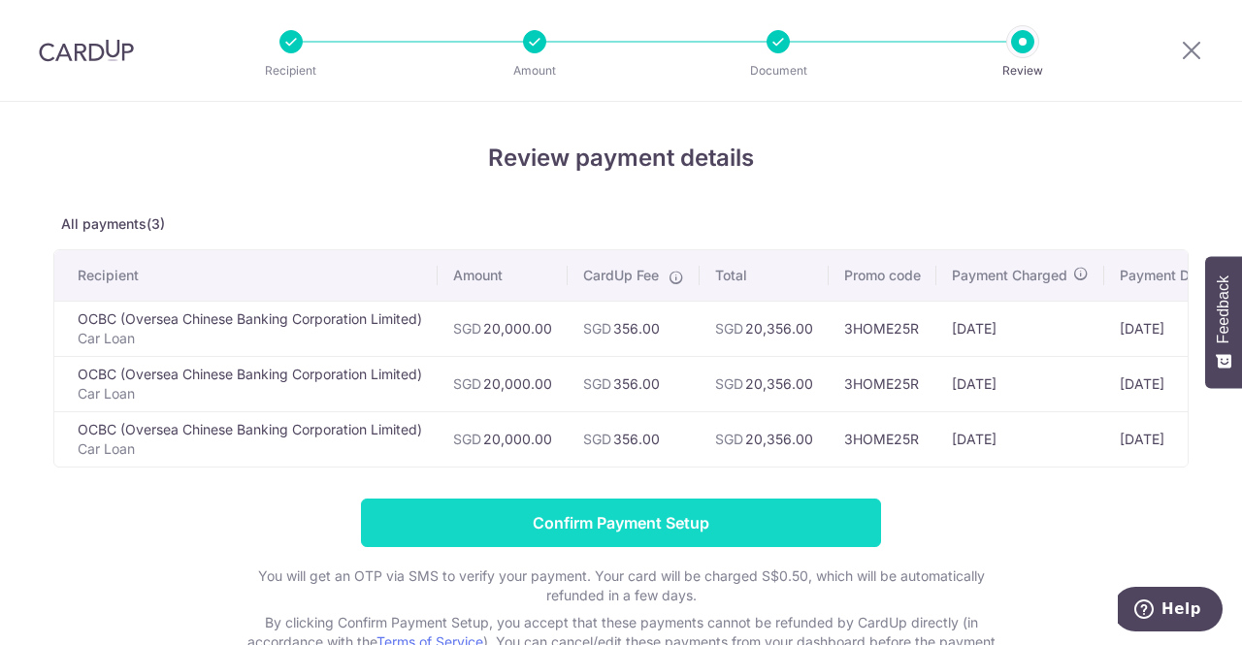
click at [658, 527] on input "Confirm Payment Setup" at bounding box center [621, 523] width 520 height 48
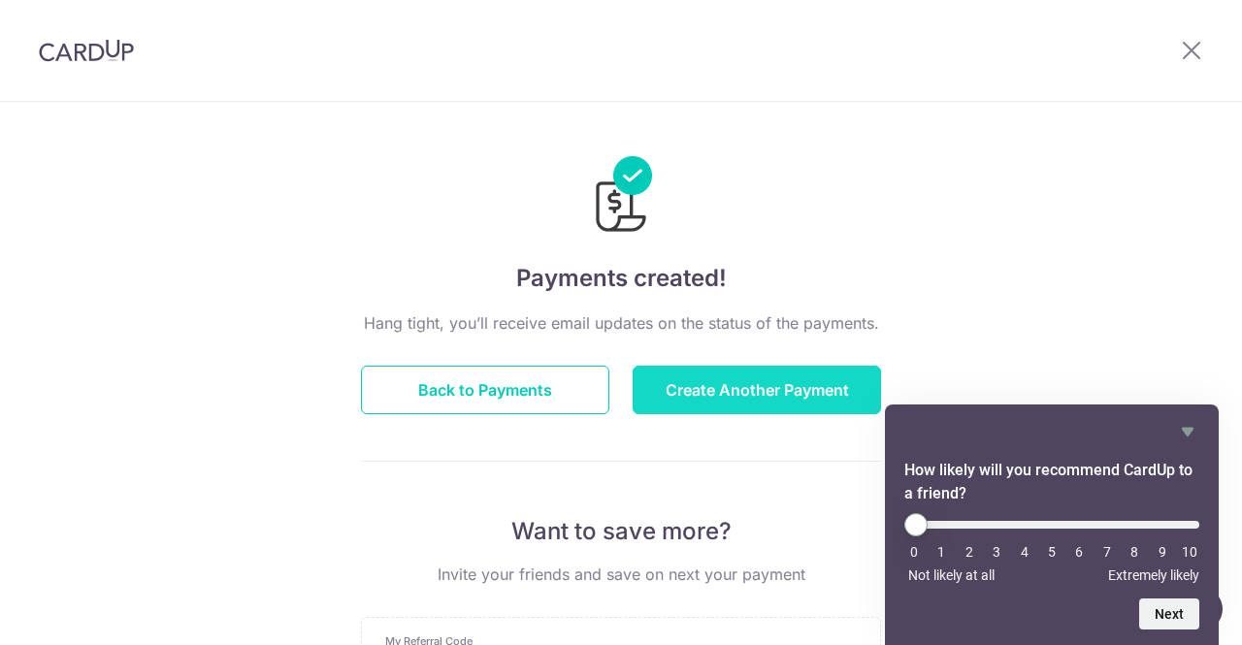
click at [760, 403] on button "Create Another Payment" at bounding box center [756, 390] width 248 height 48
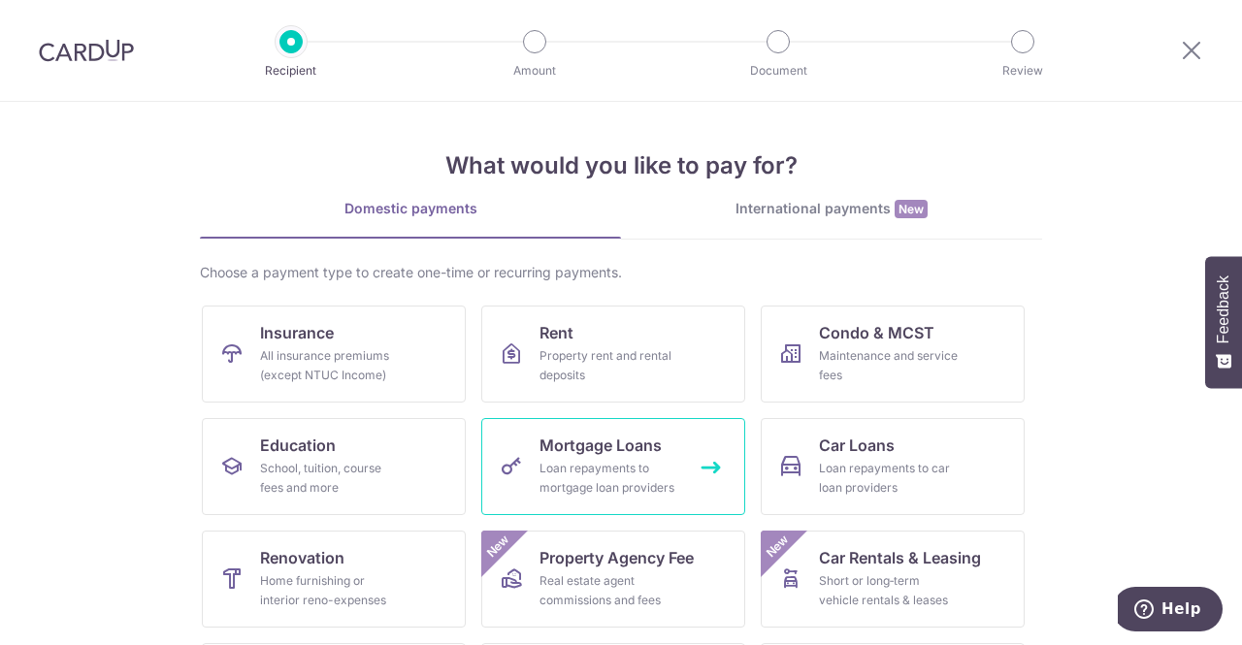
click at [580, 457] on link "Mortgage Loans Loan repayments to mortgage loan providers" at bounding box center [613, 466] width 264 height 97
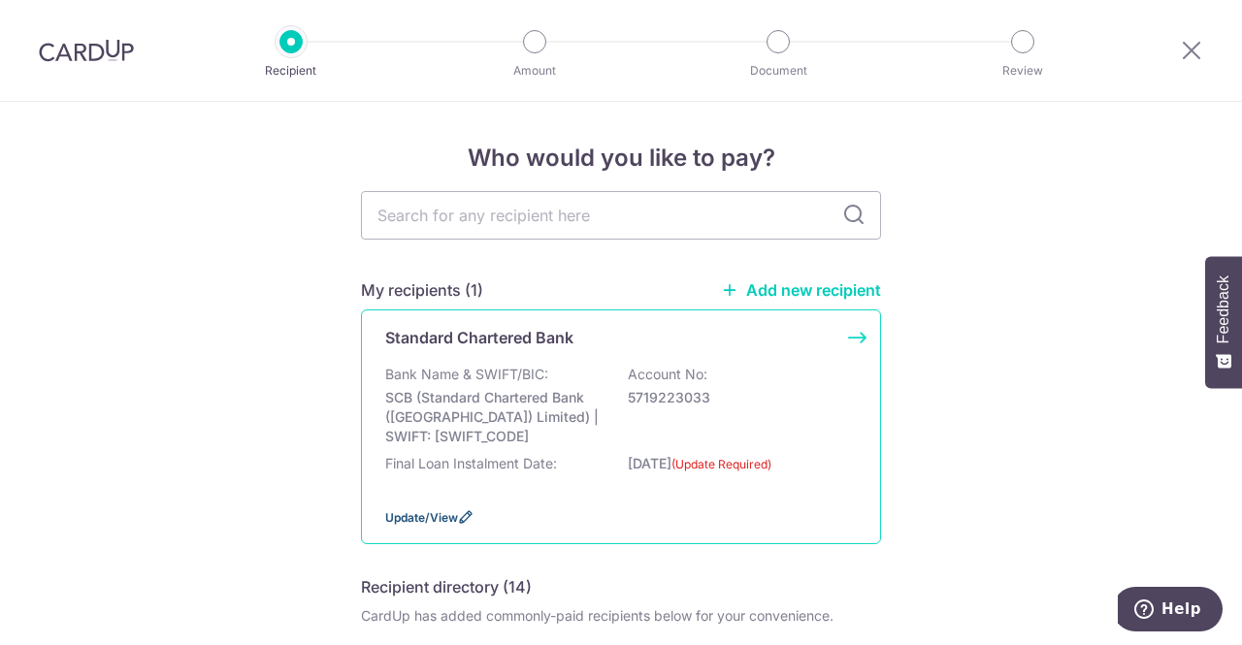
click at [396, 515] on span "Update/View" at bounding box center [421, 517] width 73 height 15
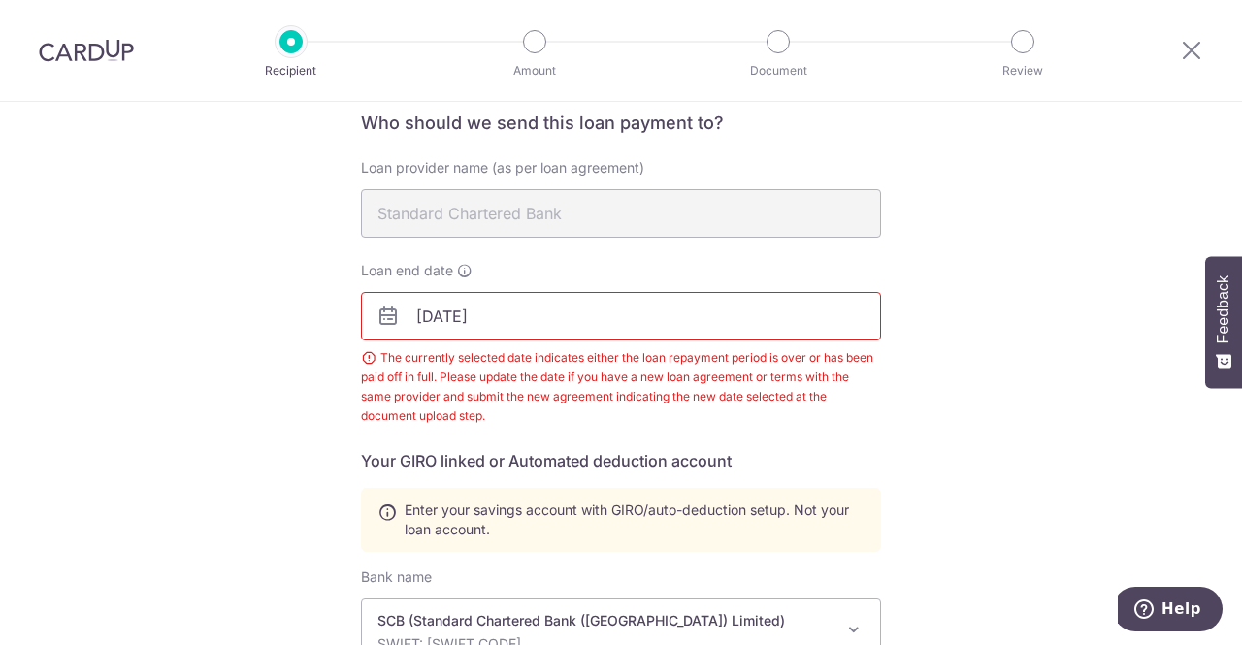
scroll to position [79, 0]
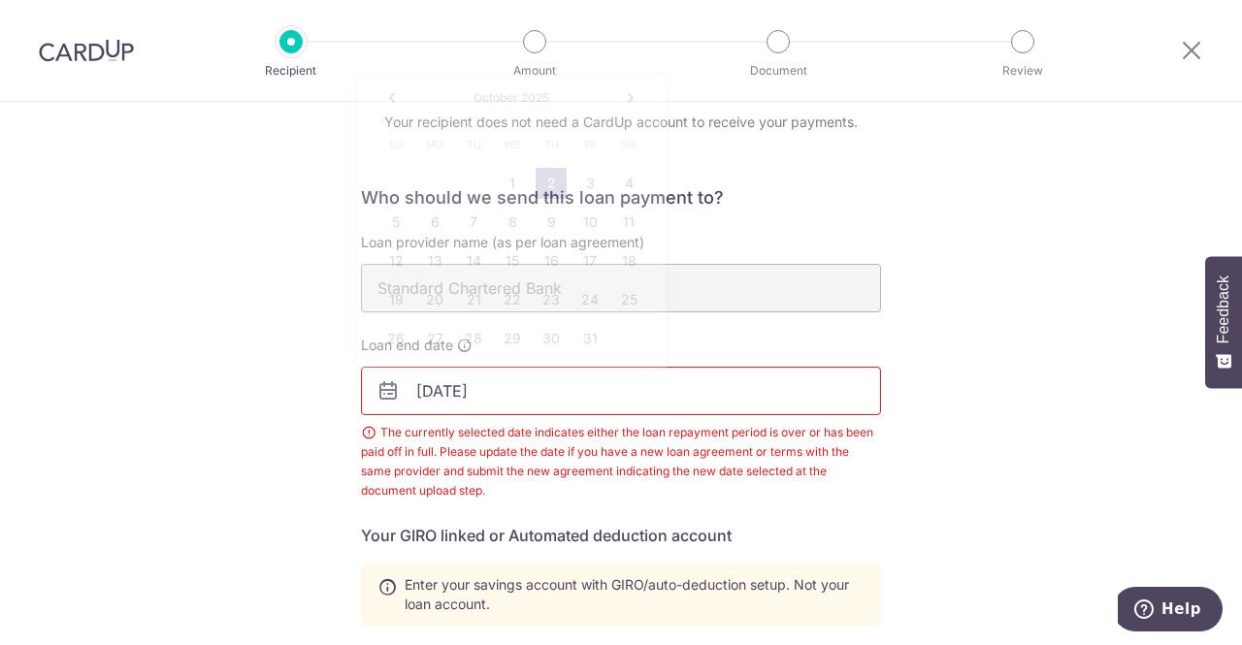
click at [479, 393] on input "[DATE]" at bounding box center [621, 391] width 520 height 48
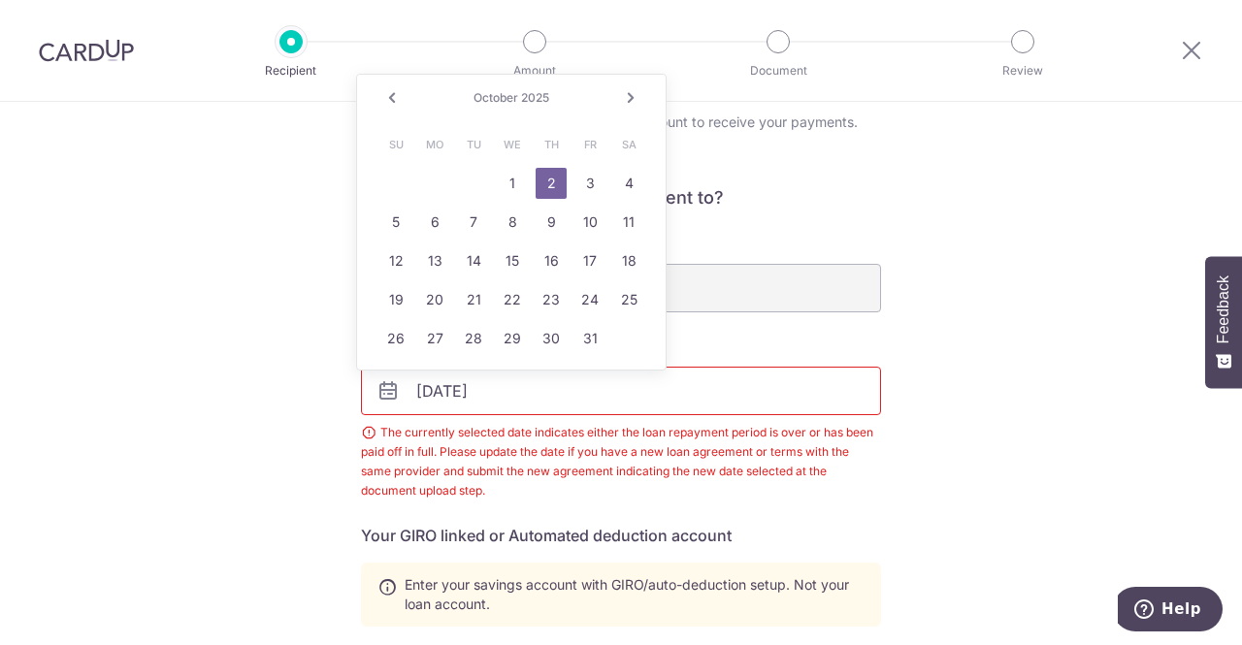
click at [629, 100] on link "Next" at bounding box center [630, 97] width 23 height 23
click at [515, 339] on link "31" at bounding box center [512, 338] width 31 height 31
type input "12/31/2025"
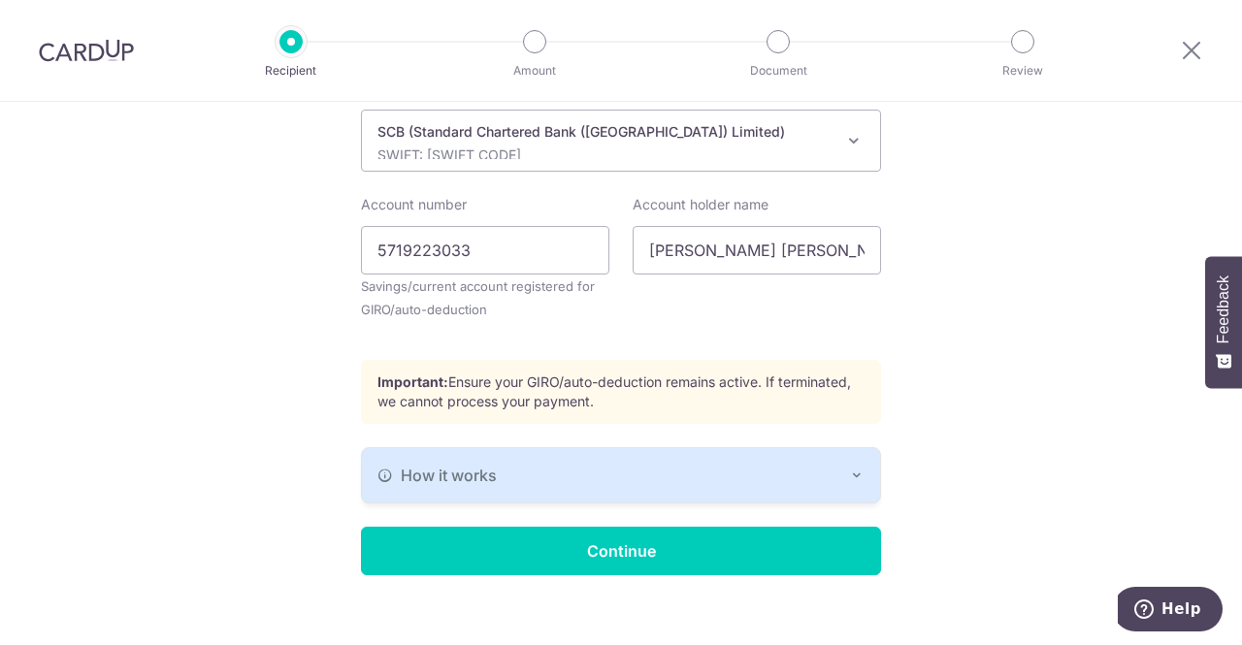
scroll to position [660, 0]
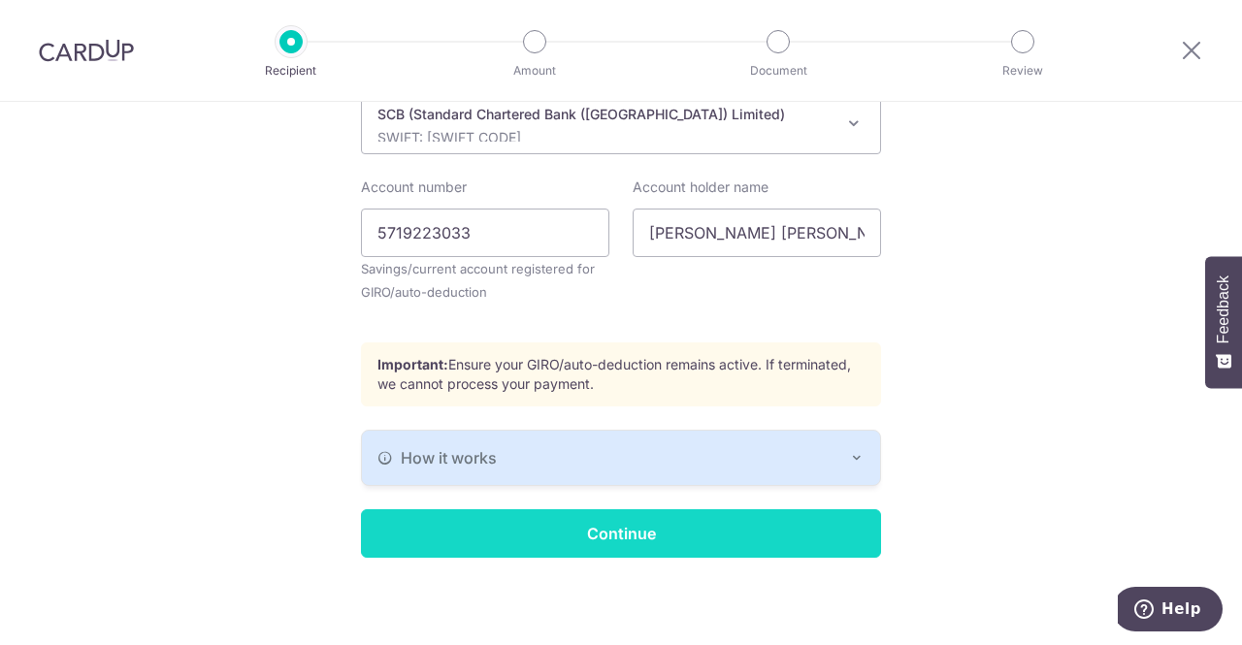
click at [646, 525] on input "Continue" at bounding box center [621, 533] width 520 height 48
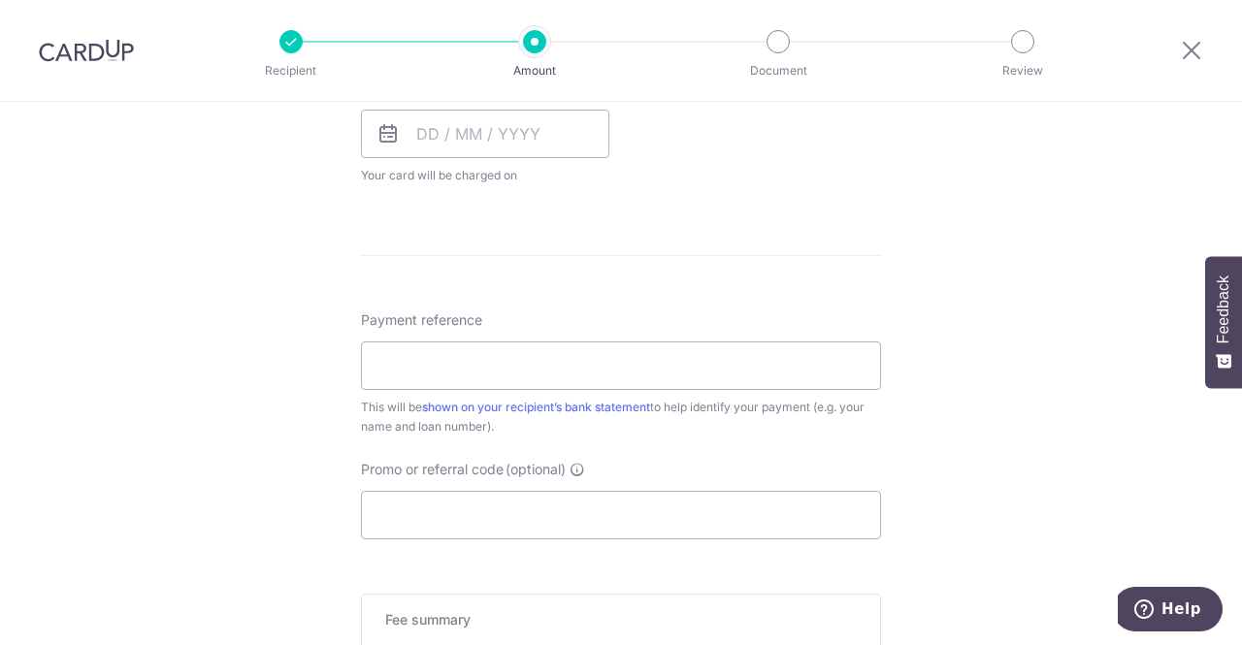
scroll to position [970, 0]
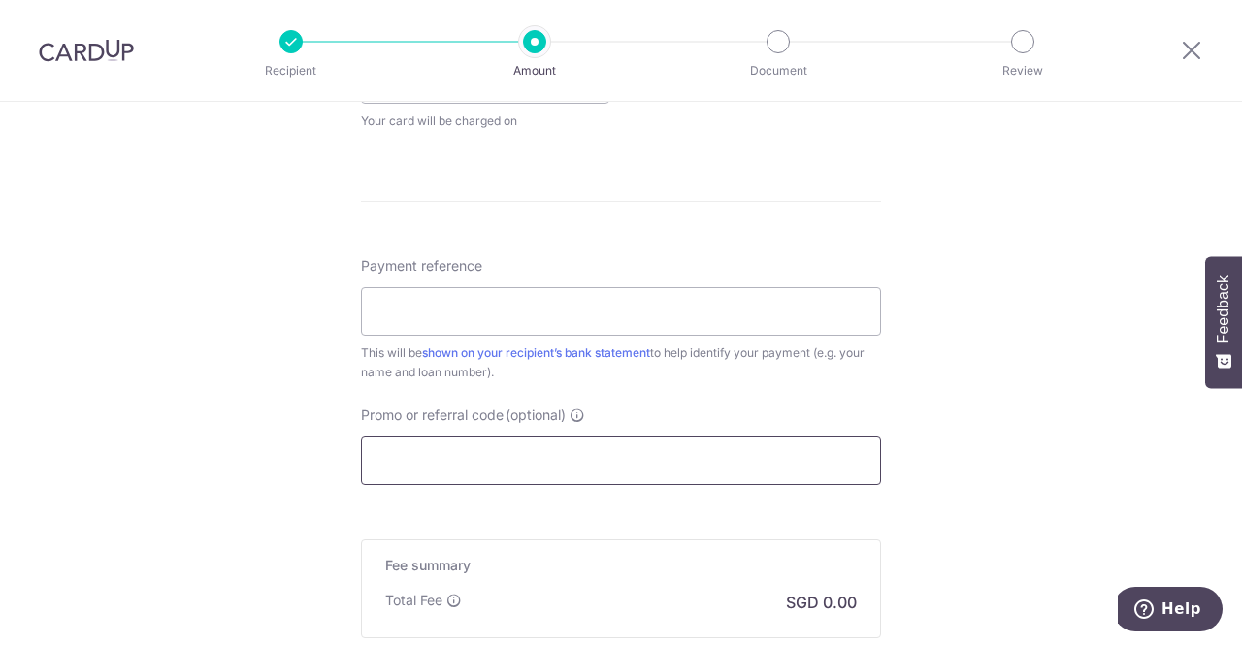
click at [626, 453] on input "Promo or referral code (optional)" at bounding box center [621, 460] width 520 height 48
paste input "3HOME25R"
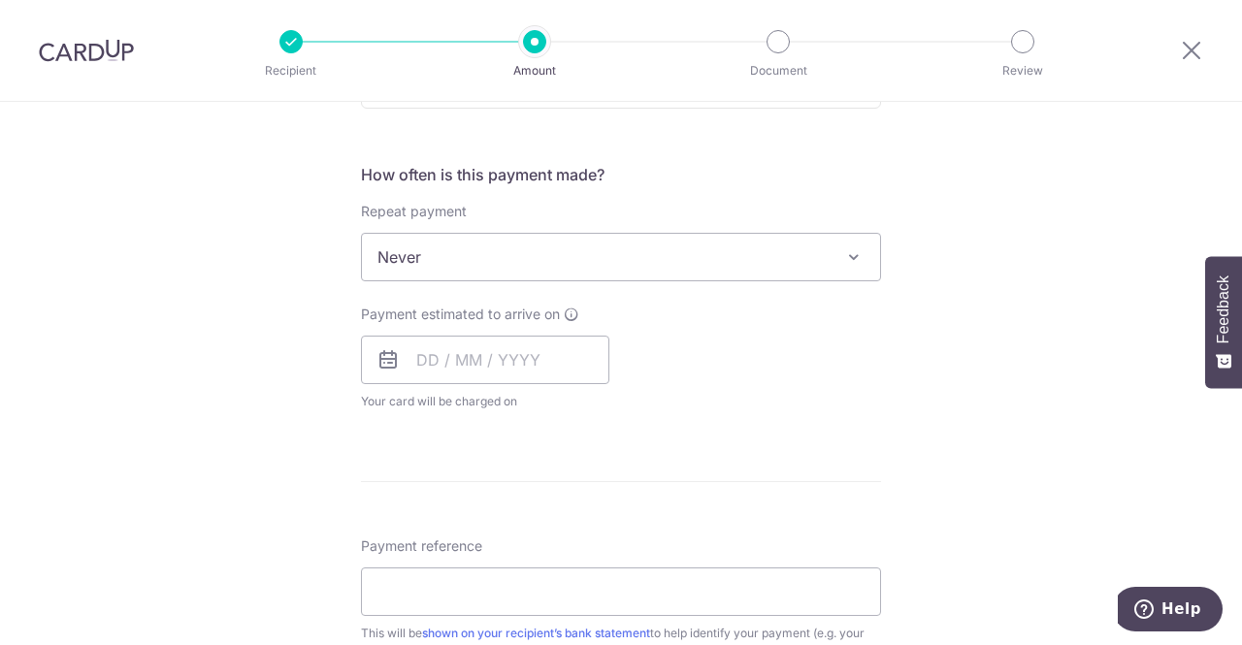
scroll to position [679, 0]
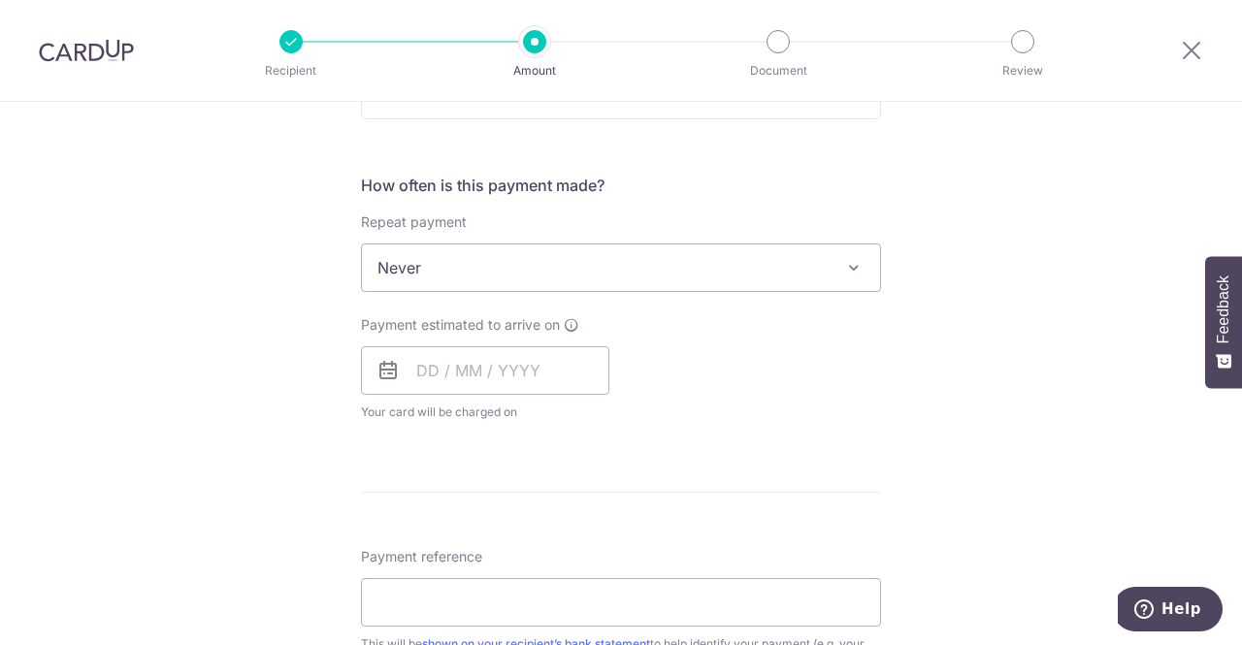
type input "3HOME25R"
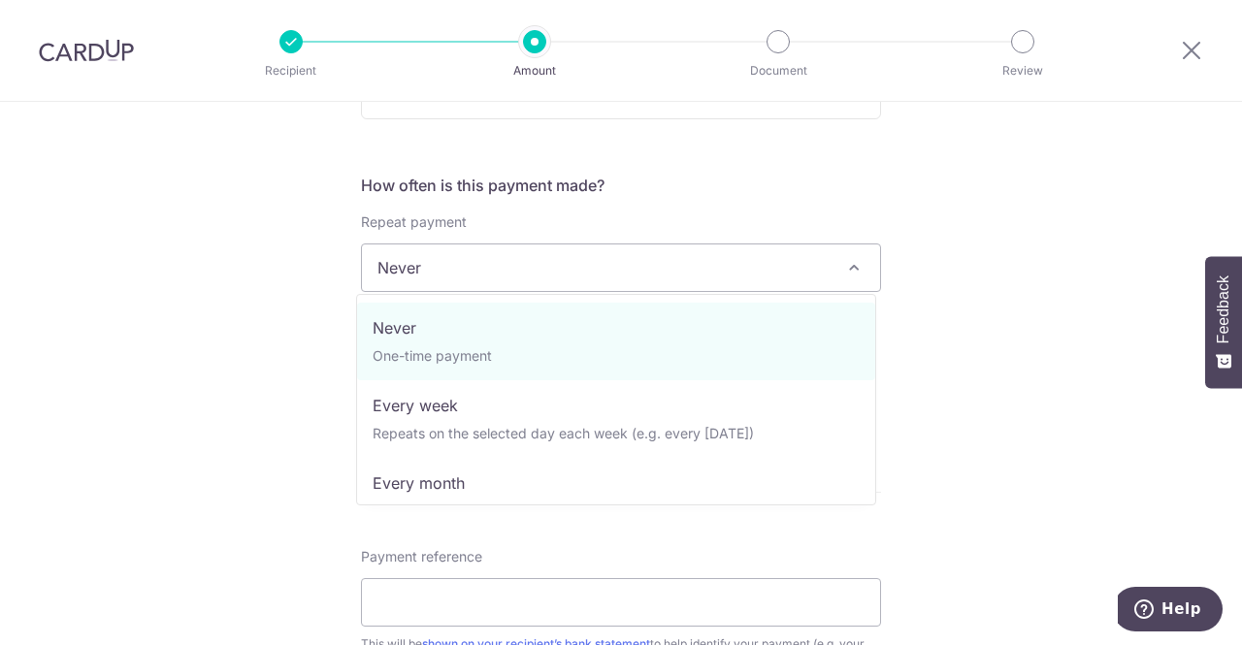
click at [751, 276] on span "Never" at bounding box center [621, 267] width 518 height 47
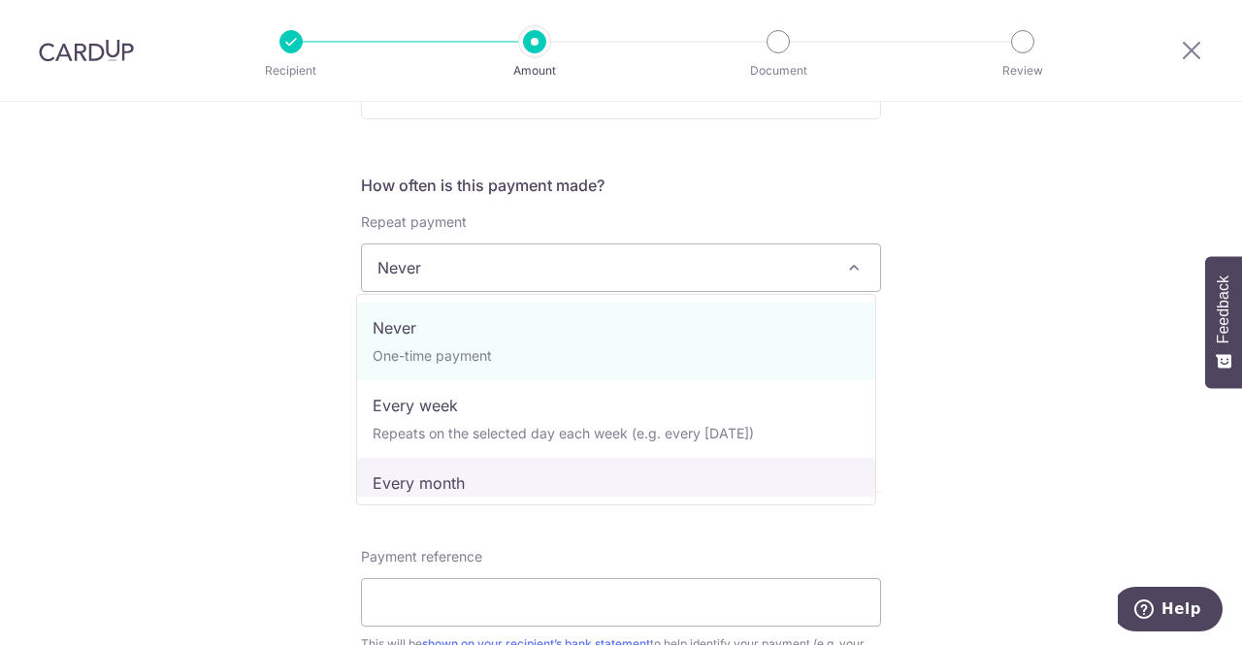
select select "3"
type input "[DATE]"
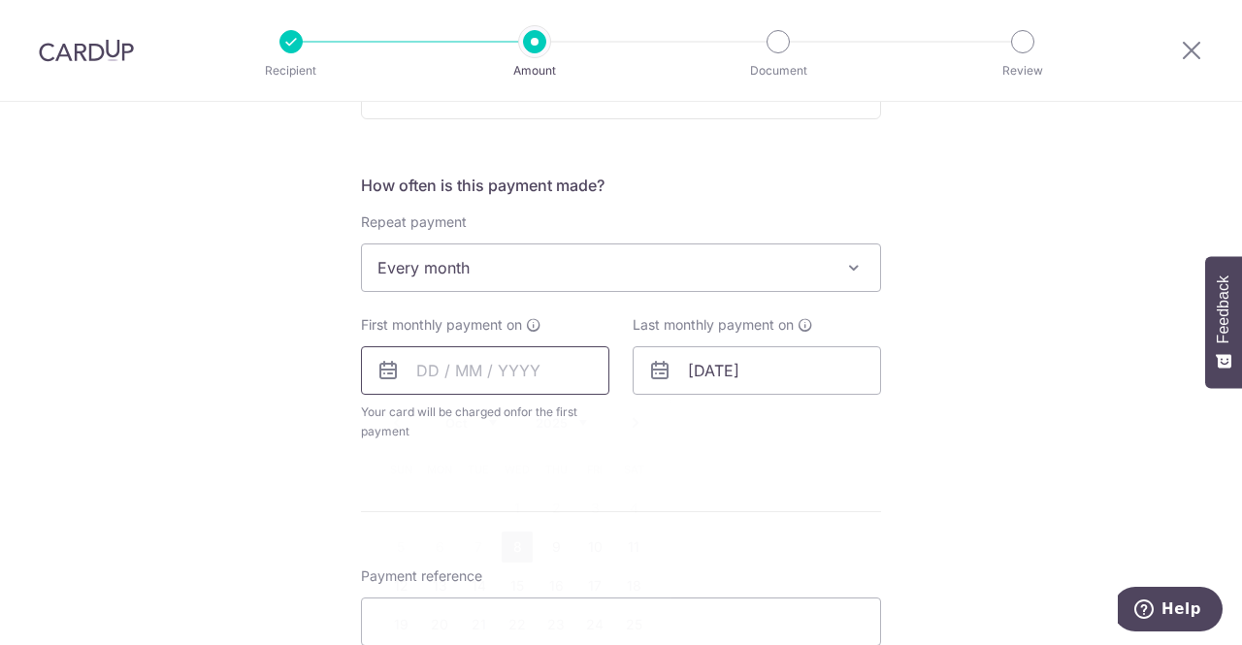
click at [421, 347] on input "text" at bounding box center [485, 370] width 248 height 48
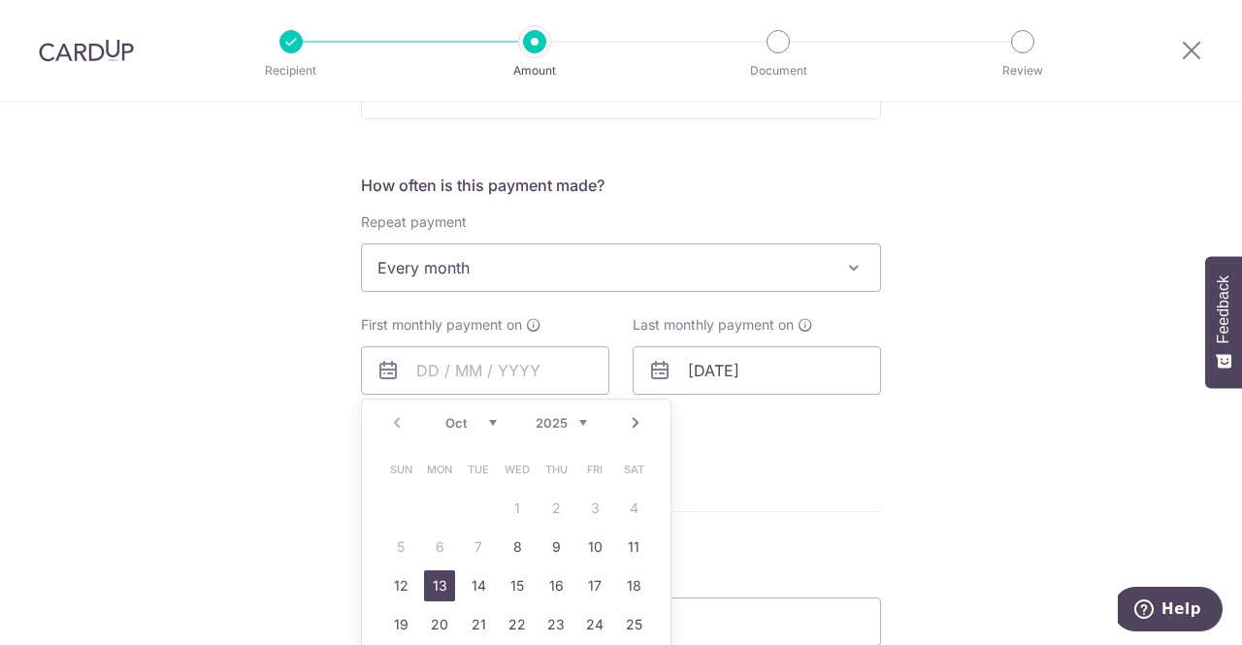
click at [427, 587] on link "13" at bounding box center [439, 585] width 31 height 31
type input "[DATE]"
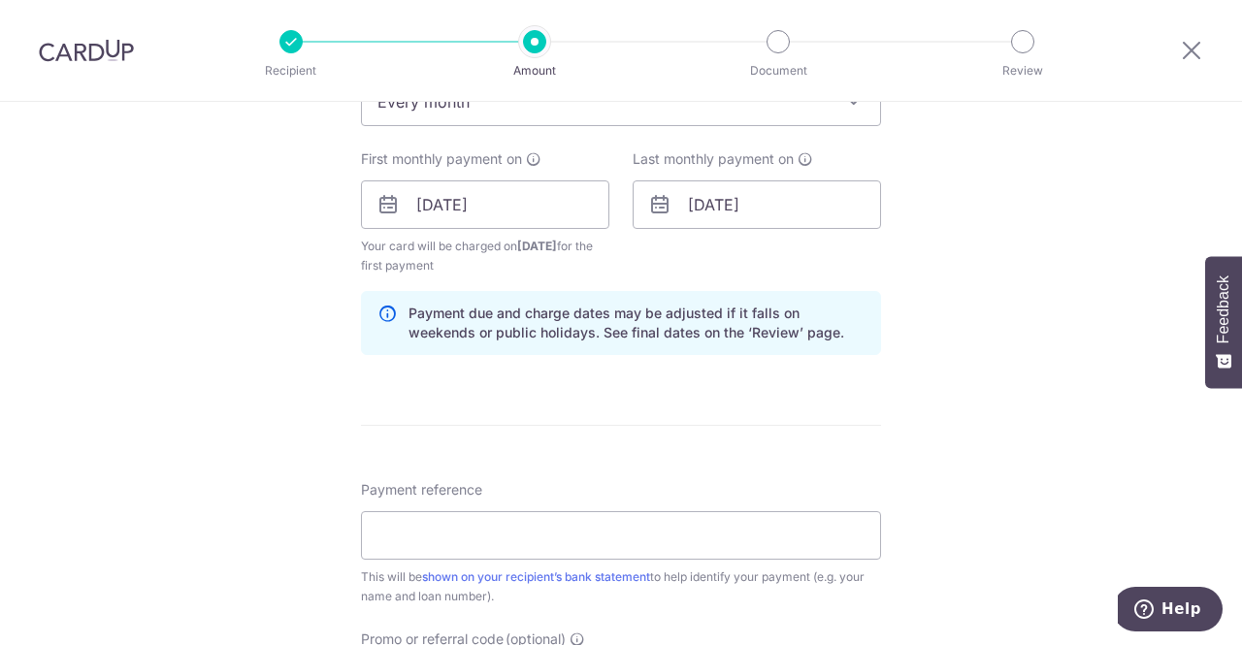
scroll to position [873, 0]
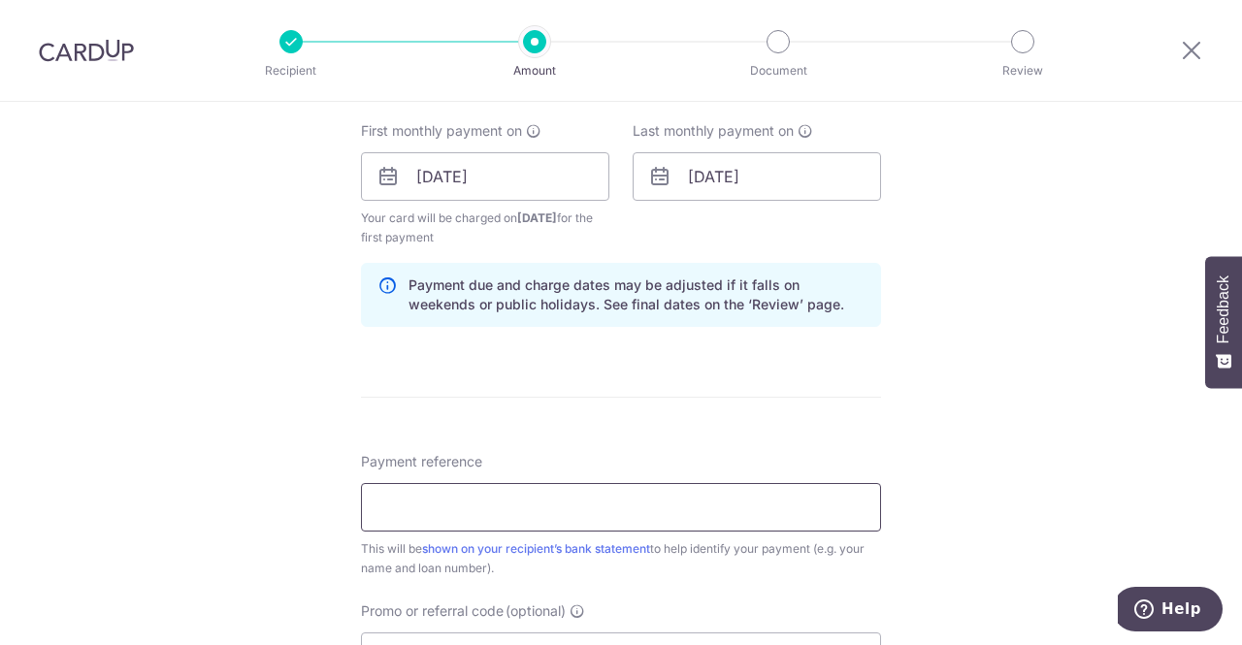
click at [565, 490] on input "Payment reference" at bounding box center [621, 507] width 520 height 48
type input "B"
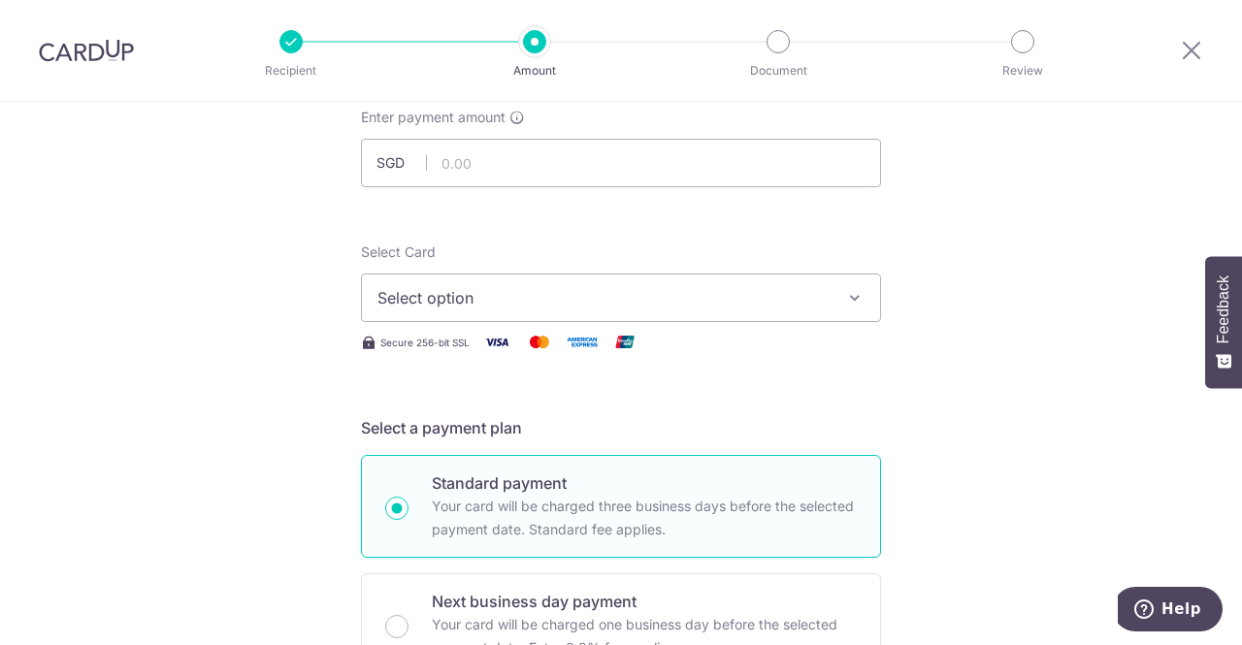
scroll to position [97, 0]
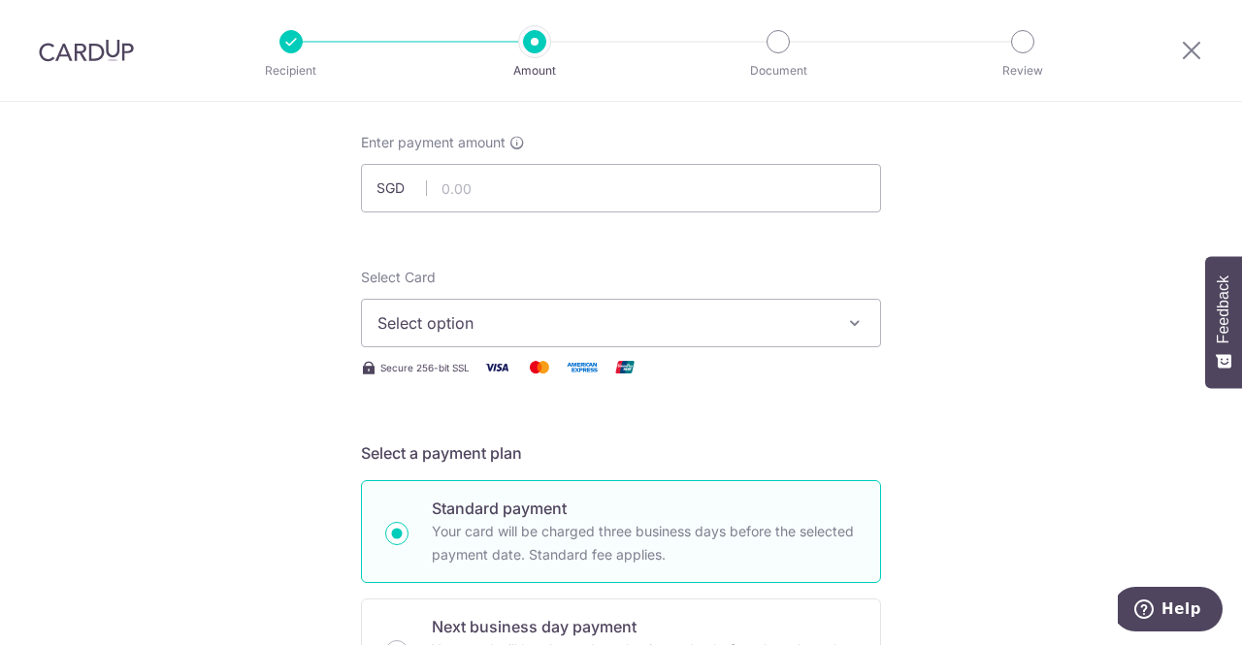
type input "HOMELOAN"
click at [551, 321] on span "Select option" at bounding box center [603, 322] width 452 height 23
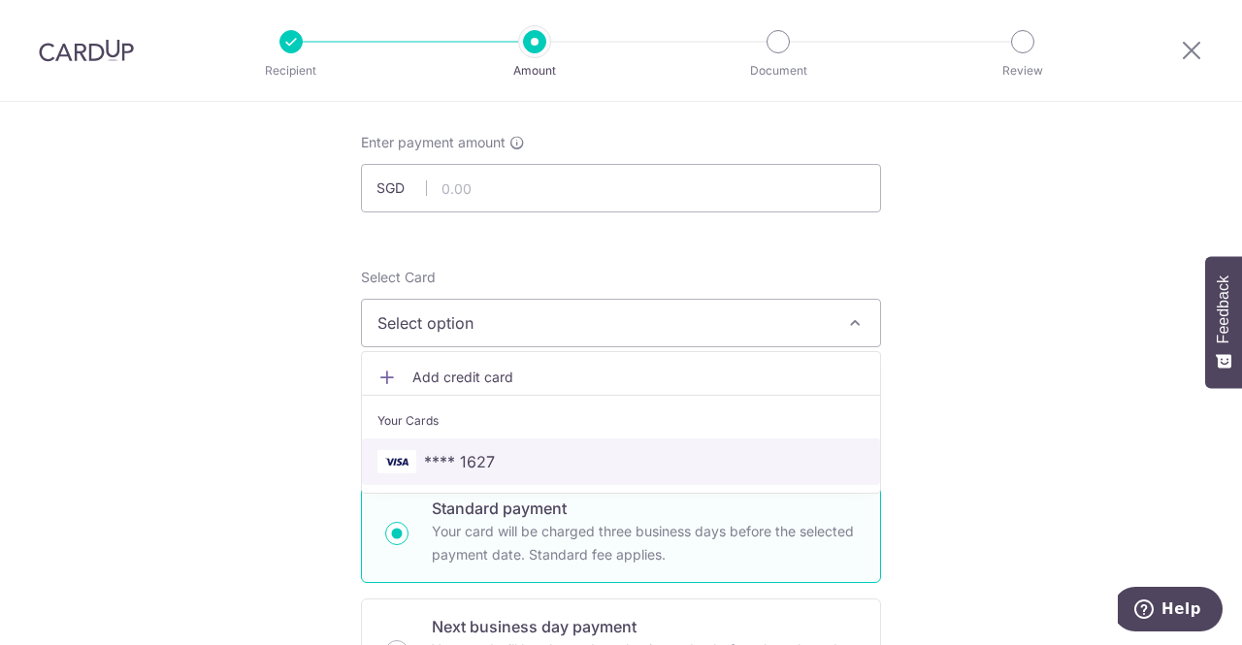
click at [487, 467] on span "**** 1627" at bounding box center [459, 461] width 71 height 23
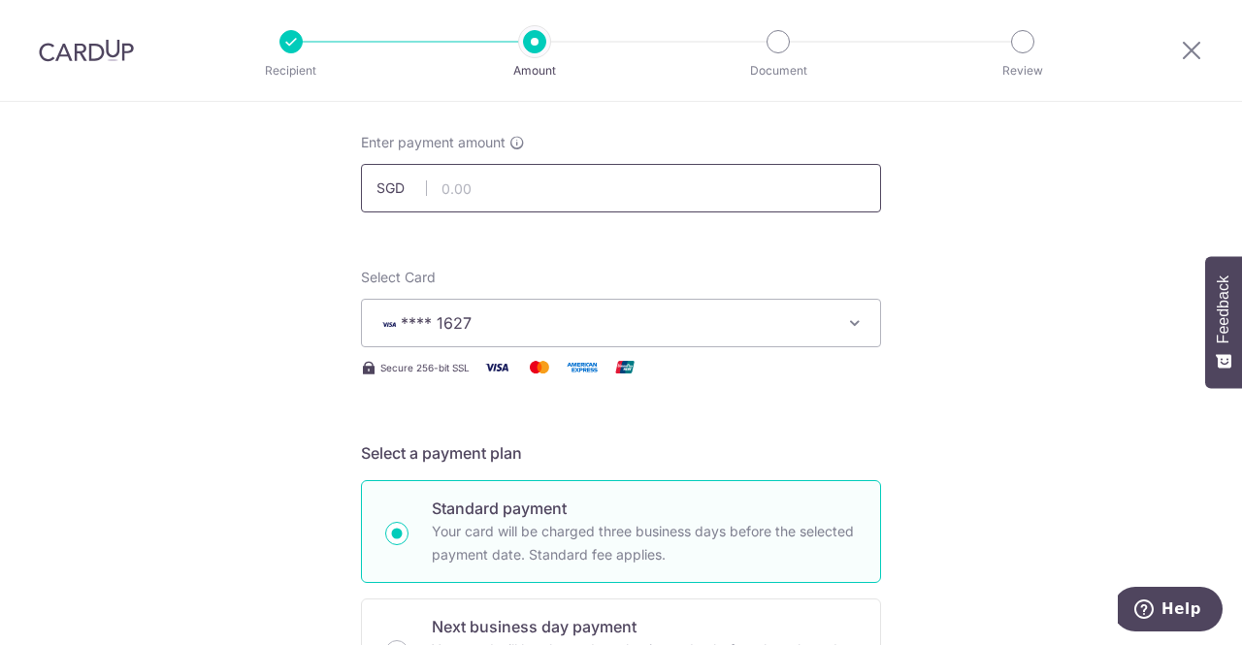
click at [500, 187] on input "text" at bounding box center [621, 188] width 520 height 48
type input "60,000.00"
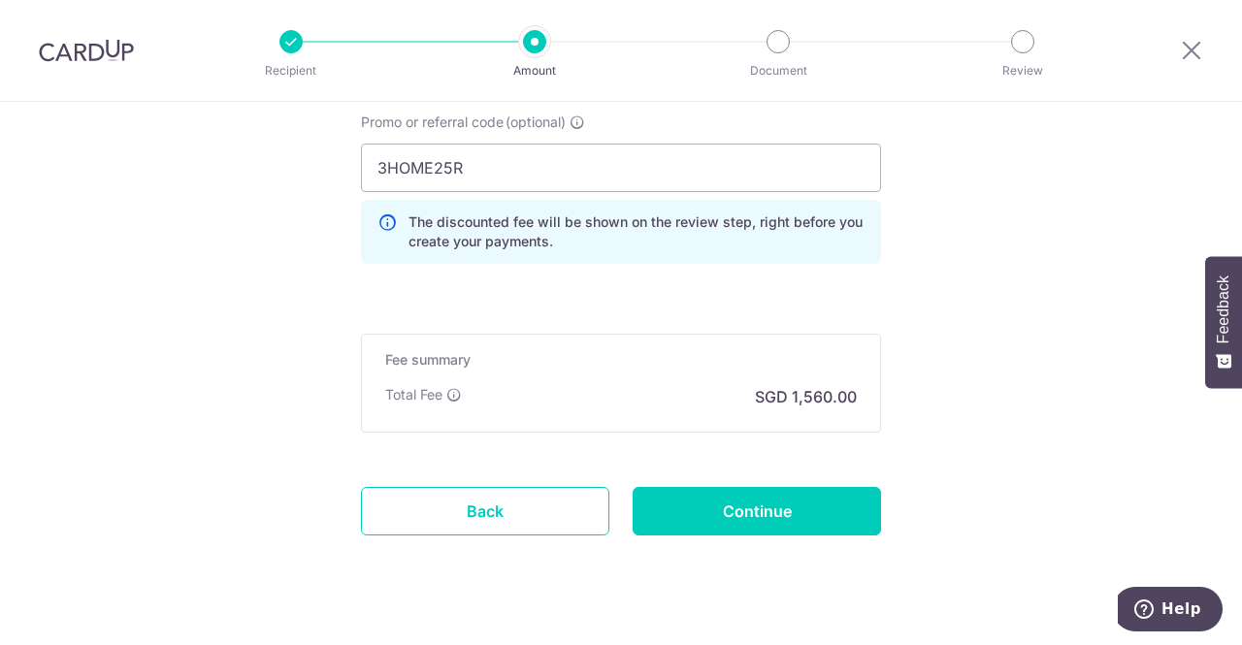
scroll to position [1392, 0]
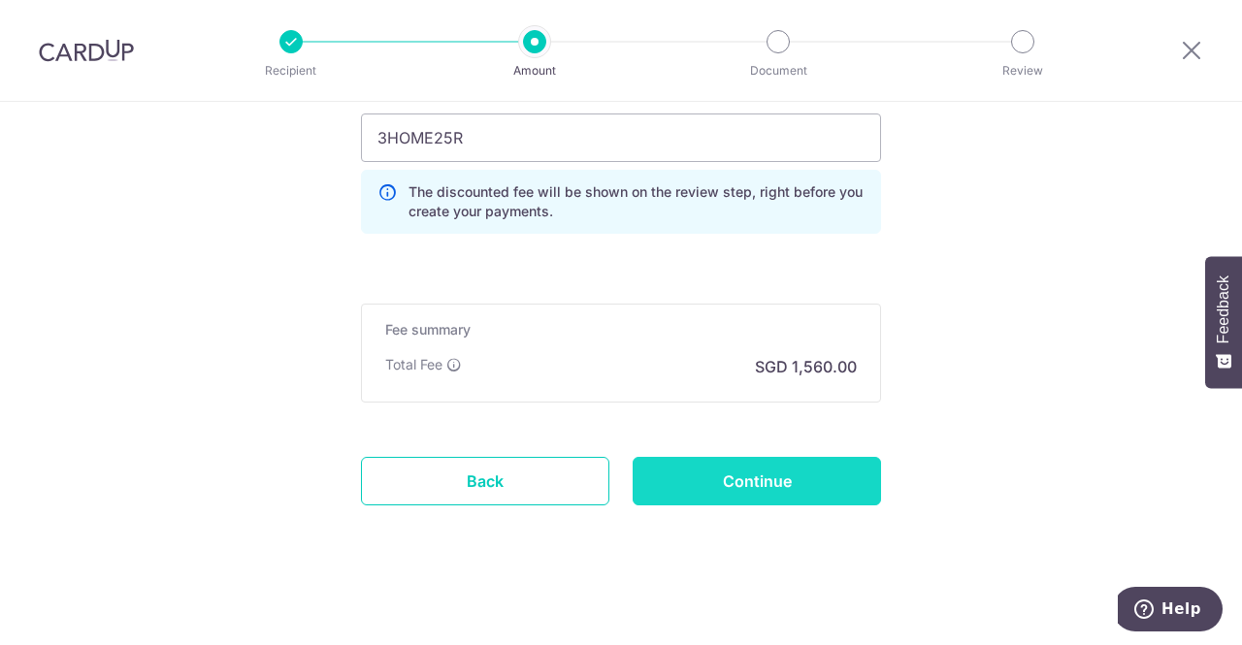
click at [788, 468] on input "Continue" at bounding box center [756, 481] width 248 height 48
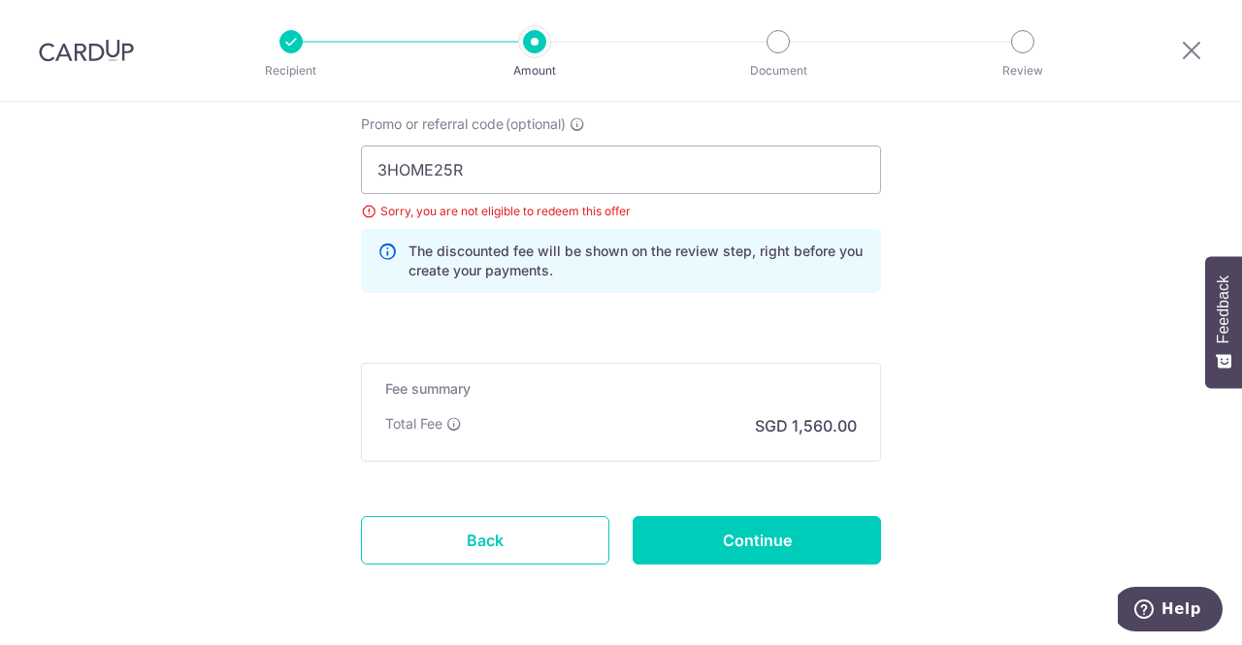
scroll to position [1321, 0]
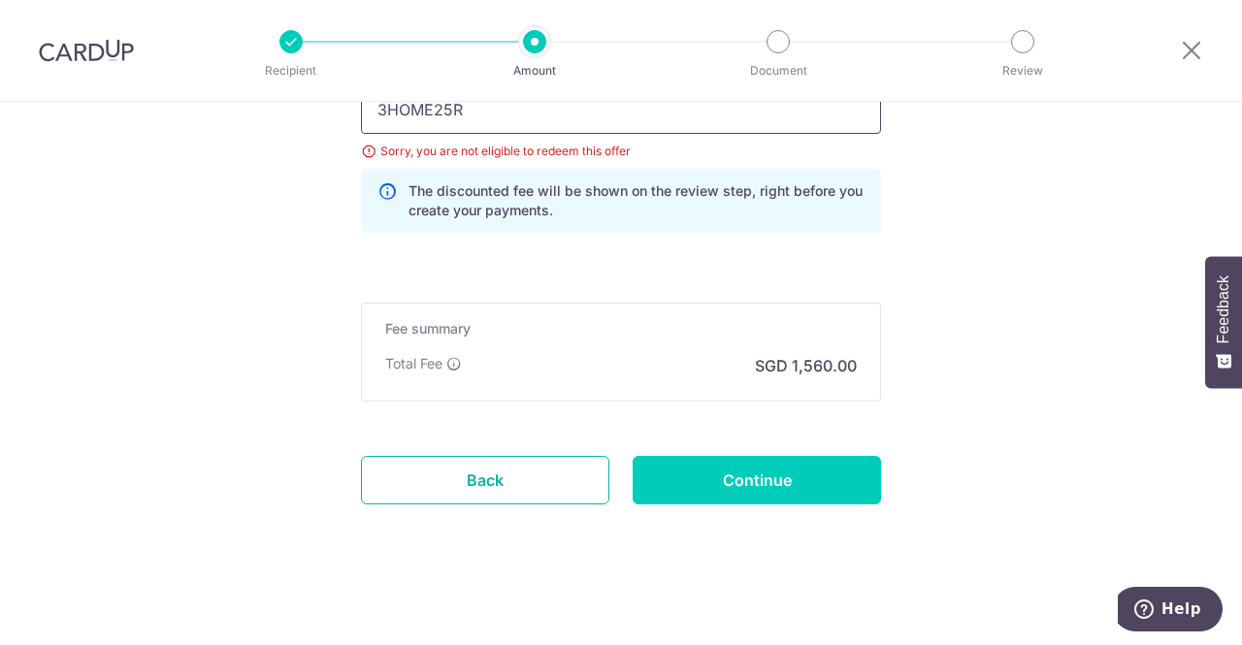
drag, startPoint x: 501, startPoint y: 454, endPoint x: 726, endPoint y: 127, distance: 396.3
click at [501, 456] on link "Back" at bounding box center [485, 480] width 248 height 48
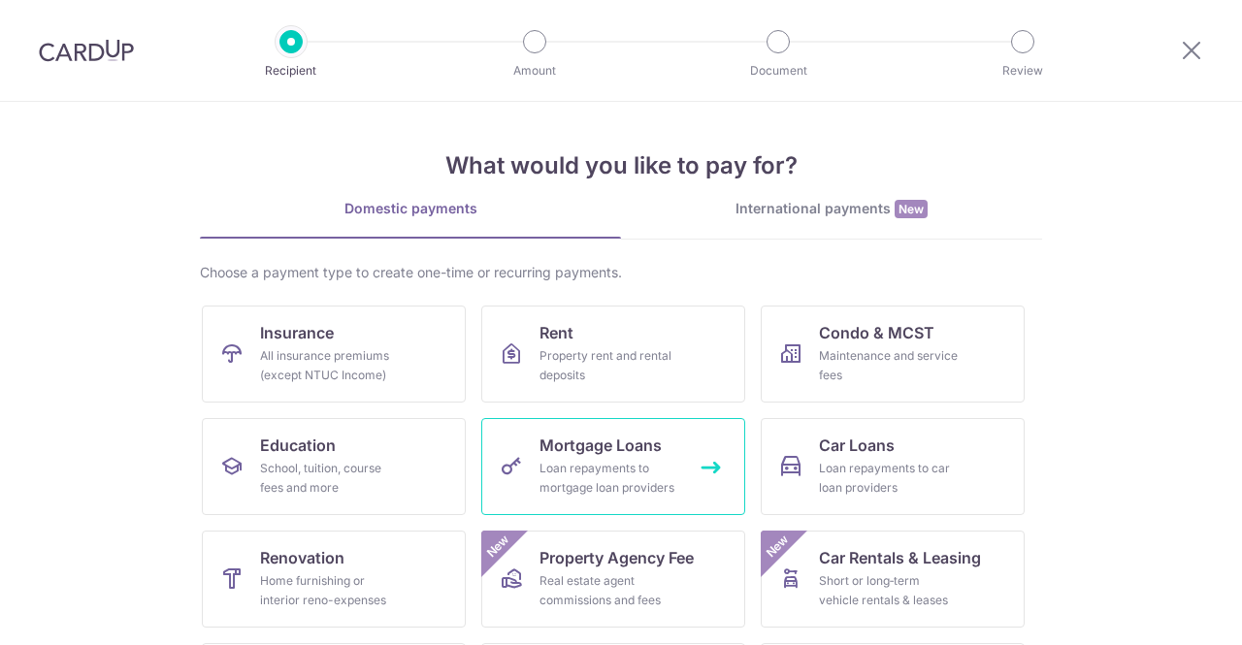
click at [596, 457] on link "Mortgage Loans Loan repayments to mortgage loan providers" at bounding box center [613, 466] width 264 height 97
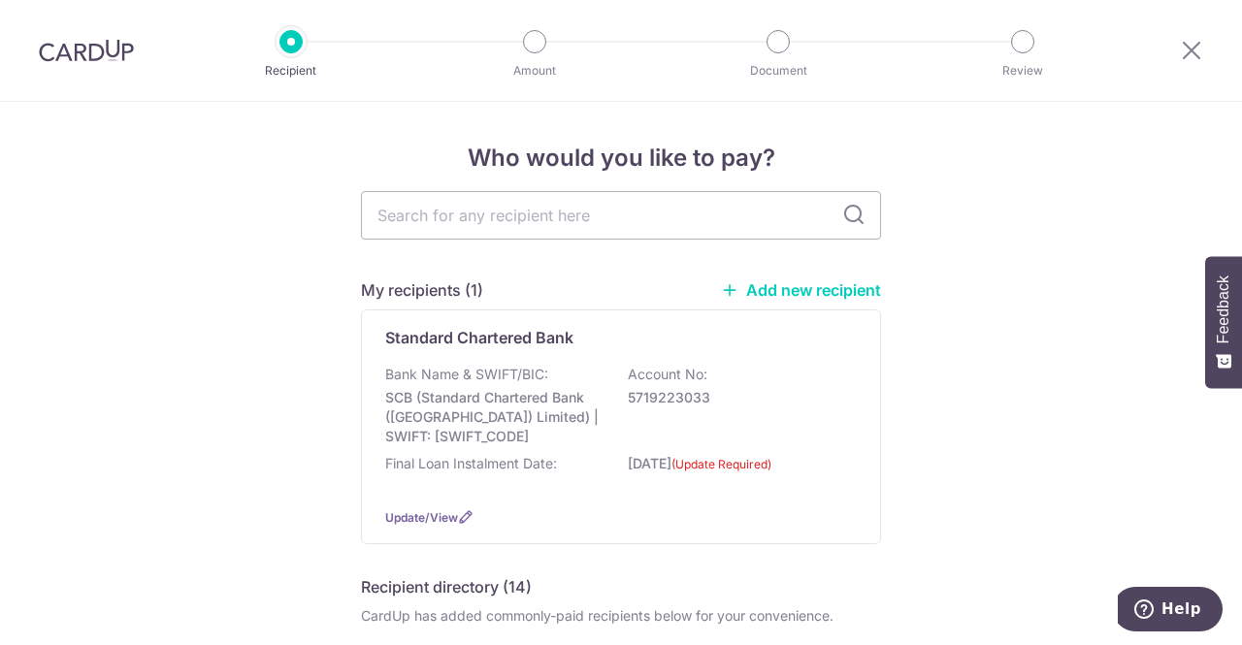
click at [728, 290] on icon at bounding box center [729, 289] width 17 height 17
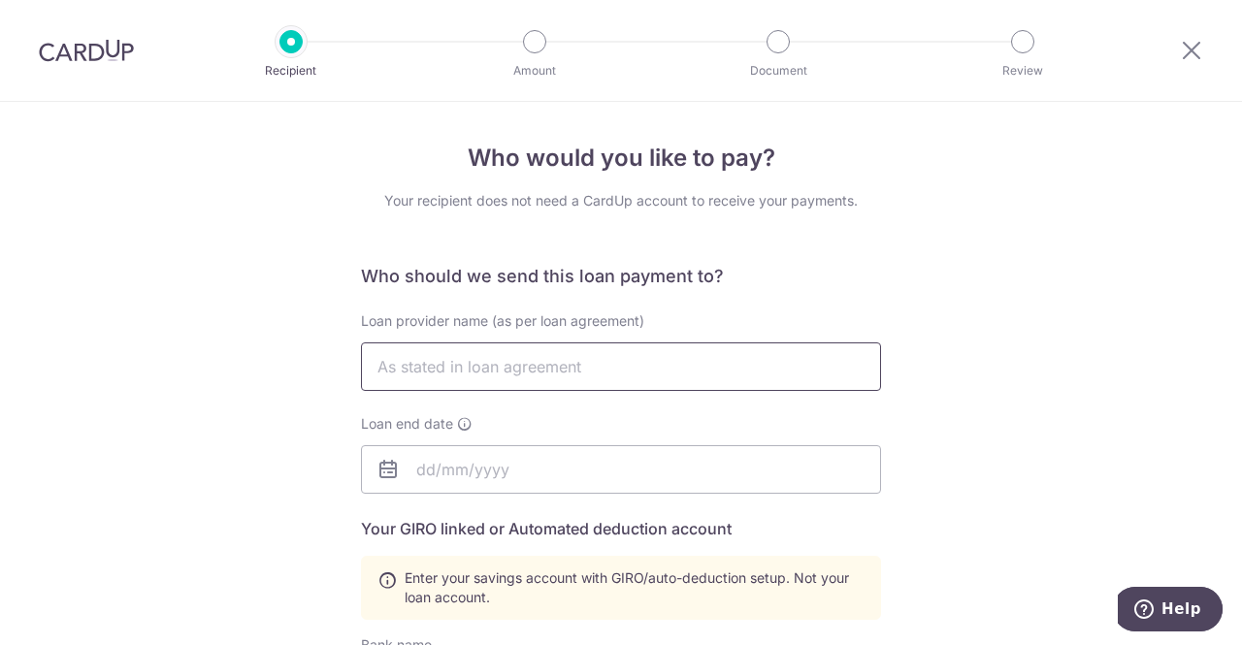
click at [549, 366] on input "text" at bounding box center [621, 366] width 520 height 48
type input "s"
type input "S"
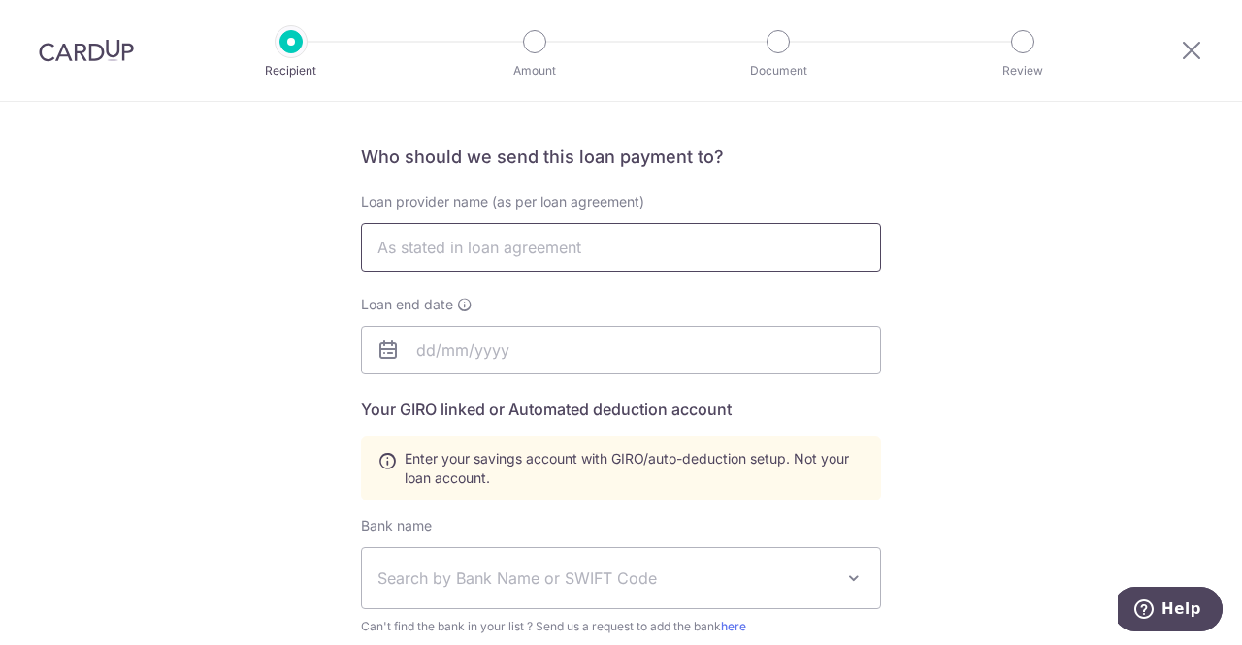
scroll to position [194, 0]
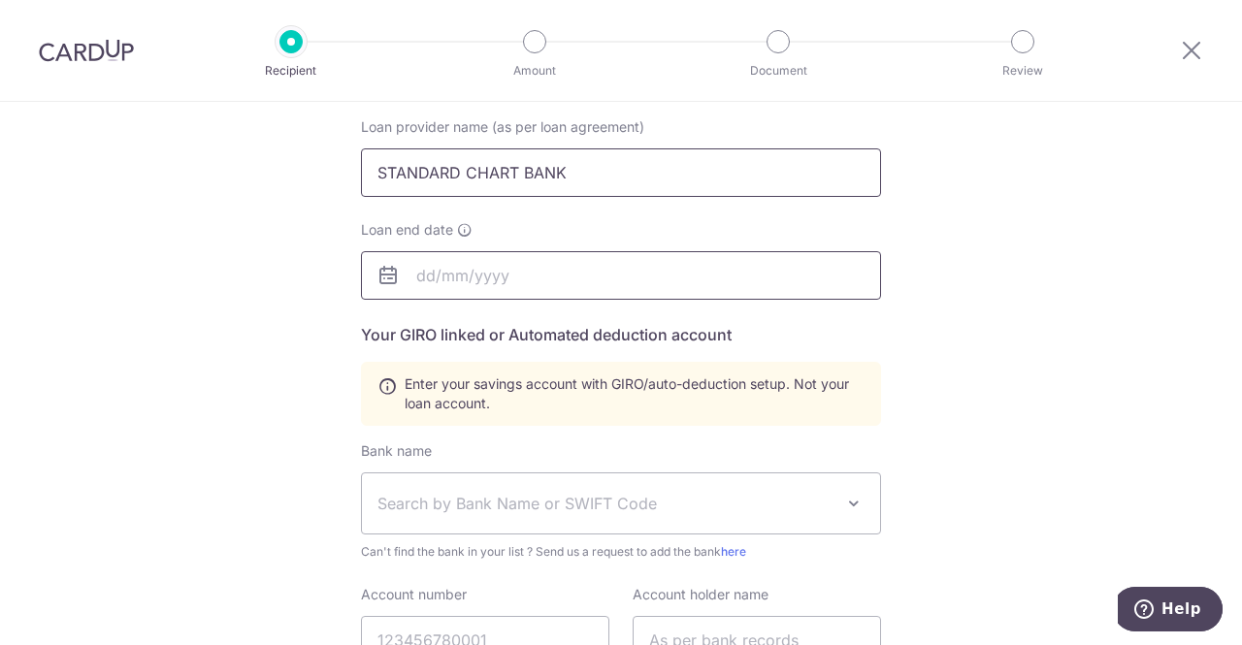
type input "STANDARD CHART BANK"
click at [405, 274] on input "text" at bounding box center [621, 275] width 520 height 48
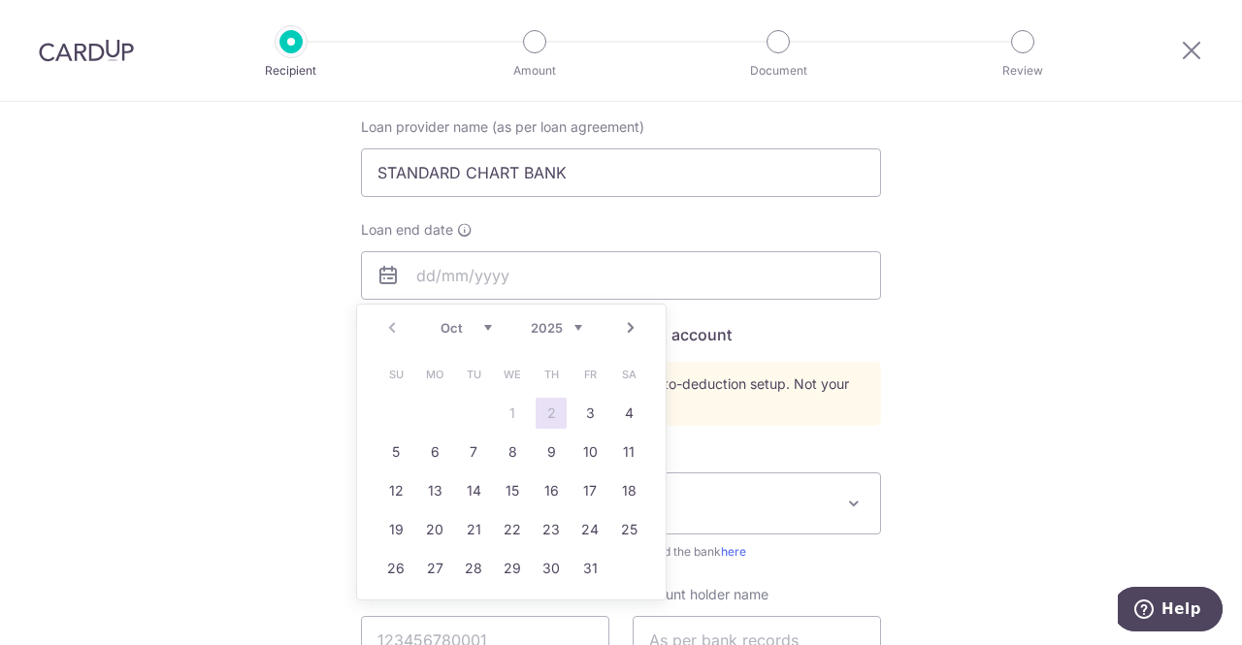
click at [633, 335] on link "Next" at bounding box center [630, 327] width 23 height 23
click at [506, 564] on link "31" at bounding box center [512, 568] width 31 height 31
type input "[DATE]"
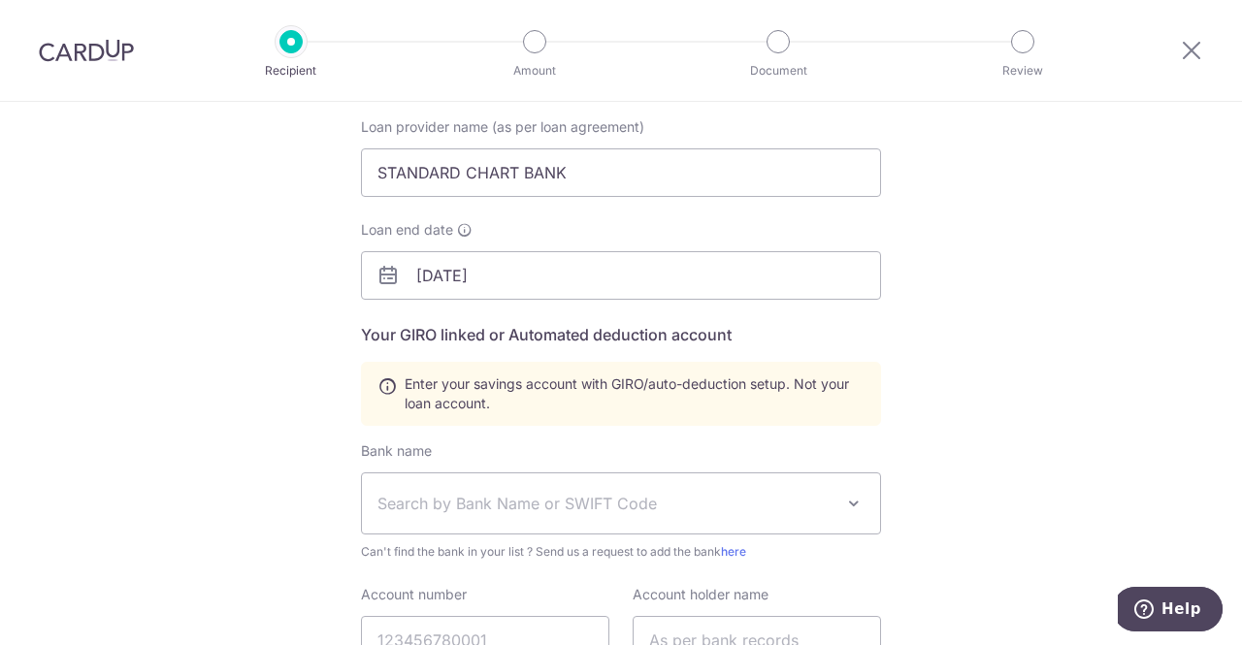
click at [542, 500] on span "Search by Bank Name or SWIFT Code" at bounding box center [605, 503] width 456 height 23
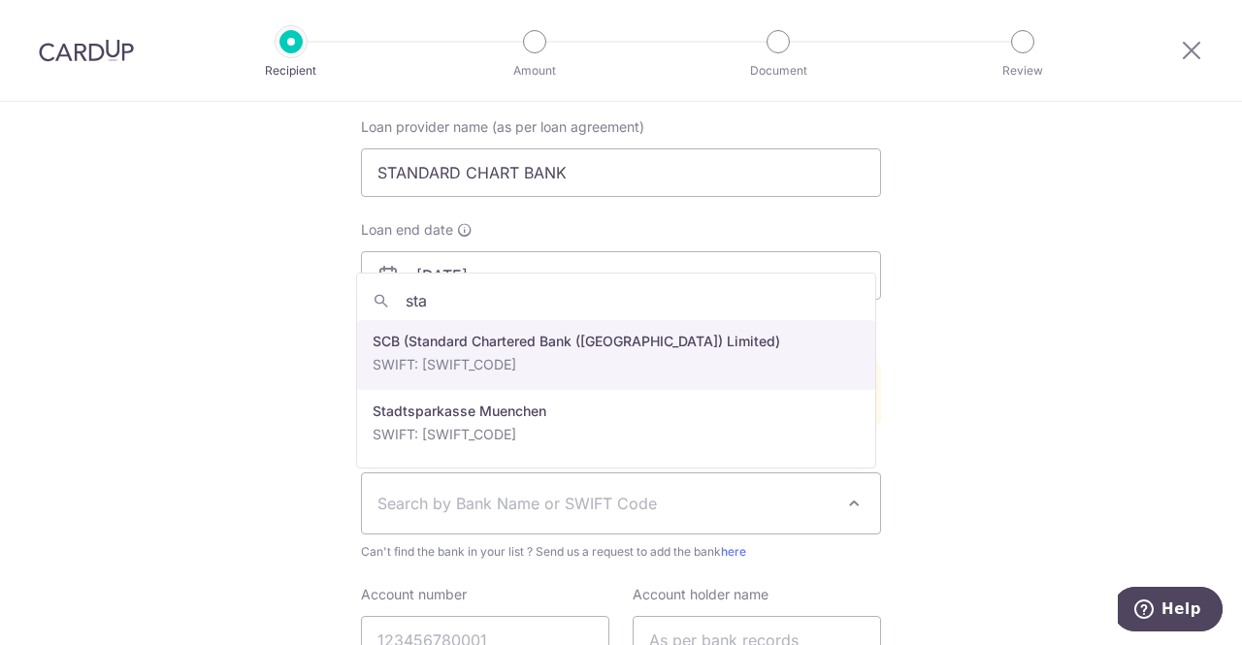
type input "sta"
select select "14"
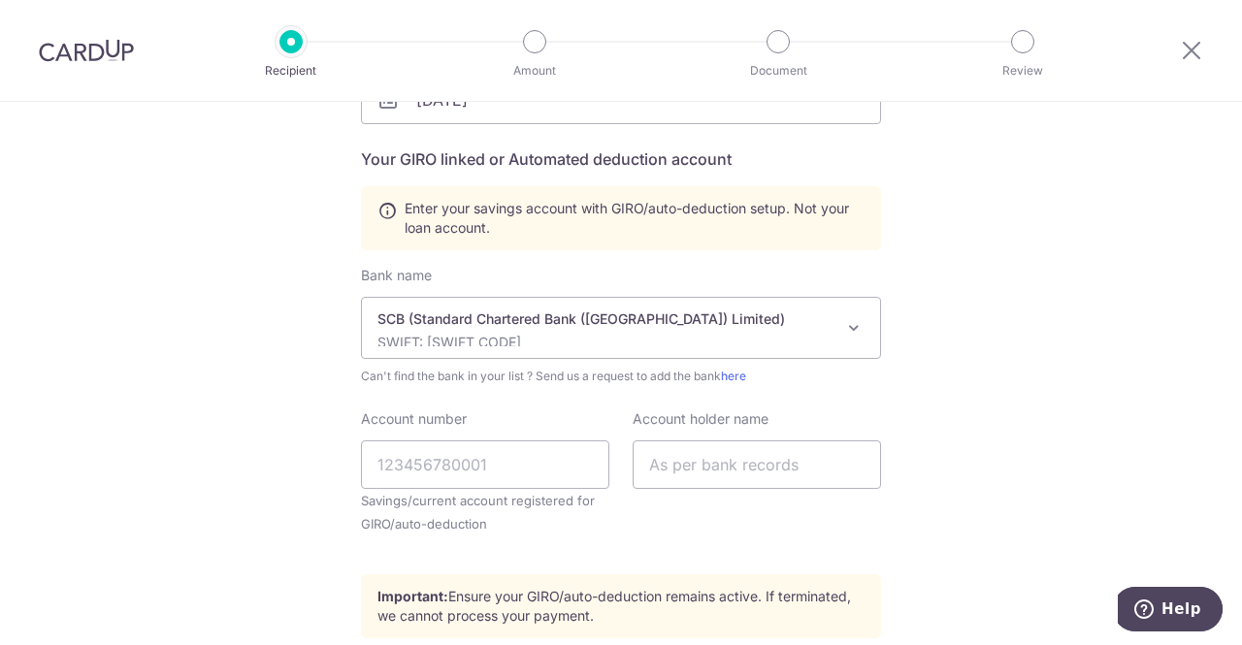
scroll to position [485, 0]
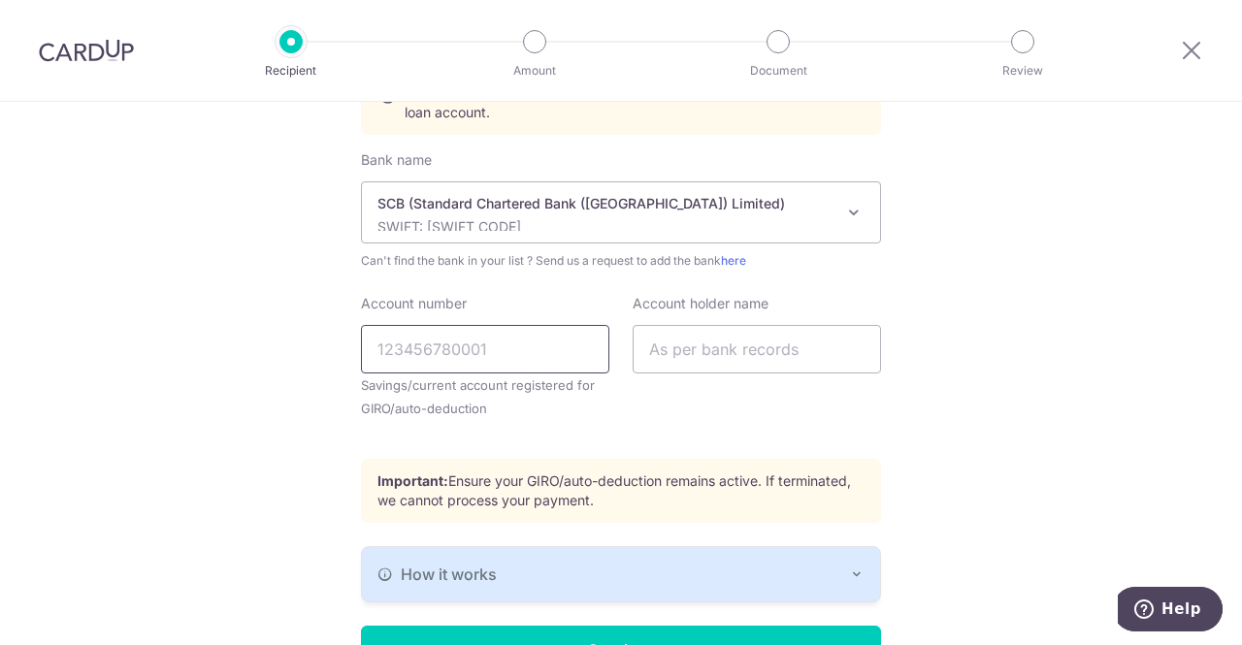
click at [492, 352] on input "Account number" at bounding box center [485, 349] width 248 height 48
type input "5729734626"
click at [702, 346] on input "text" at bounding box center [756, 349] width 248 height 48
type input "[PERSON_NAME] [PERSON_NAME]"
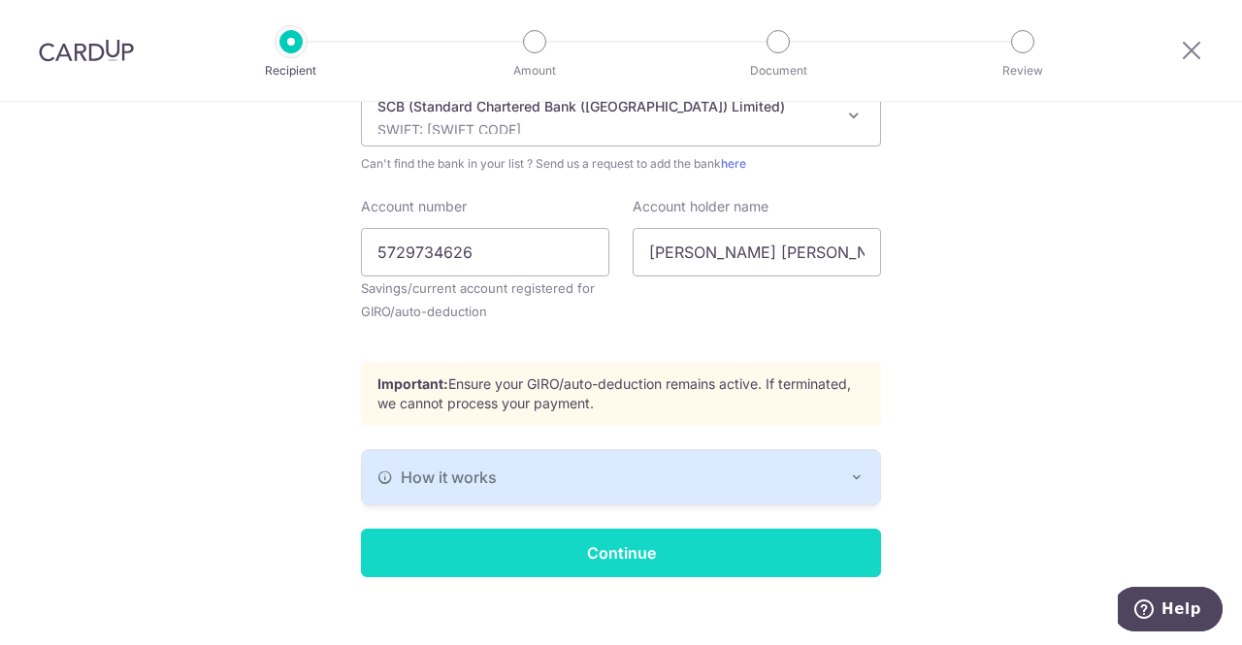
click at [708, 545] on input "Continue" at bounding box center [621, 553] width 520 height 48
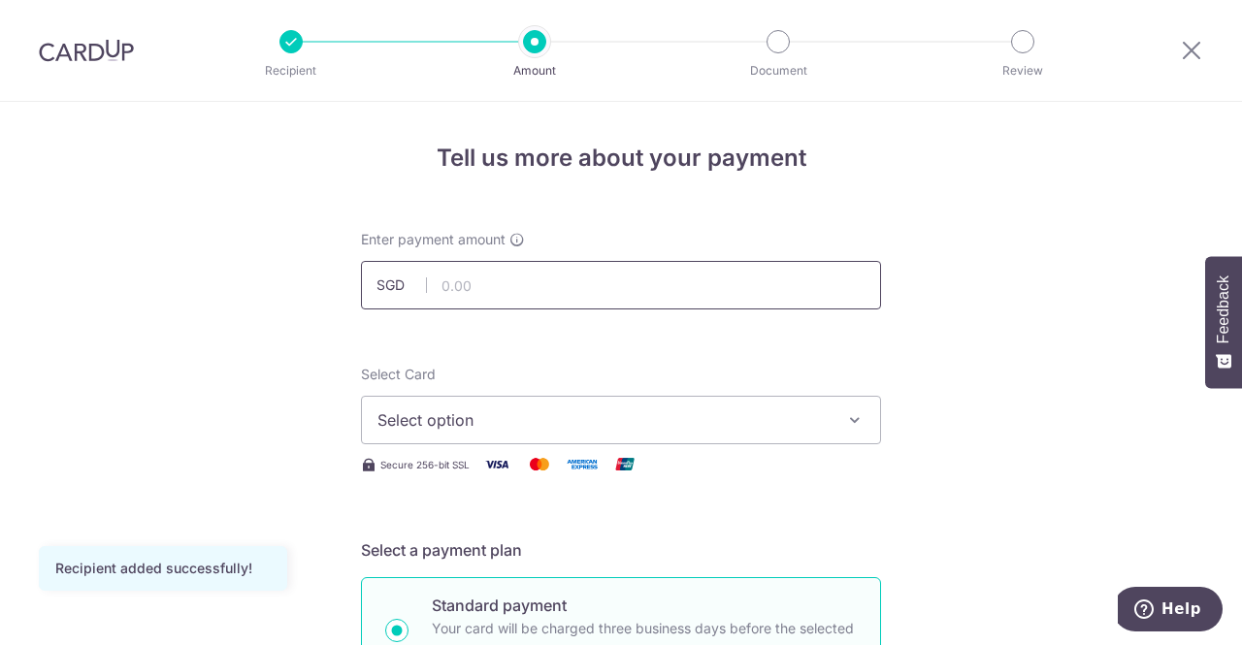
click at [502, 278] on input "text" at bounding box center [621, 285] width 520 height 48
type input "60,000.00"
click at [481, 428] on span "Select option" at bounding box center [603, 419] width 452 height 23
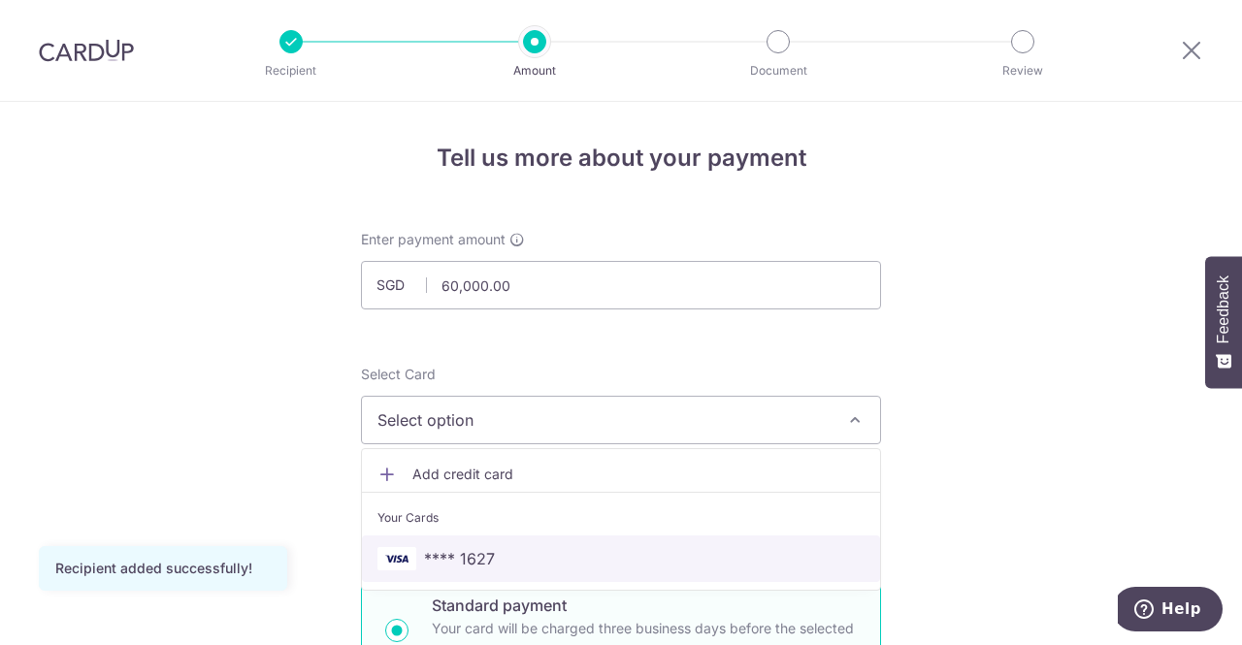
click at [462, 548] on span "**** 1627" at bounding box center [459, 558] width 71 height 23
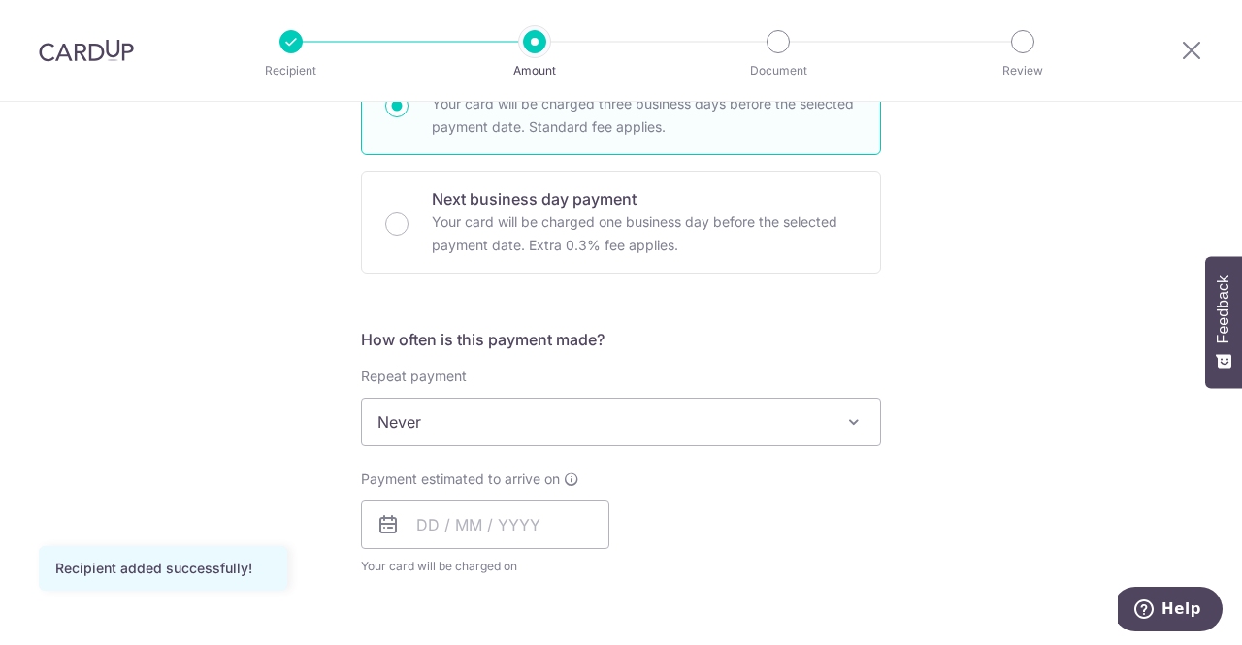
scroll to position [582, 0]
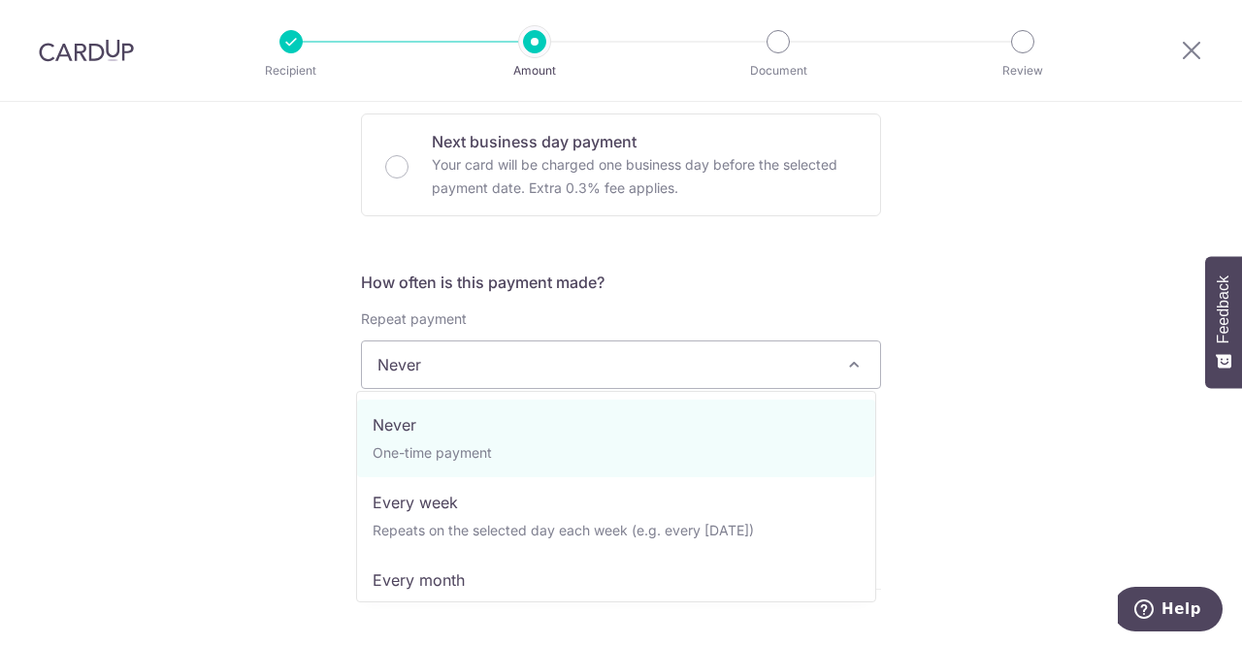
click at [842, 371] on span at bounding box center [853, 364] width 23 height 23
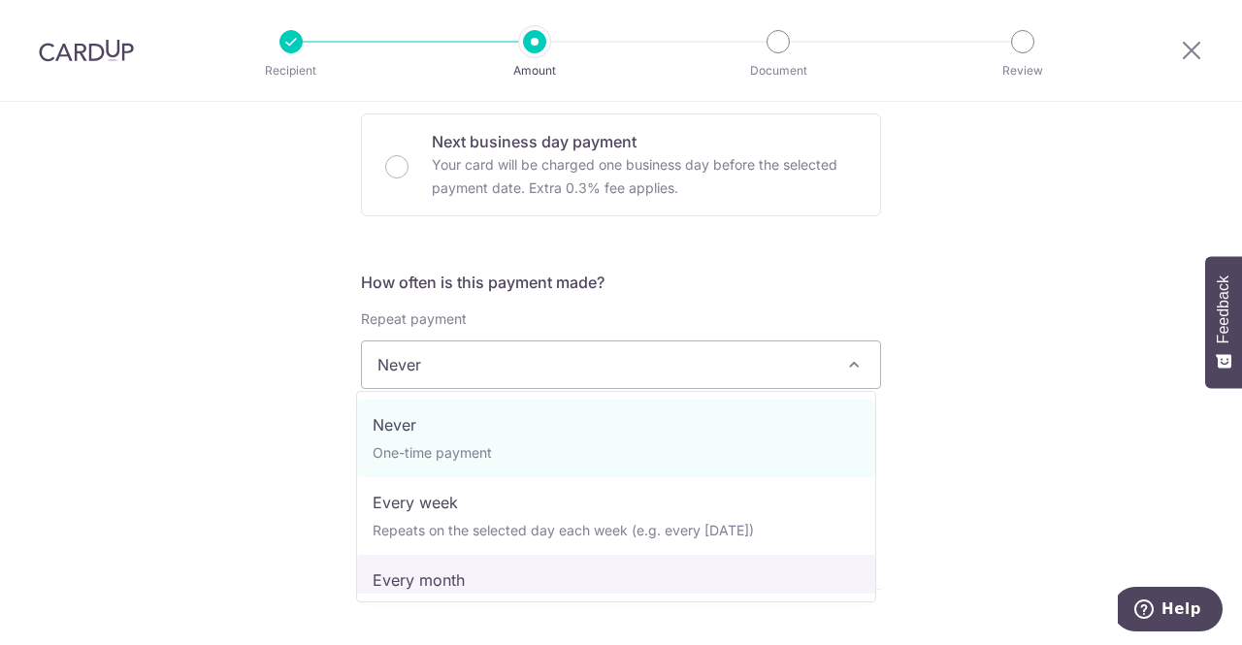
select select "3"
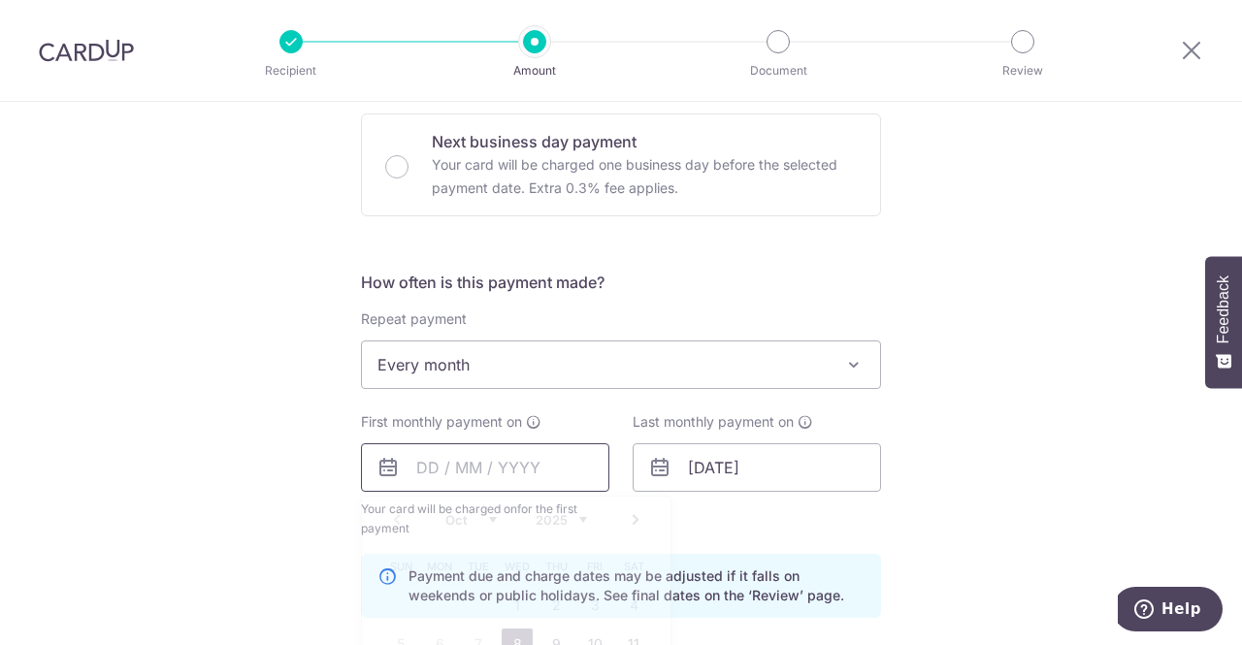
click at [433, 468] on input "text" at bounding box center [485, 467] width 248 height 48
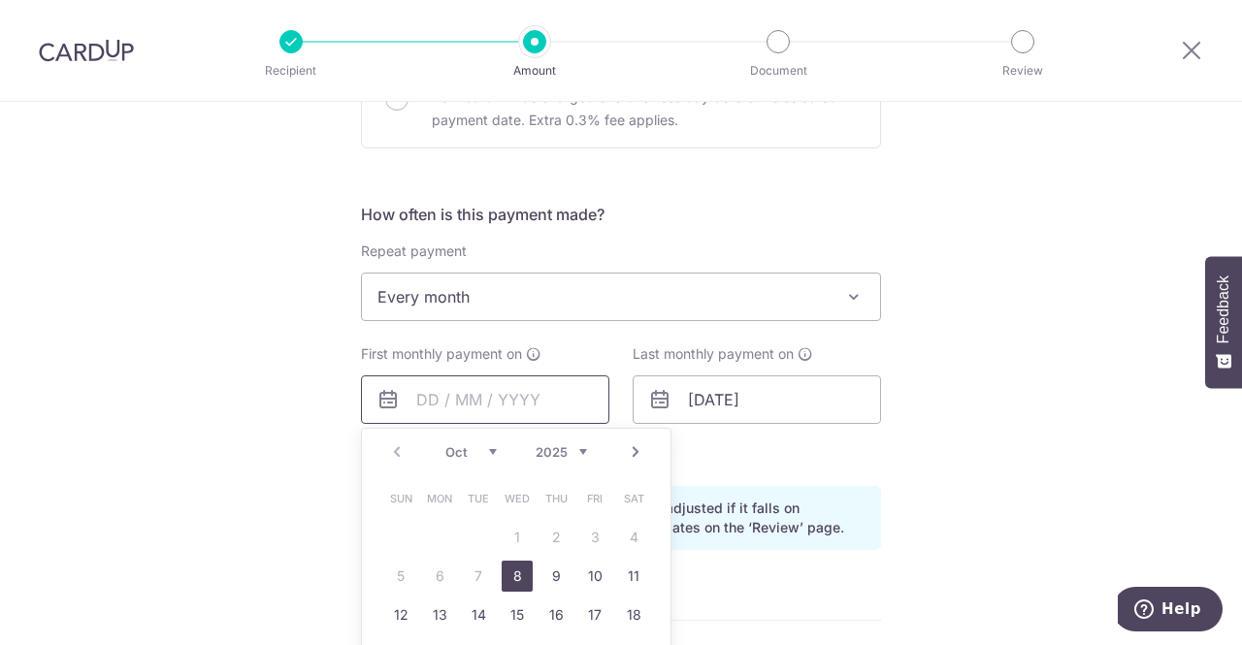
scroll to position [679, 0]
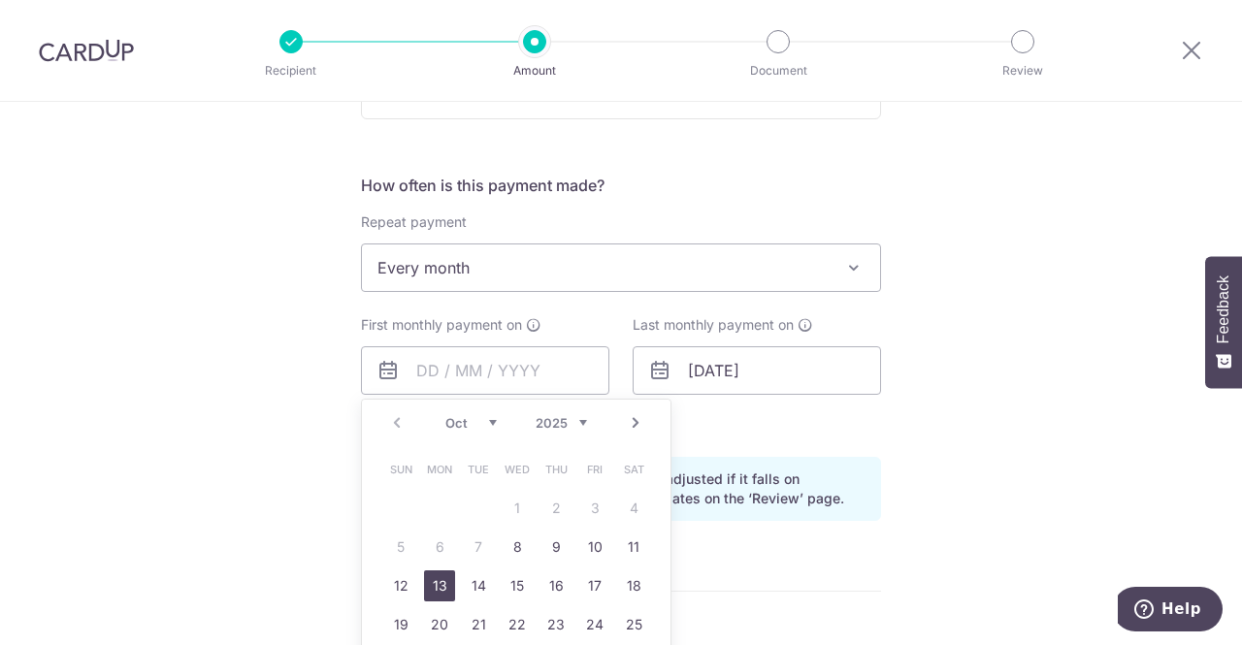
click at [440, 594] on link "13" at bounding box center [439, 585] width 31 height 31
type input "[DATE]"
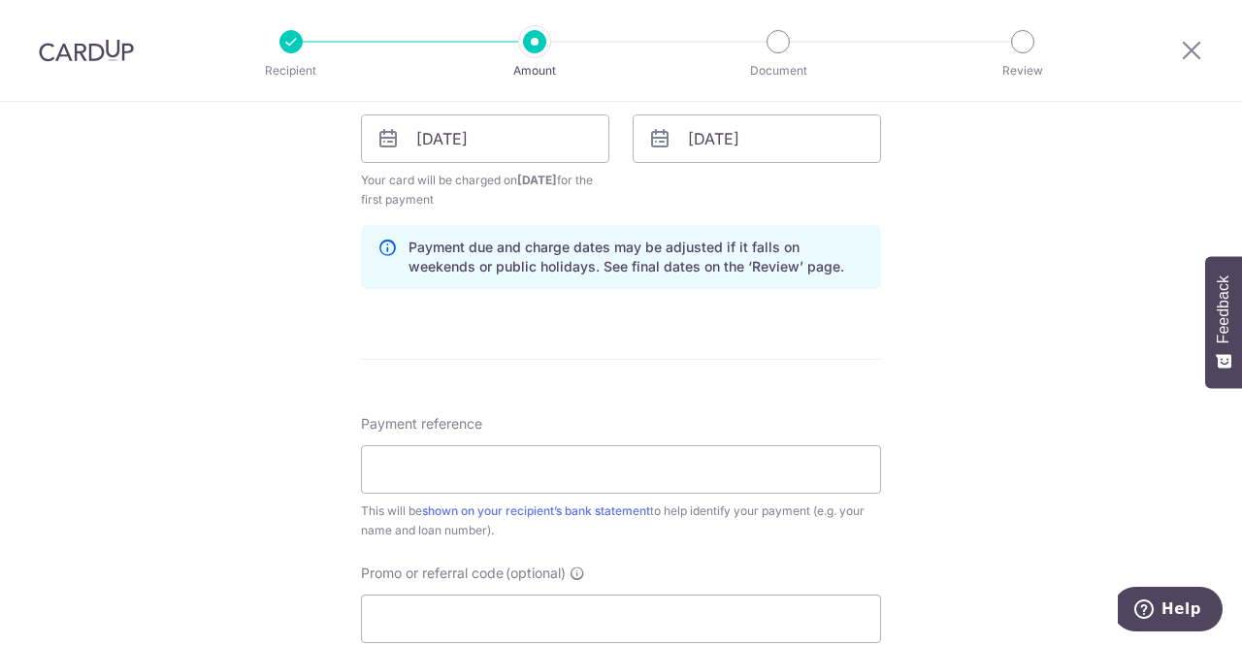
scroll to position [970, 0]
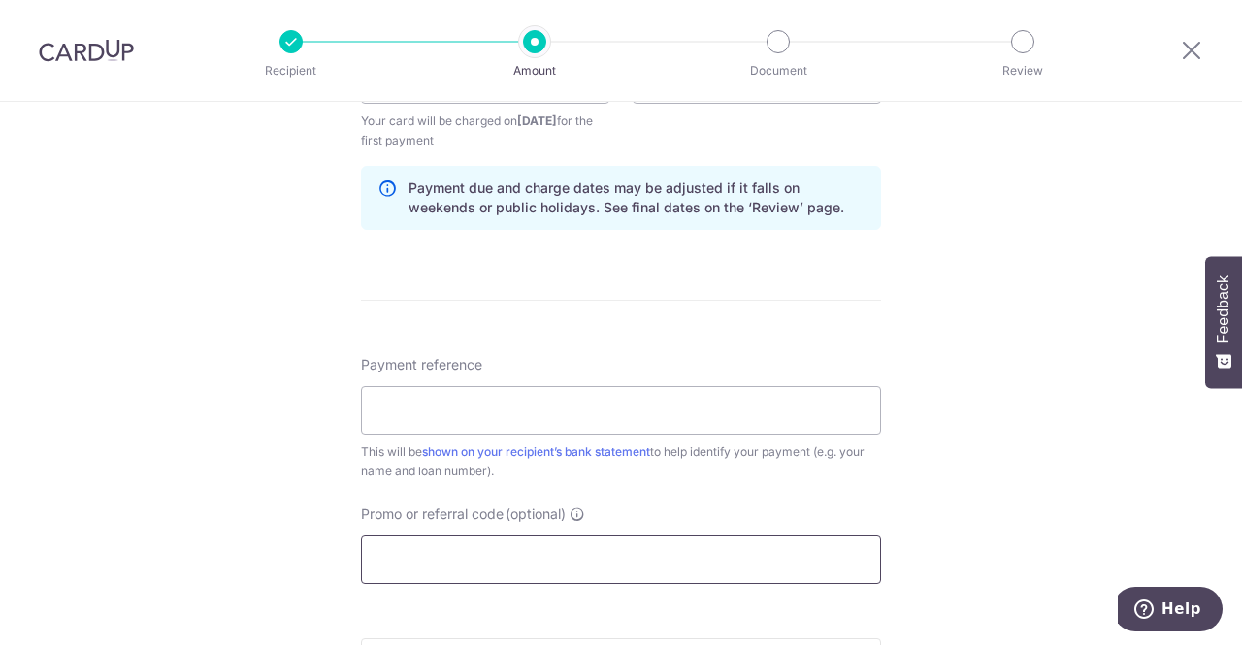
click at [498, 544] on input "Promo or referral code (optional)" at bounding box center [621, 559] width 520 height 48
paste input "3HOME25R"
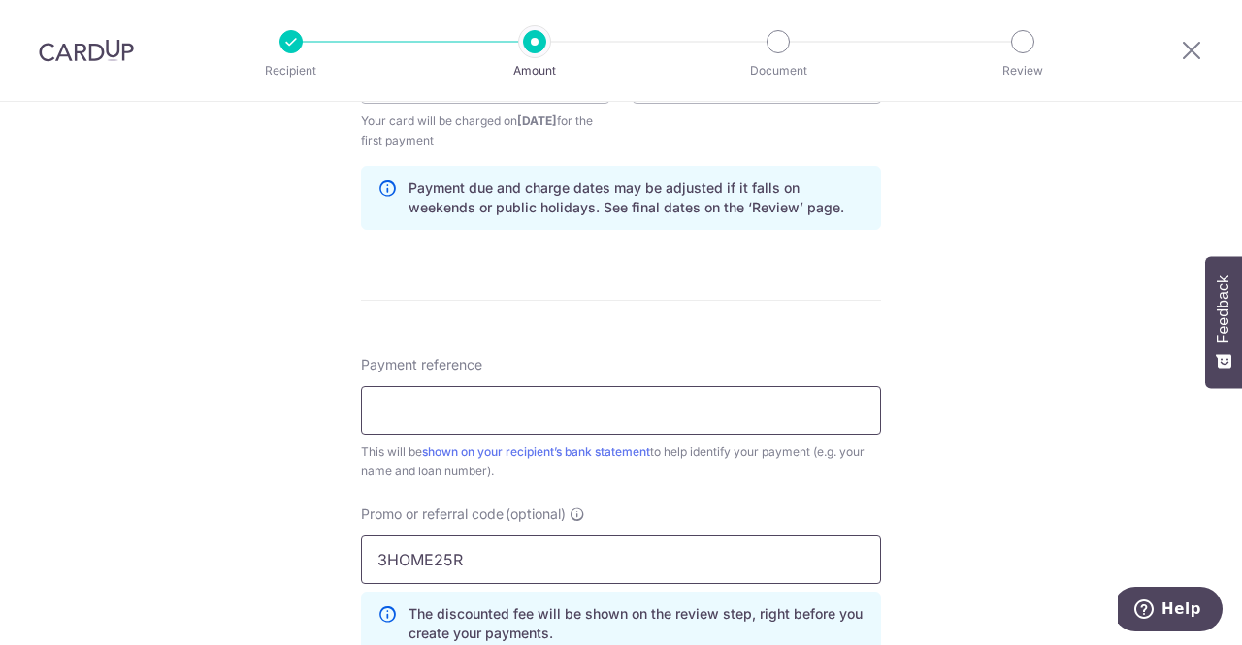
type input "3HOME25R"
click at [493, 403] on input "Payment reference" at bounding box center [621, 410] width 520 height 48
type input "HOMELOAN"
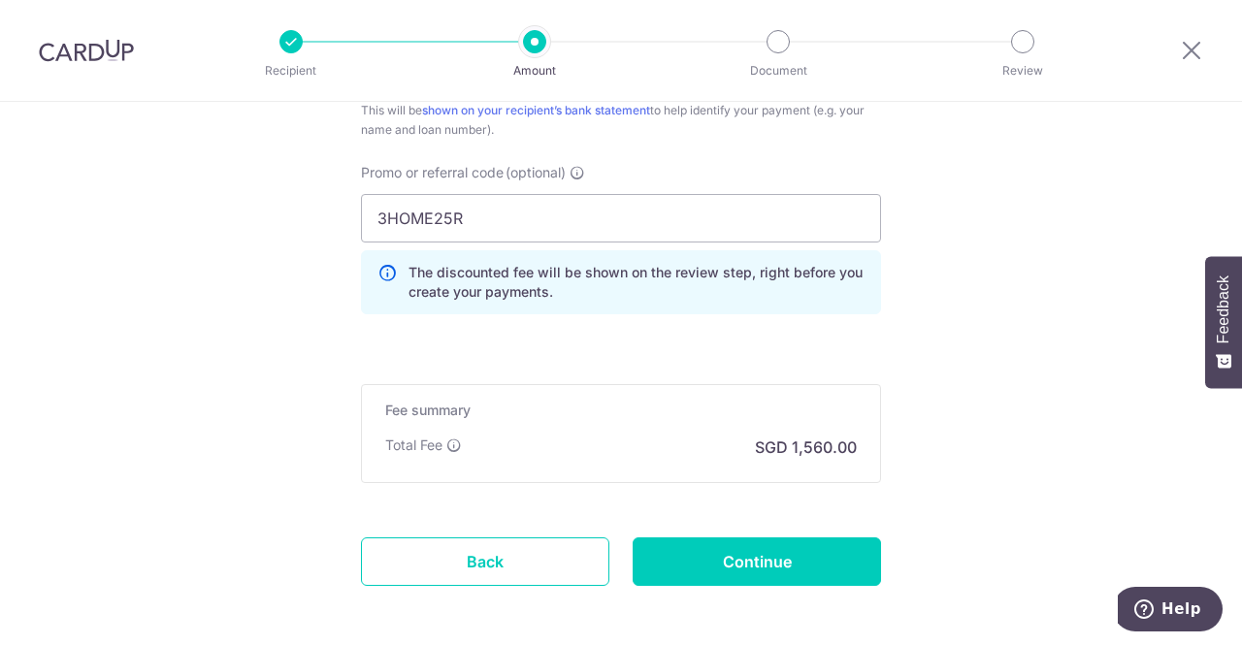
scroll to position [1358, 0]
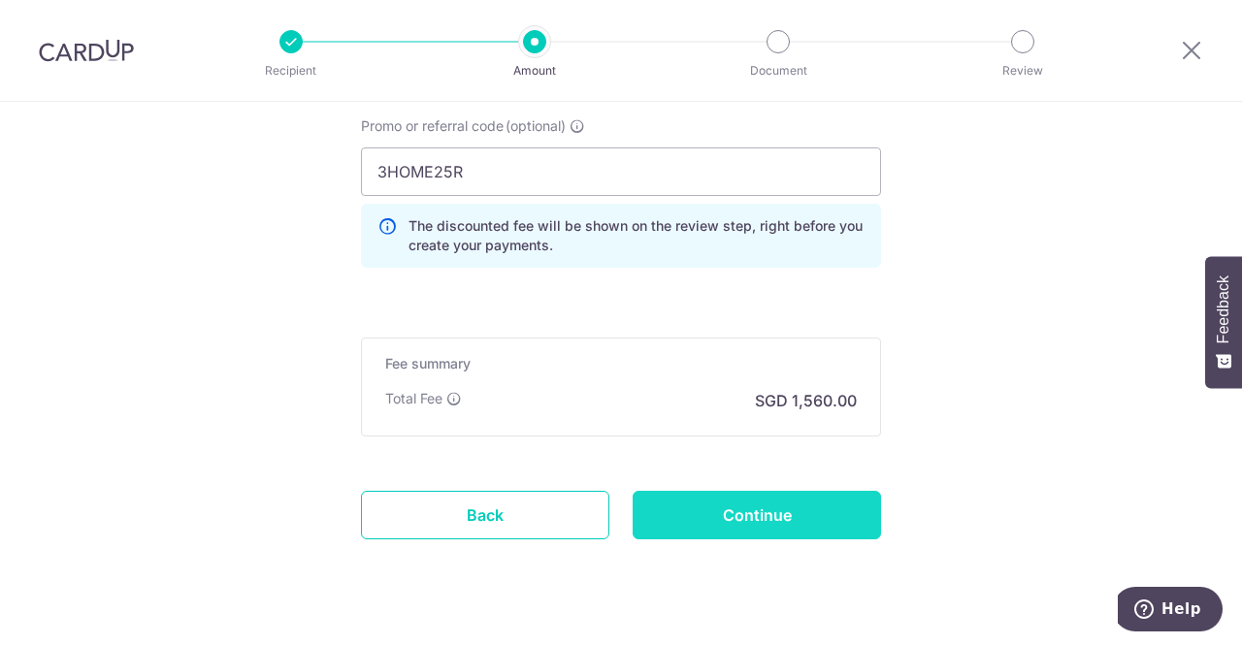
click at [821, 498] on input "Continue" at bounding box center [756, 515] width 248 height 48
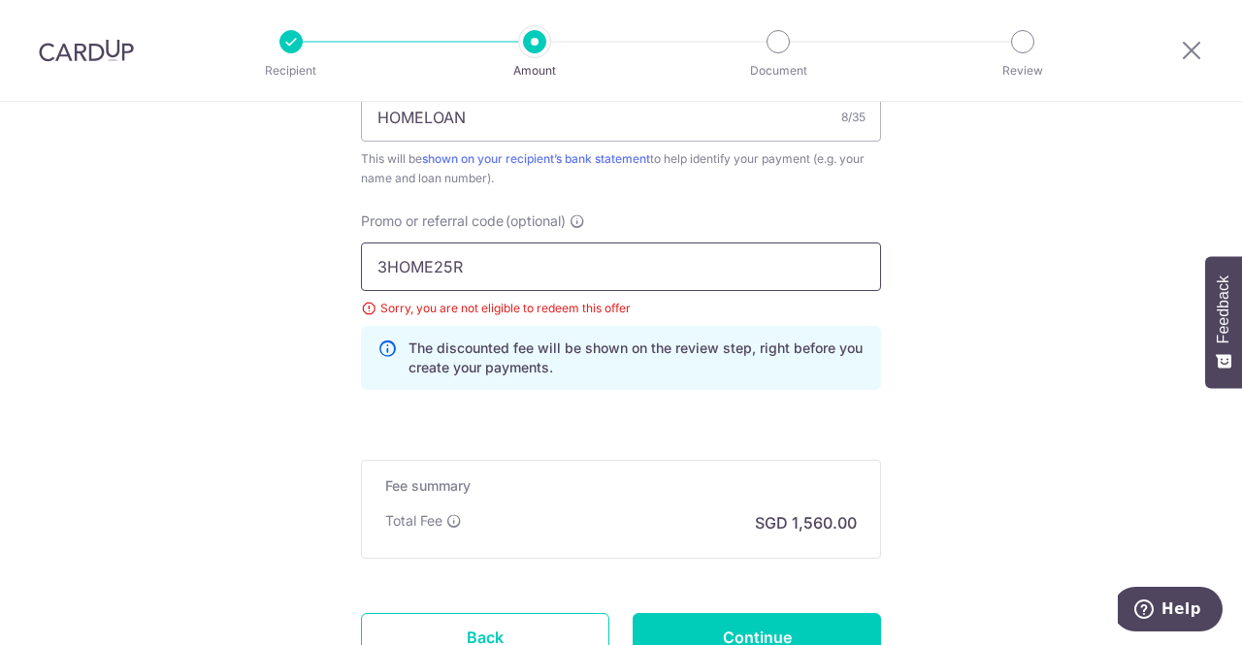
scroll to position [1321, 0]
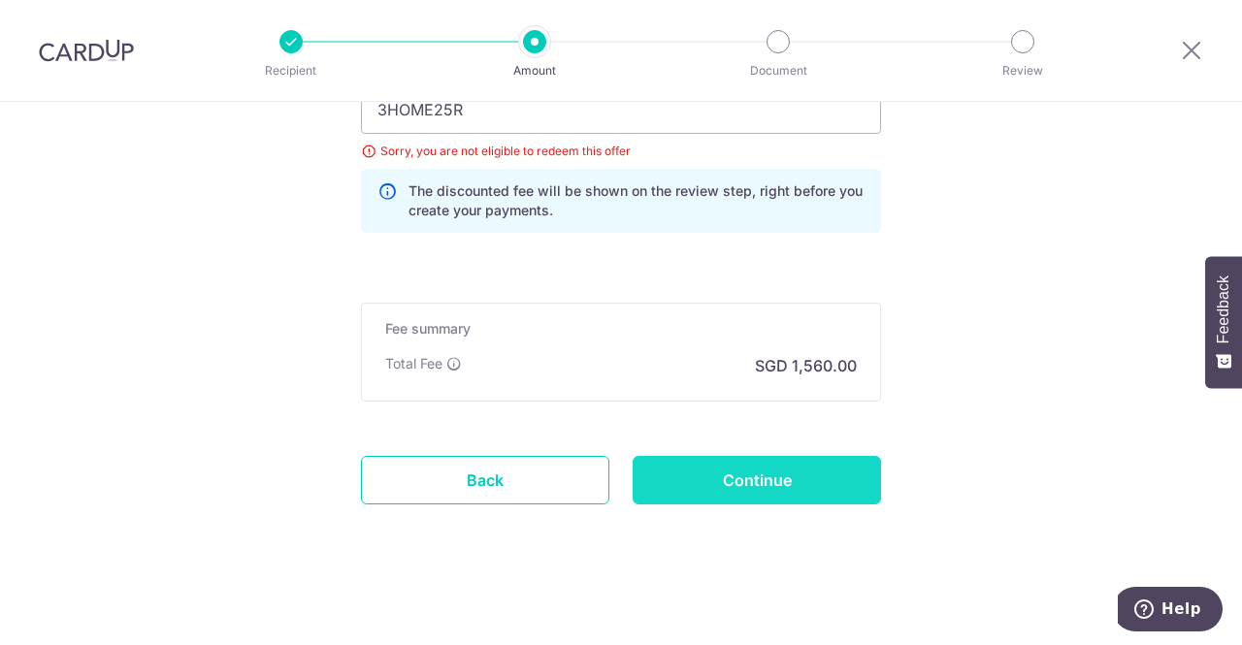
click at [669, 471] on input "Continue" at bounding box center [756, 480] width 248 height 48
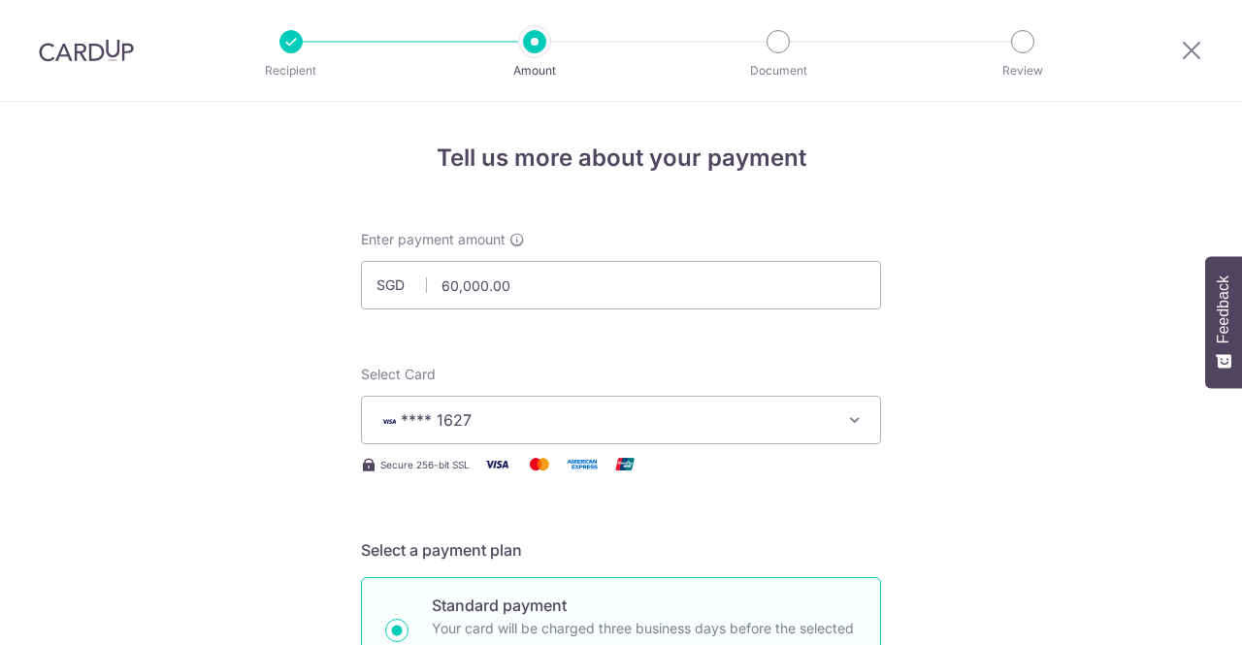
scroll to position [1321, 0]
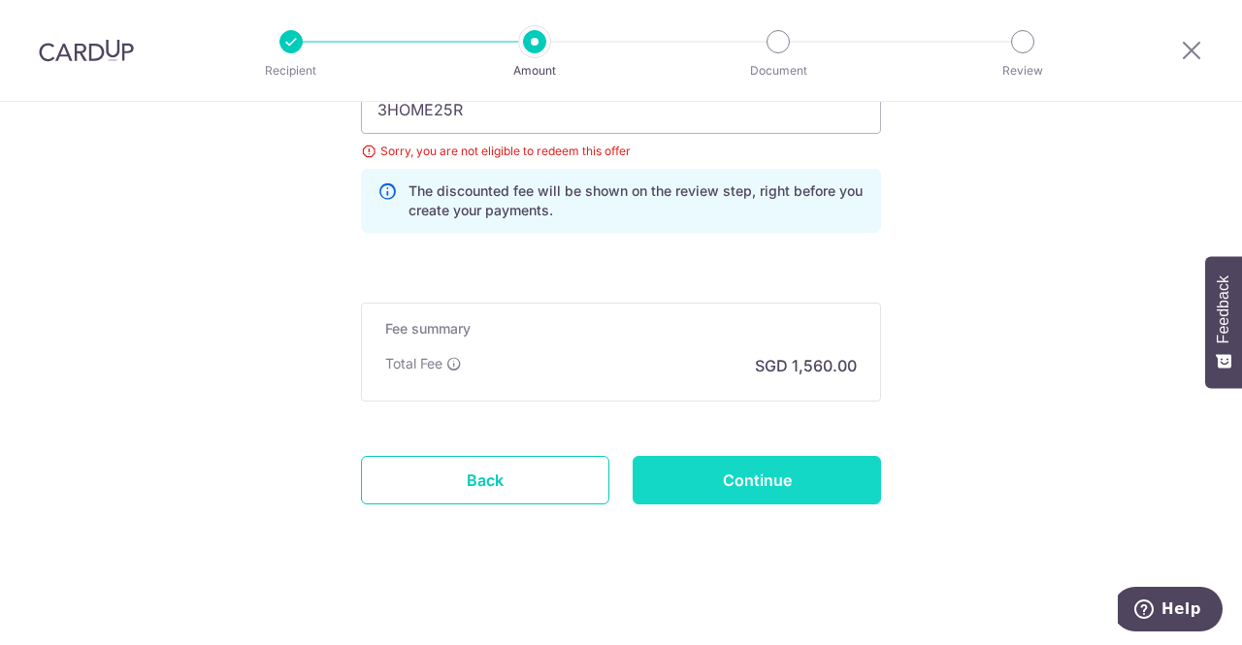
click at [715, 461] on input "Continue" at bounding box center [756, 480] width 248 height 48
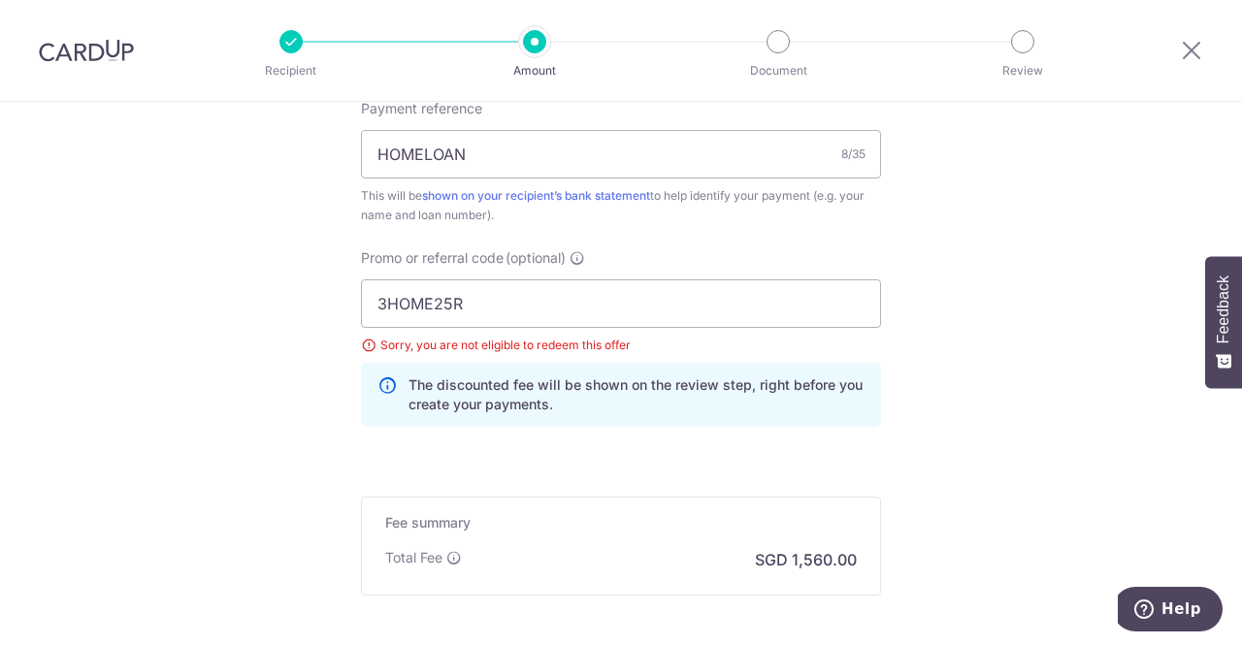
scroll to position [642, 0]
